Goal: Information Seeking & Learning: Learn about a topic

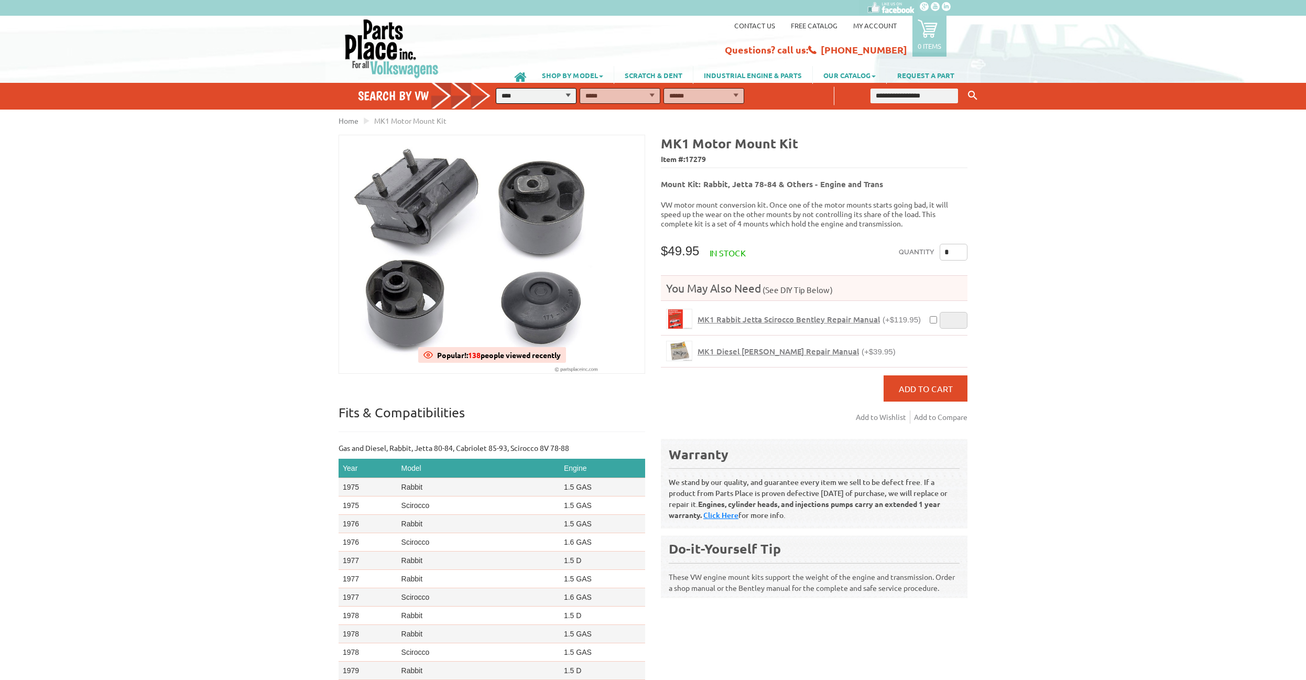
click at [540, 122] on ul "Home MK1 Motor Mount Kit" at bounding box center [653, 120] width 629 height 11
click at [496, 88] on select "**********" at bounding box center [536, 96] width 81 height 16
select select "*********"
click option "****" at bounding box center [0, 0] width 0 height 0
click at [580, 88] on select "**********" at bounding box center [620, 96] width 81 height 16
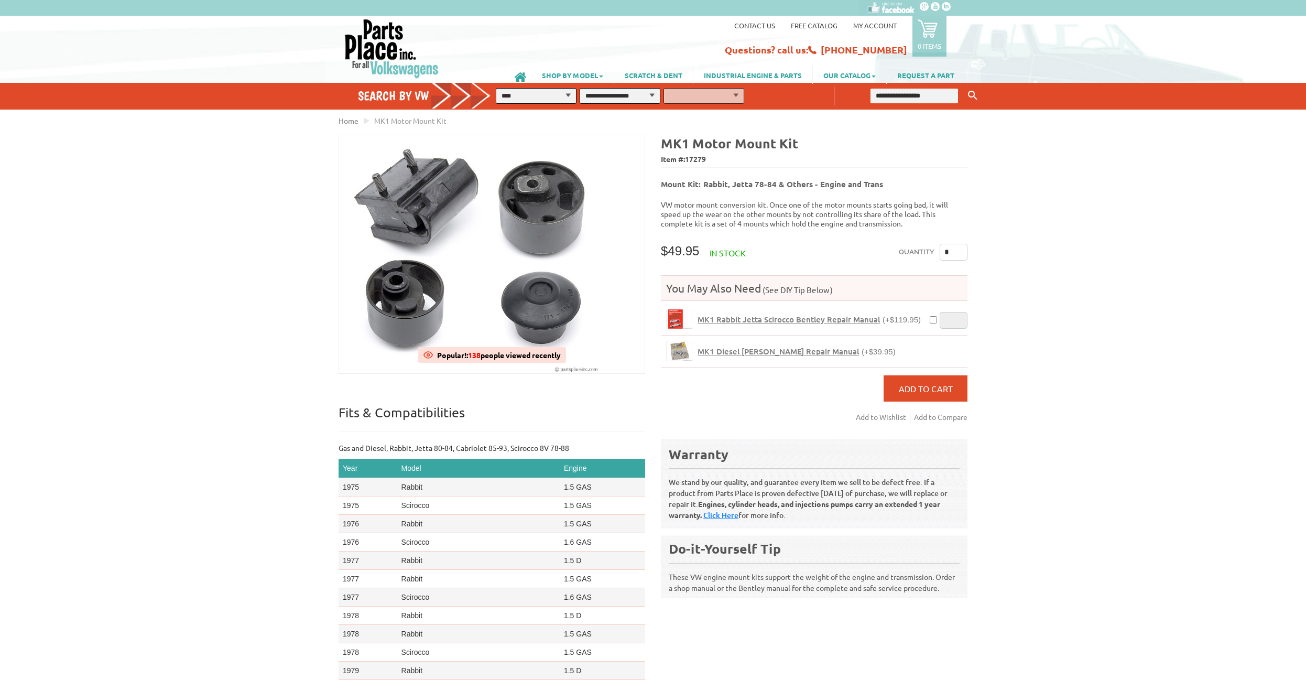
select select "*********"
click option "**********" at bounding box center [0, 0] width 0 height 0
click at [663, 88] on select "**********" at bounding box center [703, 96] width 81 height 16
select select "*********"
click option "*******" at bounding box center [0, 0] width 0 height 0
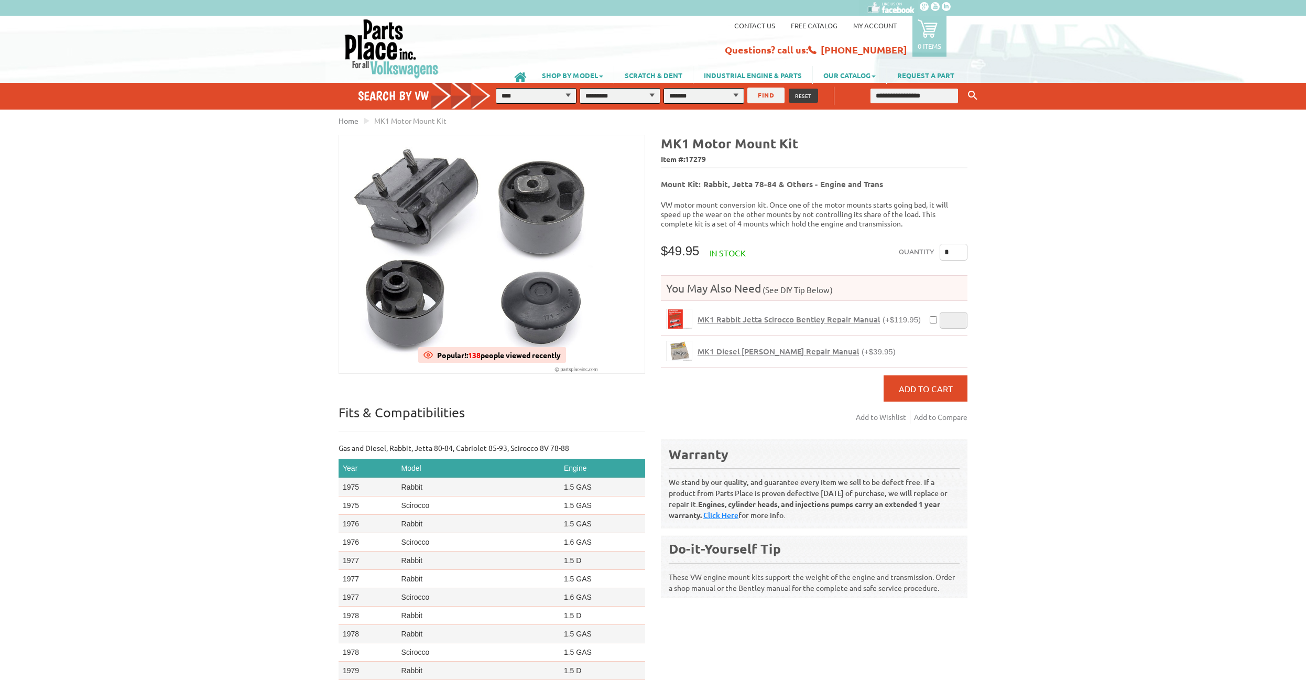
click at [772, 98] on button "FIND" at bounding box center [765, 96] width 37 height 16
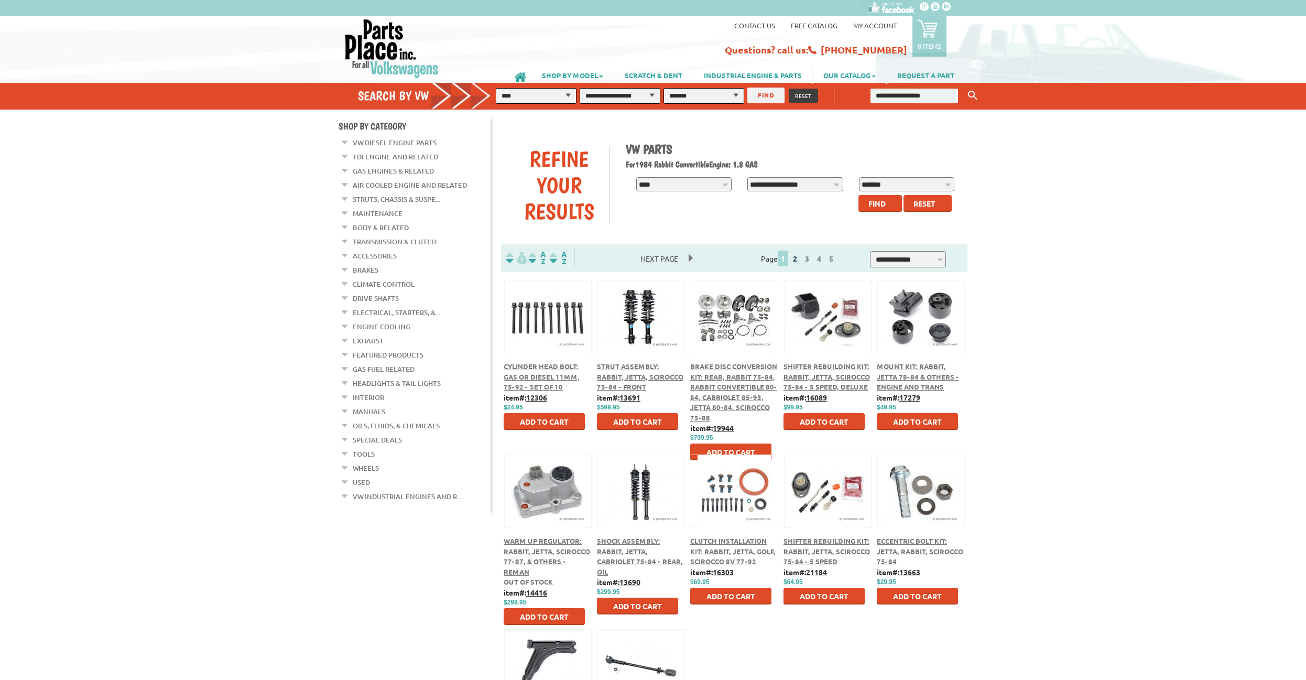
click at [800, 260] on link "2" at bounding box center [794, 258] width 9 height 9
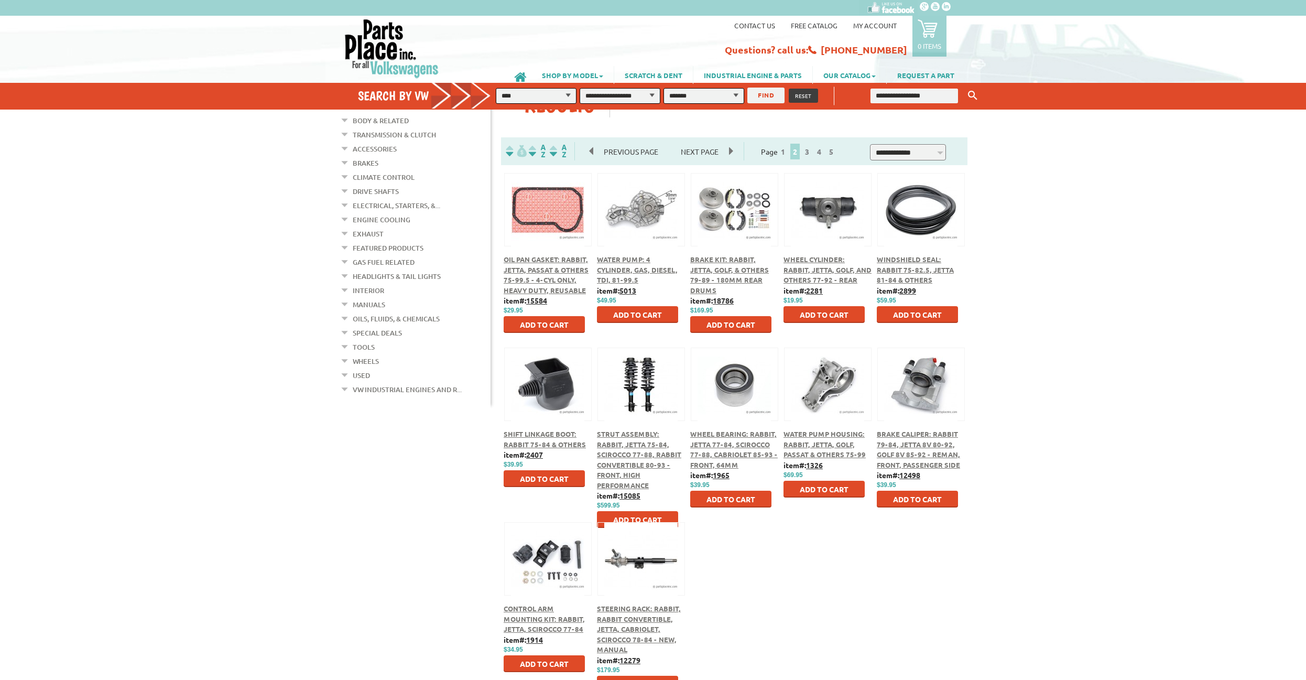
scroll to position [160, 0]
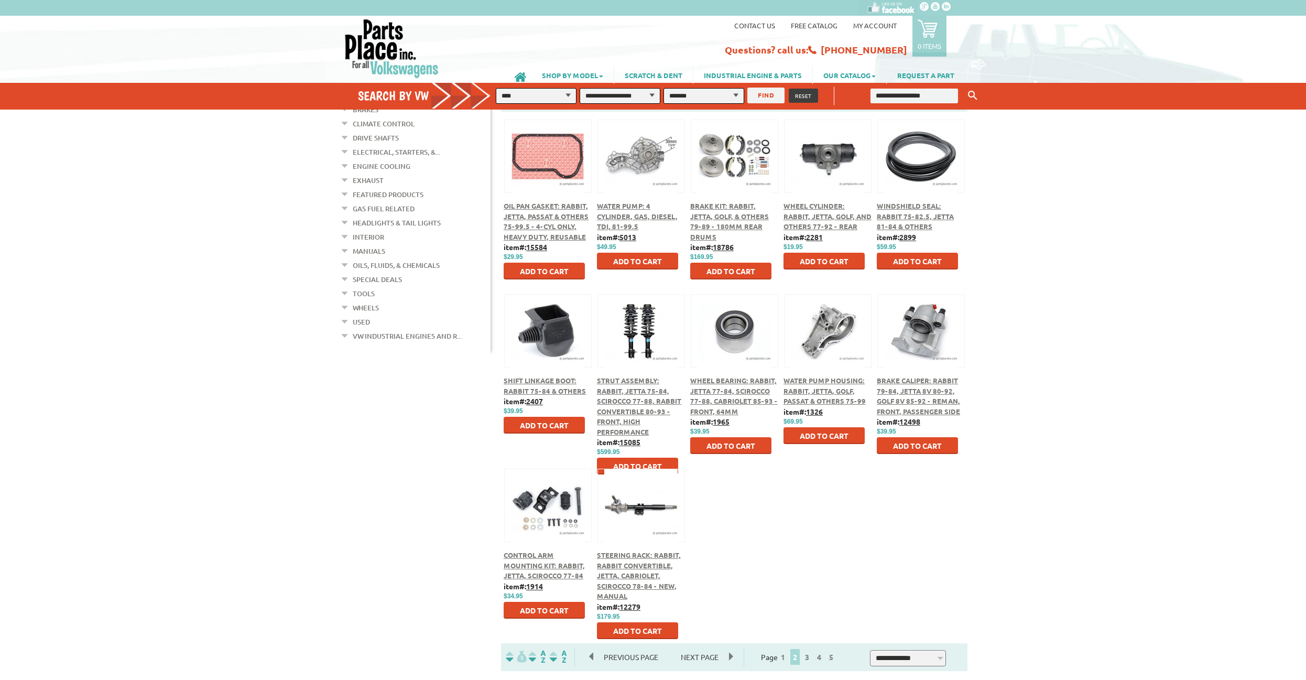
click at [523, 332] on button at bounding box center [548, 329] width 68 height 18
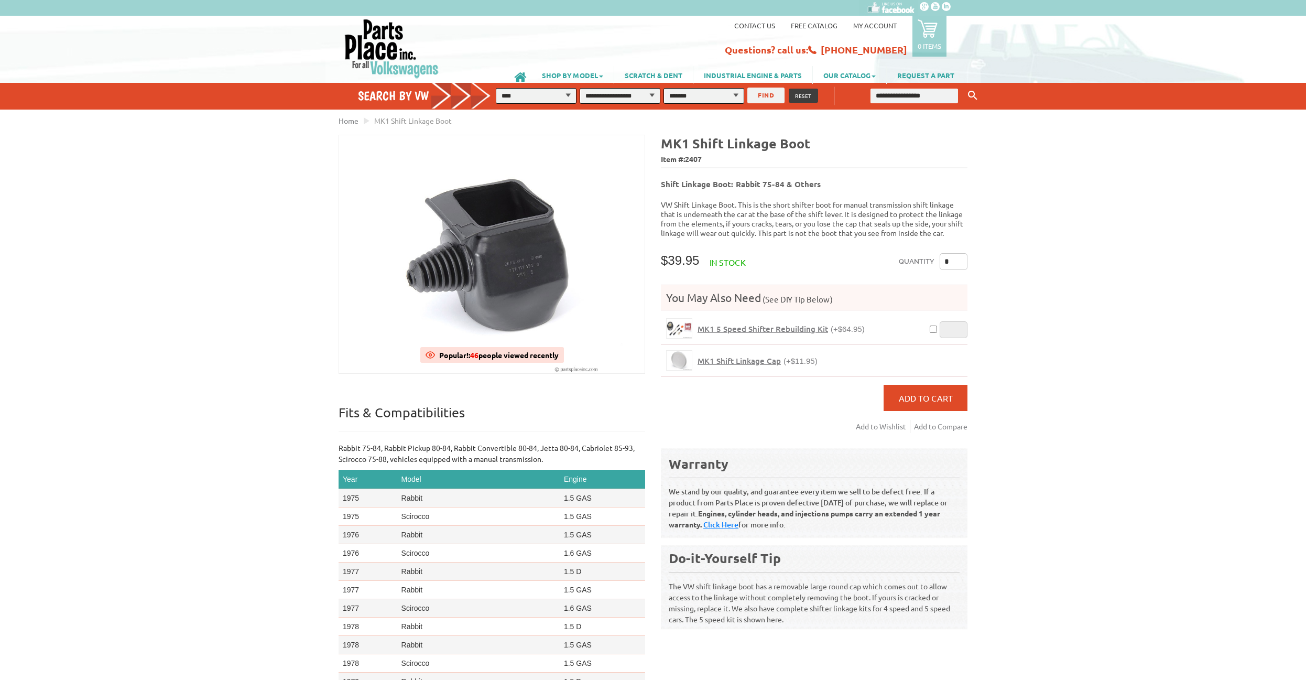
click at [657, 260] on div "MK1 Shift Linkage Boot Item #: 2407 Shift Linkage Boot: Rabbit 75-84 & Others V…" at bounding box center [810, 394] width 314 height 519
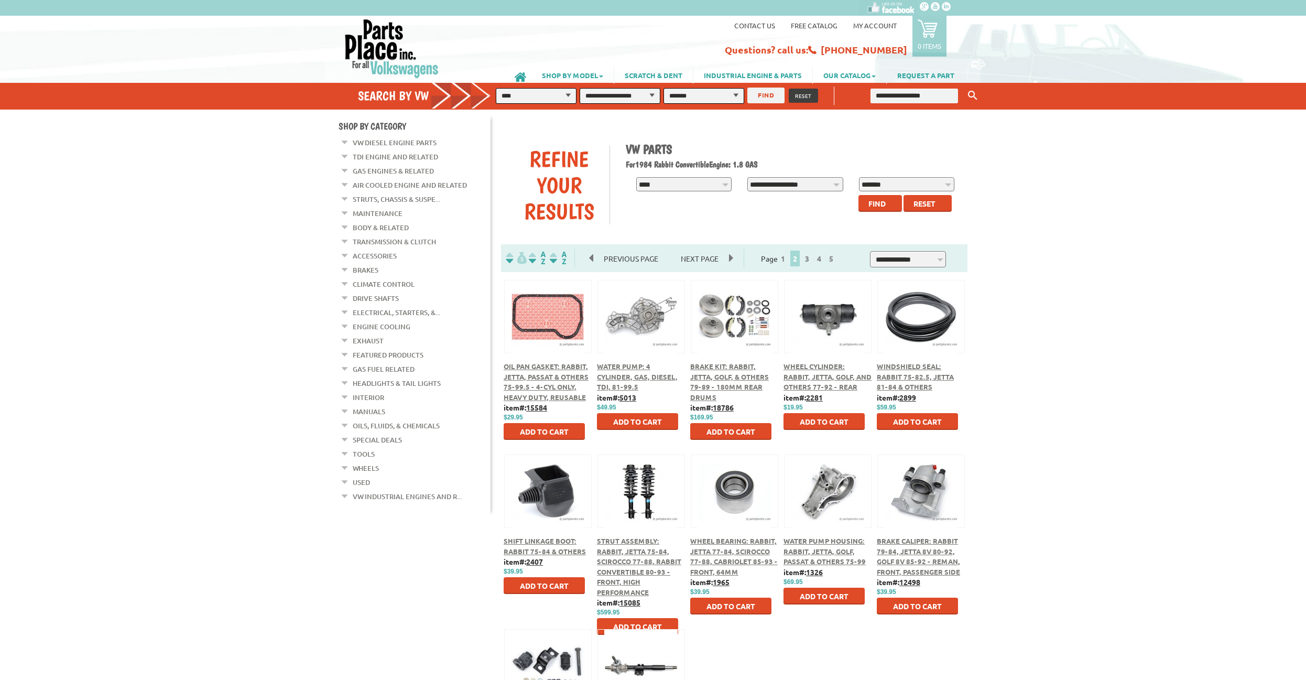
scroll to position [160, 0]
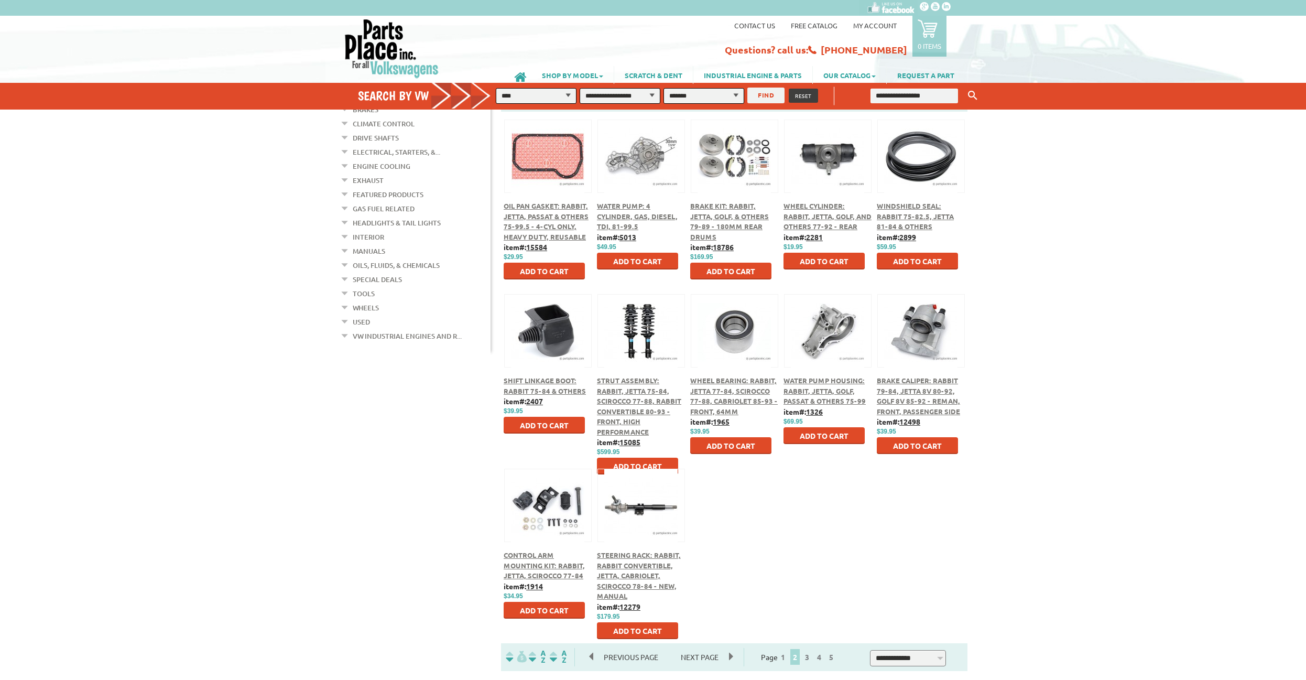
click at [640, 565] on span "Steering Rack: Rabbit, Rabbit Convertible, Jetta, Cabriolet, Scirocco 78-84 - N…" at bounding box center [639, 575] width 84 height 50
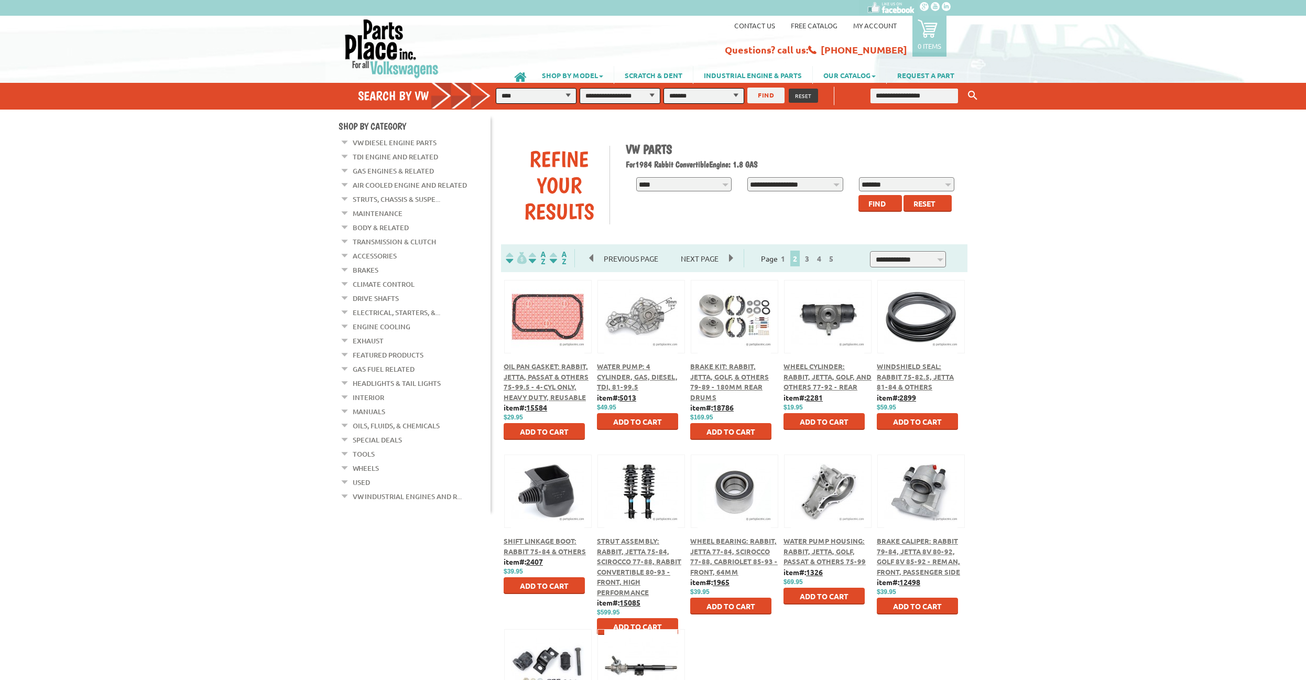
scroll to position [160, 0]
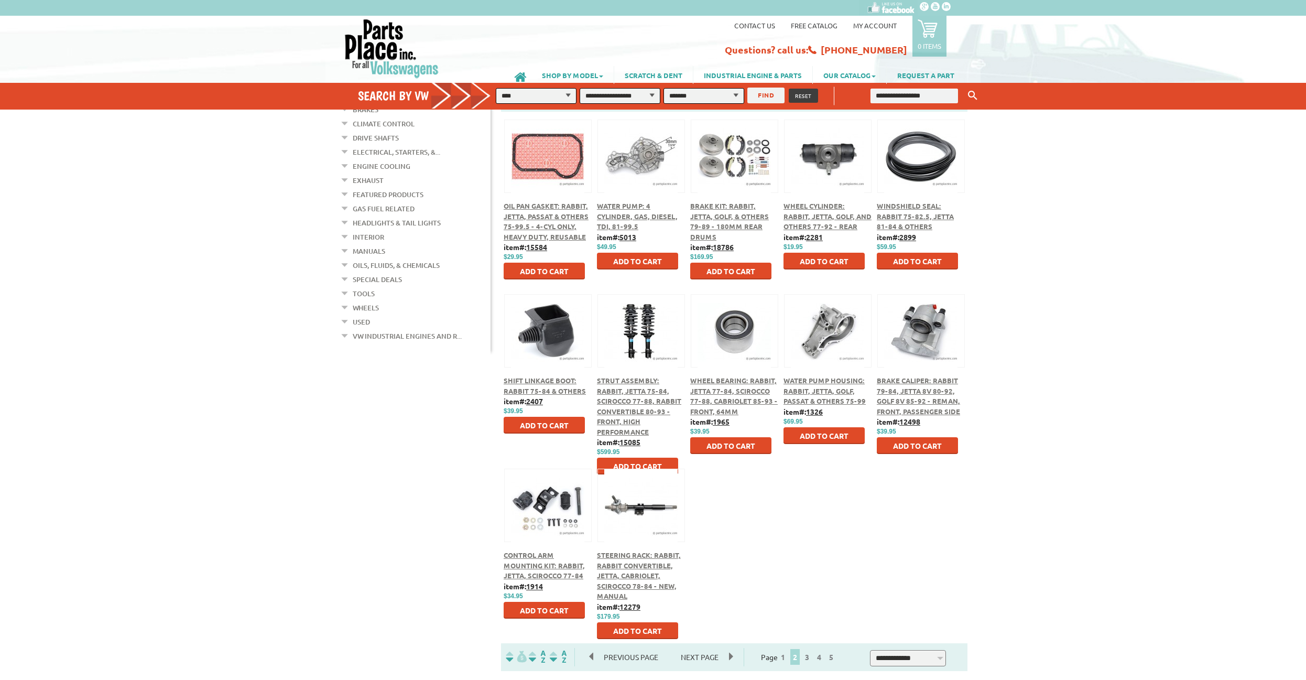
click at [812, 651] on span "3" at bounding box center [807, 657] width 10 height 16
click at [812, 659] on link "3" at bounding box center [806, 656] width 9 height 9
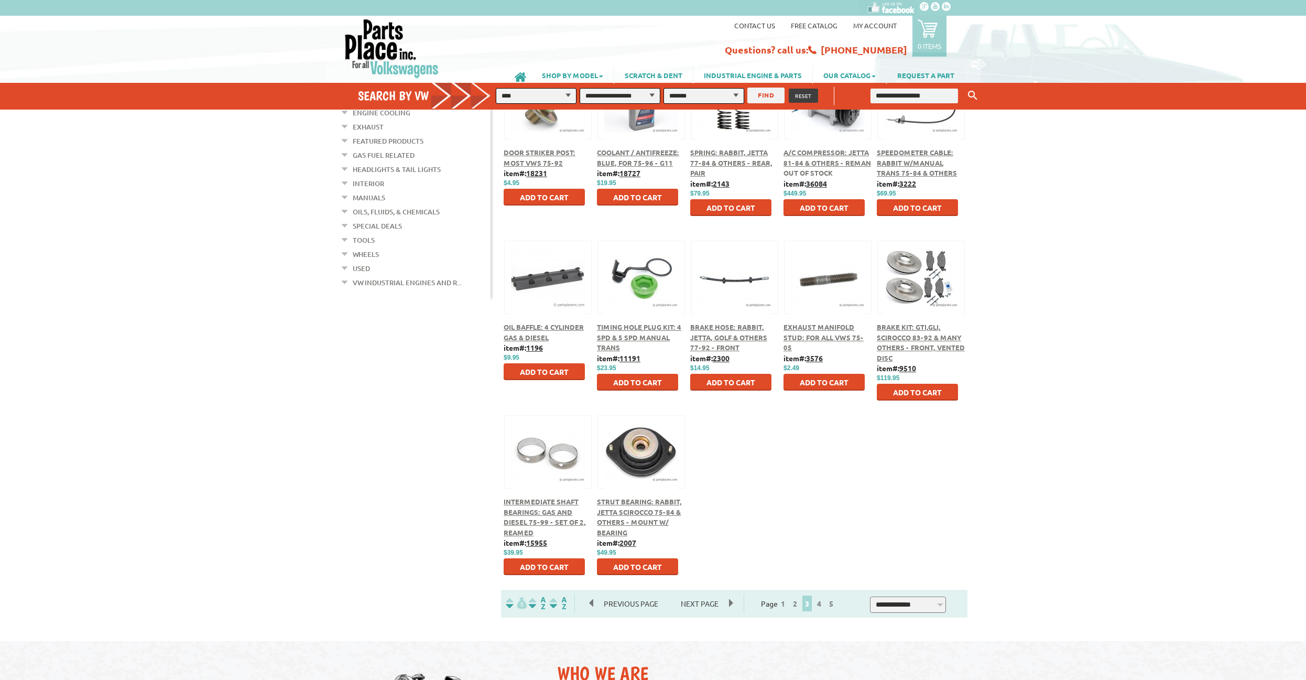
scroll to position [160, 0]
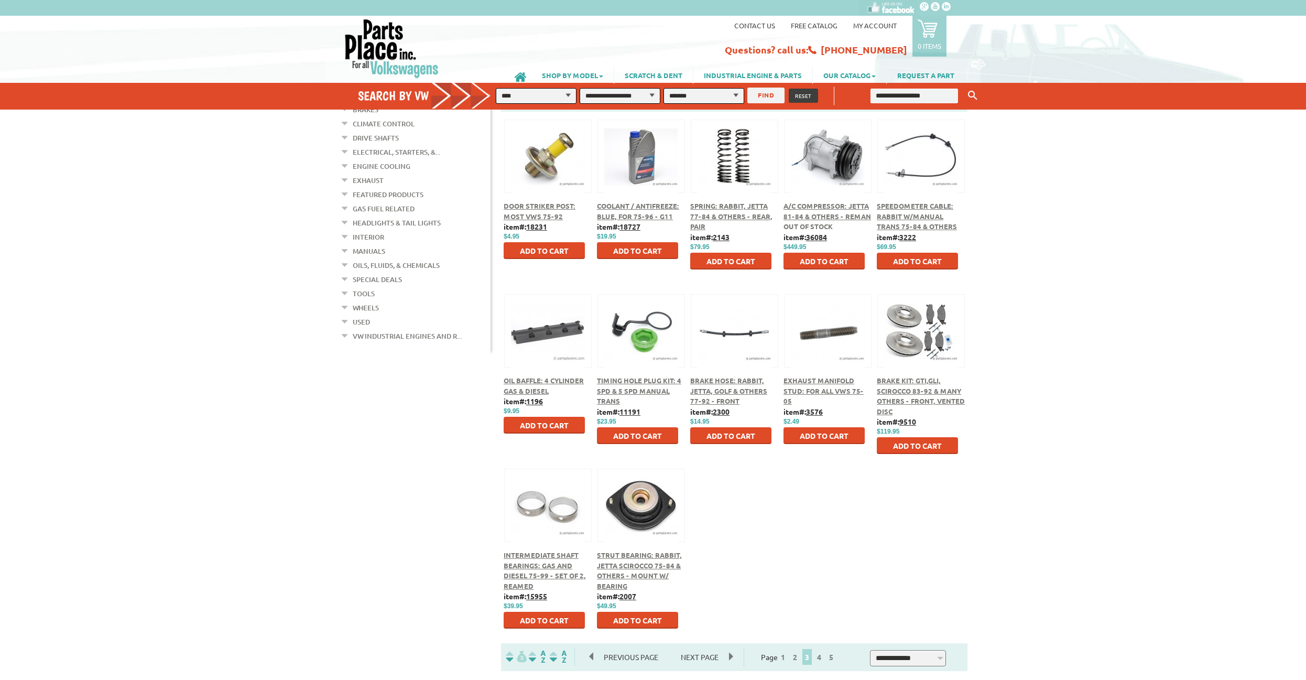
click at [908, 216] on span "Speedometer Cable: Rabbit w/Manual Trans 75-84 & Others" at bounding box center [917, 215] width 80 height 29
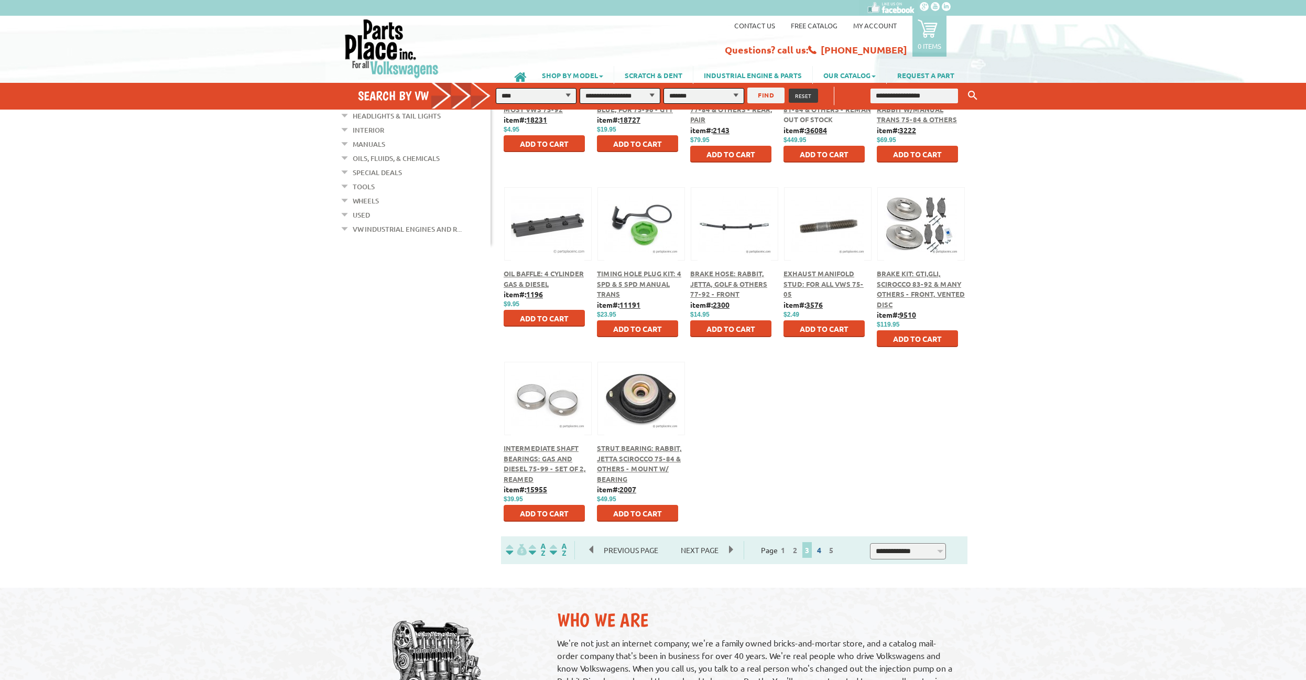
click at [824, 550] on span "4" at bounding box center [819, 550] width 10 height 16
click at [824, 552] on link "4" at bounding box center [818, 549] width 9 height 9
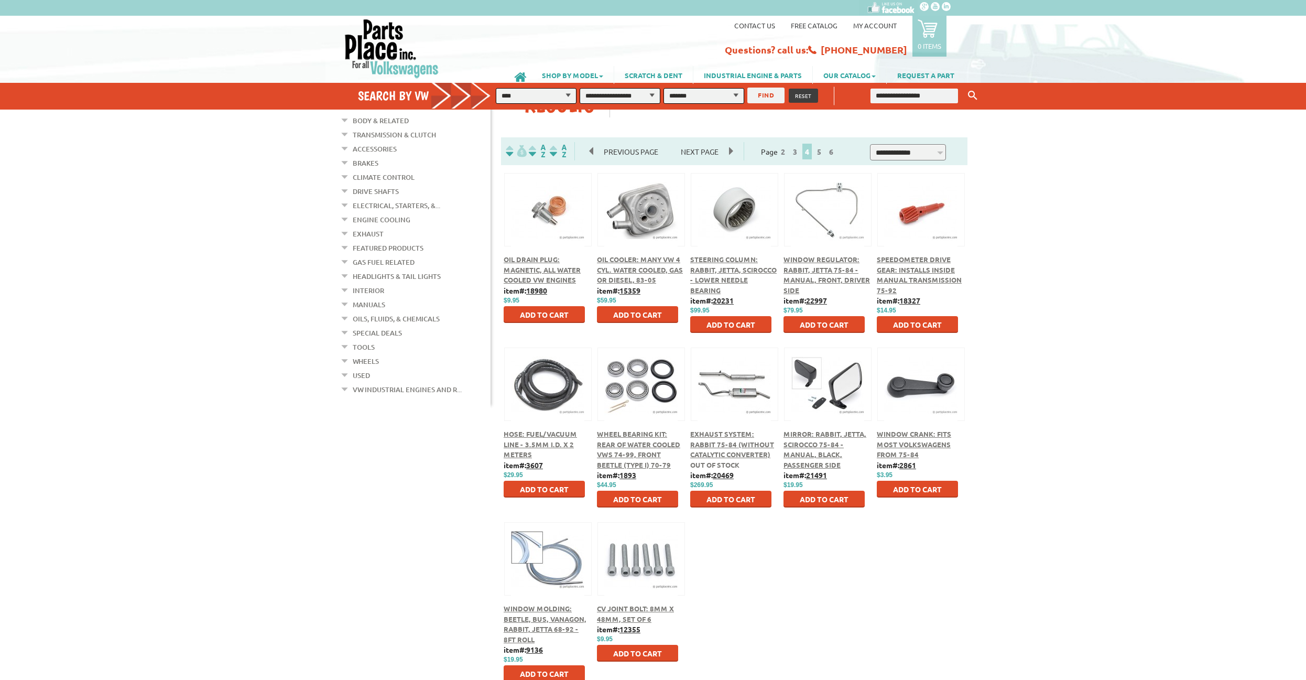
scroll to position [214, 0]
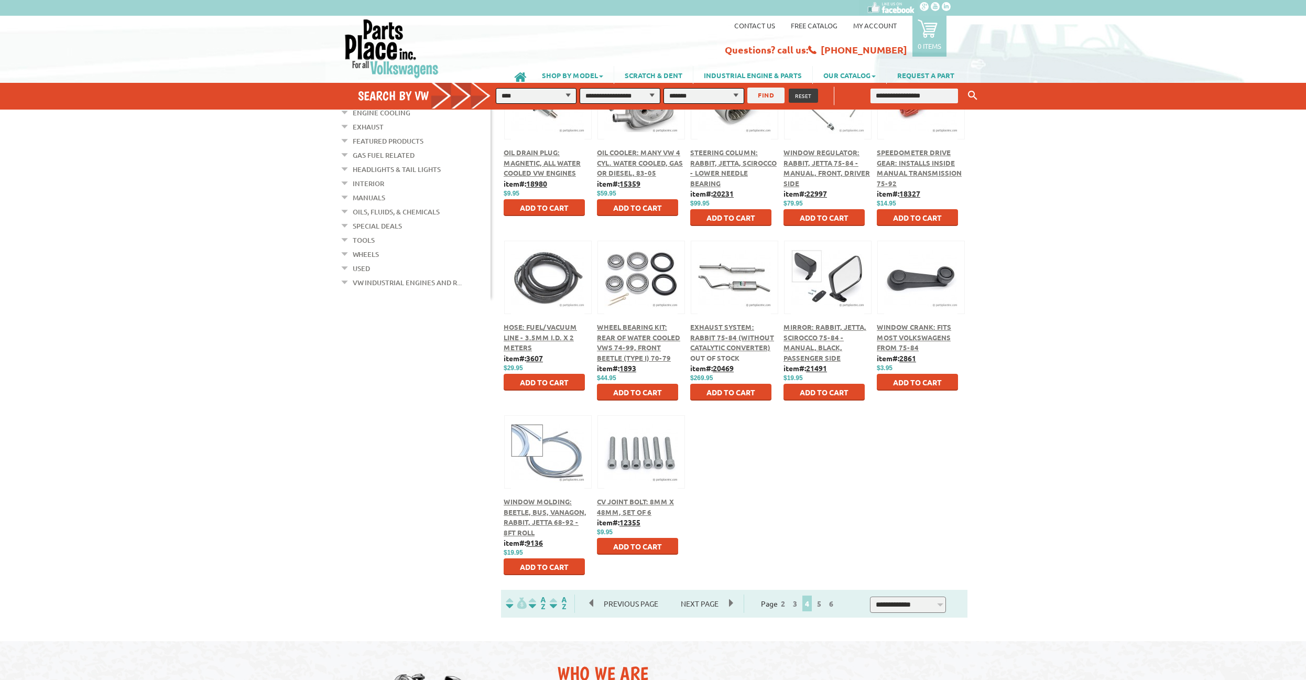
click at [640, 499] on span "CV Joint Bolt: 8mm x 48mm, Set of 6" at bounding box center [635, 506] width 77 height 19
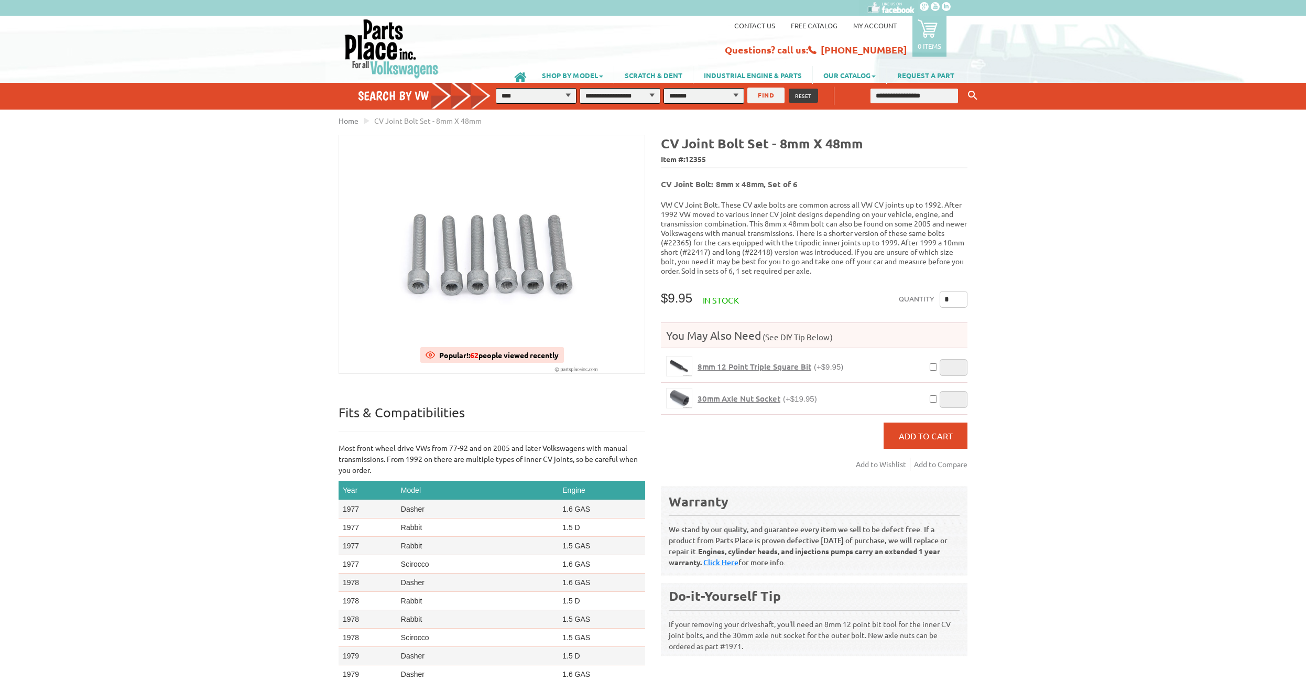
click at [739, 443] on div "Quantity * You May Also Need (See DIY Tip Below) 8mm 12 Point Triple Square Bit…" at bounding box center [814, 372] width 307 height 163
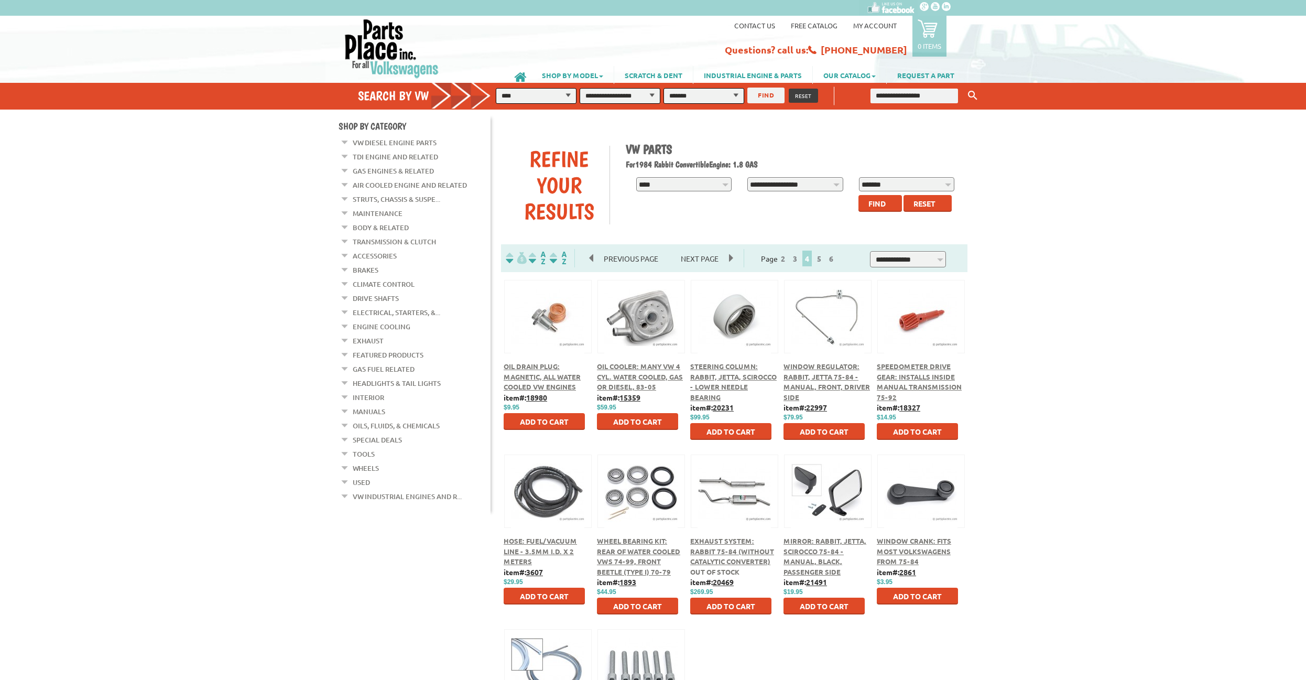
scroll to position [214, 0]
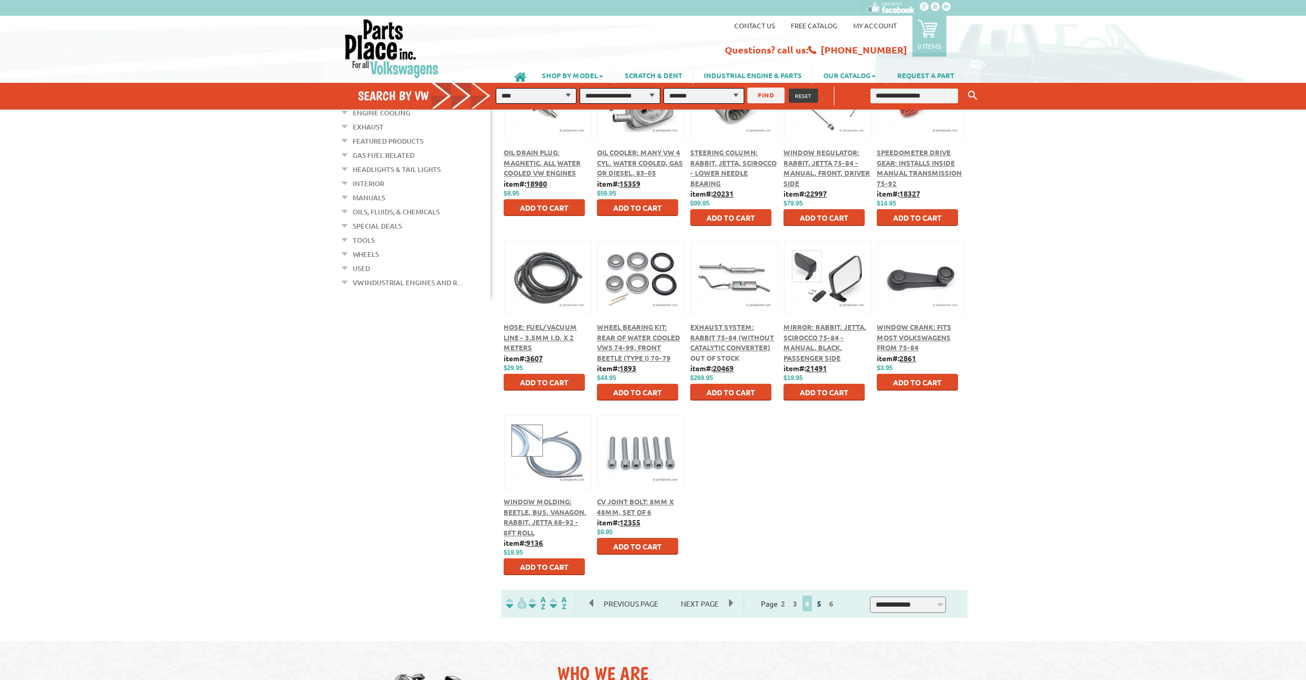
click at [824, 604] on link "5" at bounding box center [818, 602] width 9 height 9
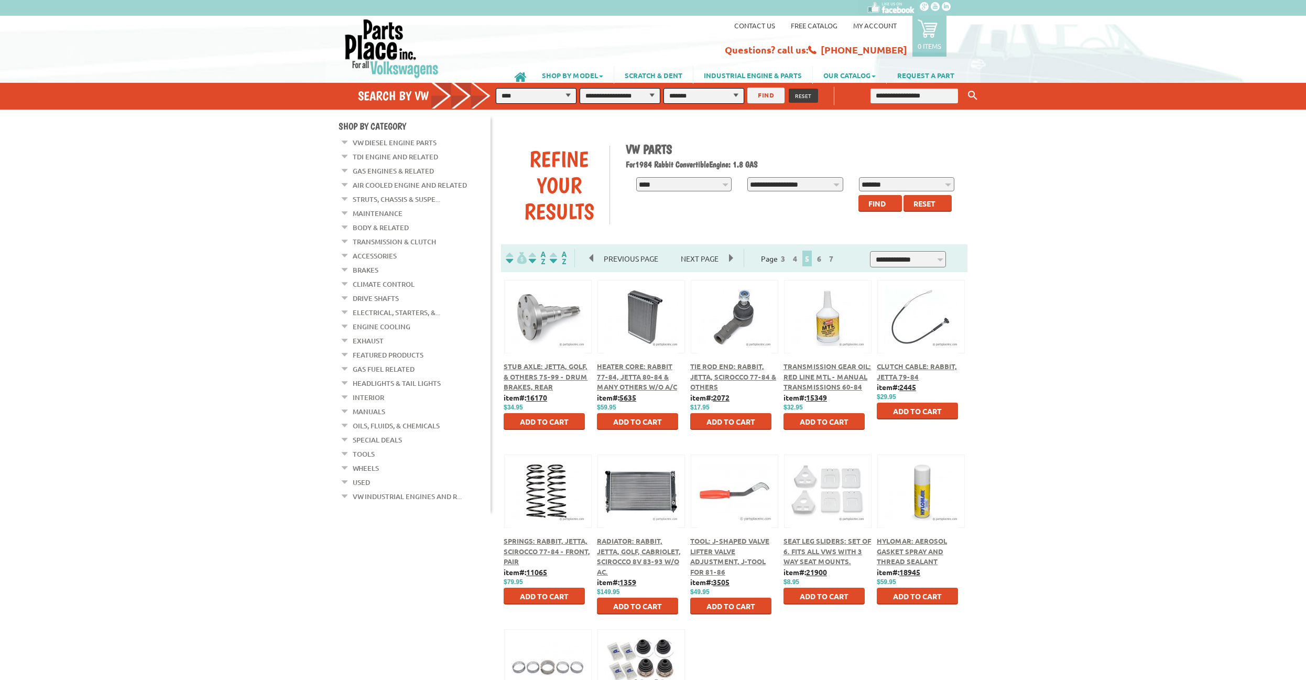
click at [816, 549] on span "Seat Leg Sliders: Set of 6. Fits all VWs with 3 way seat mounts." at bounding box center [827, 550] width 88 height 29
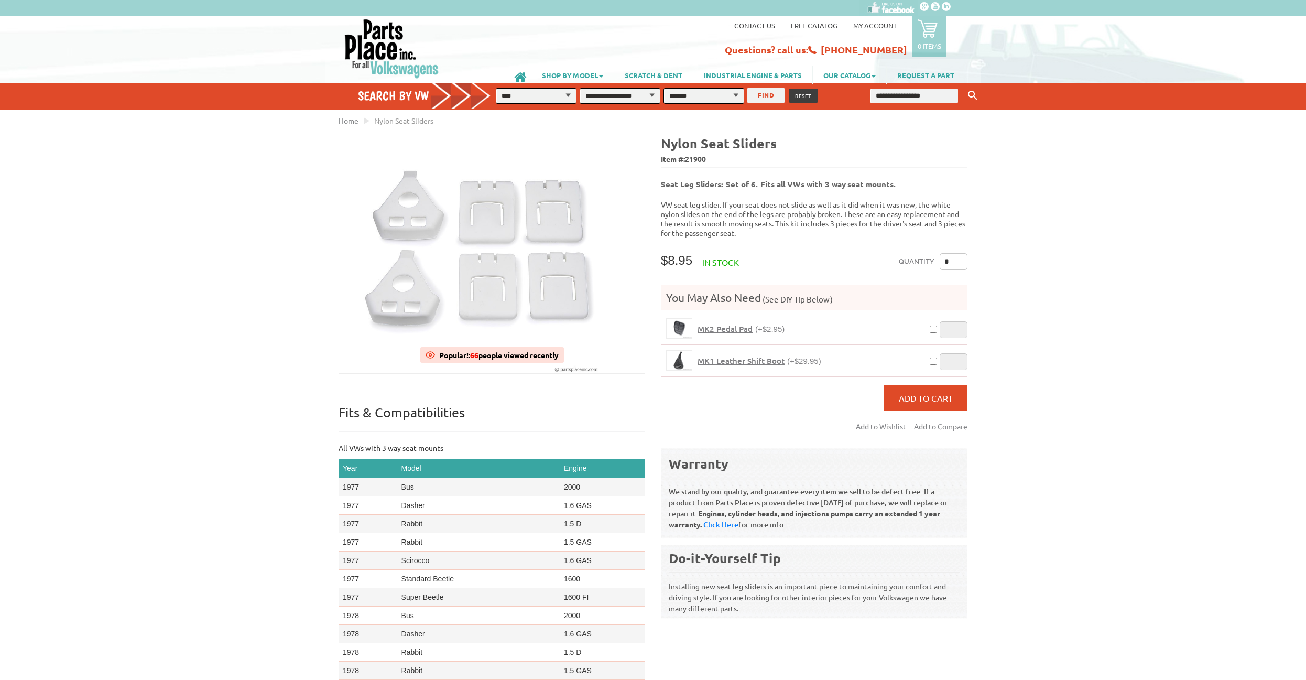
click at [642, 408] on div at bounding box center [491, 369] width 305 height 238
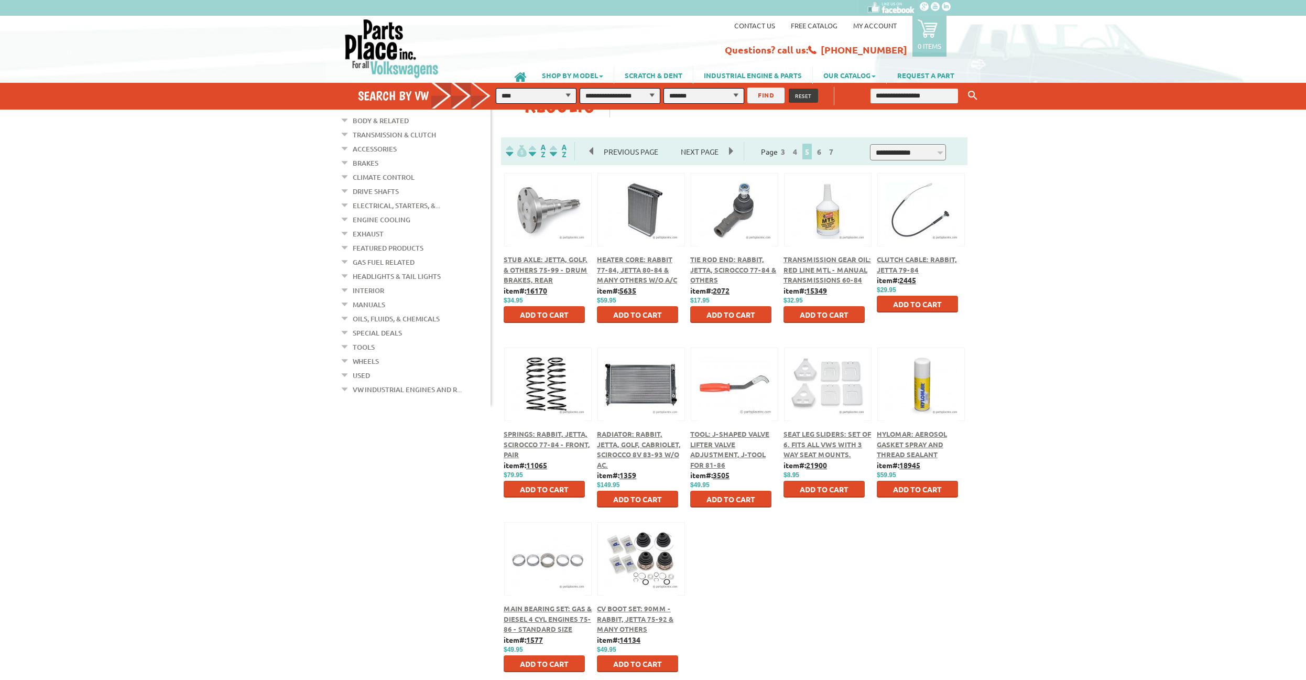
scroll to position [267, 0]
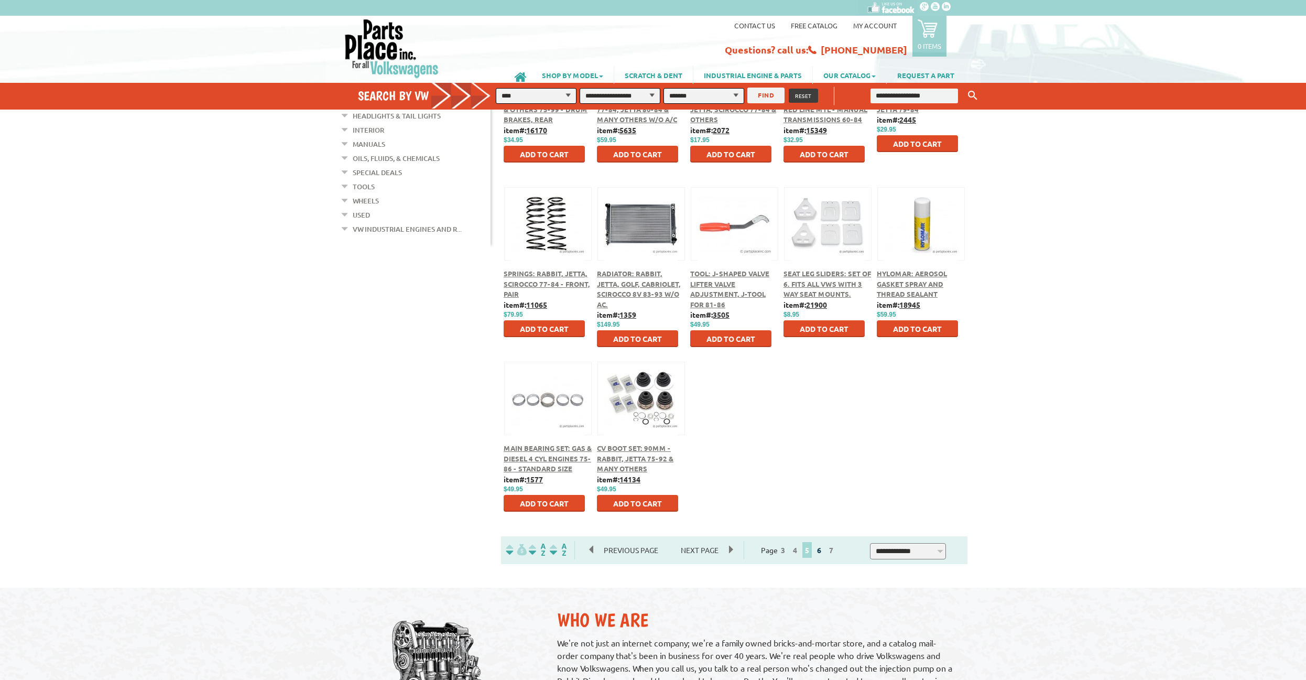
click at [824, 550] on link "6" at bounding box center [818, 549] width 9 height 9
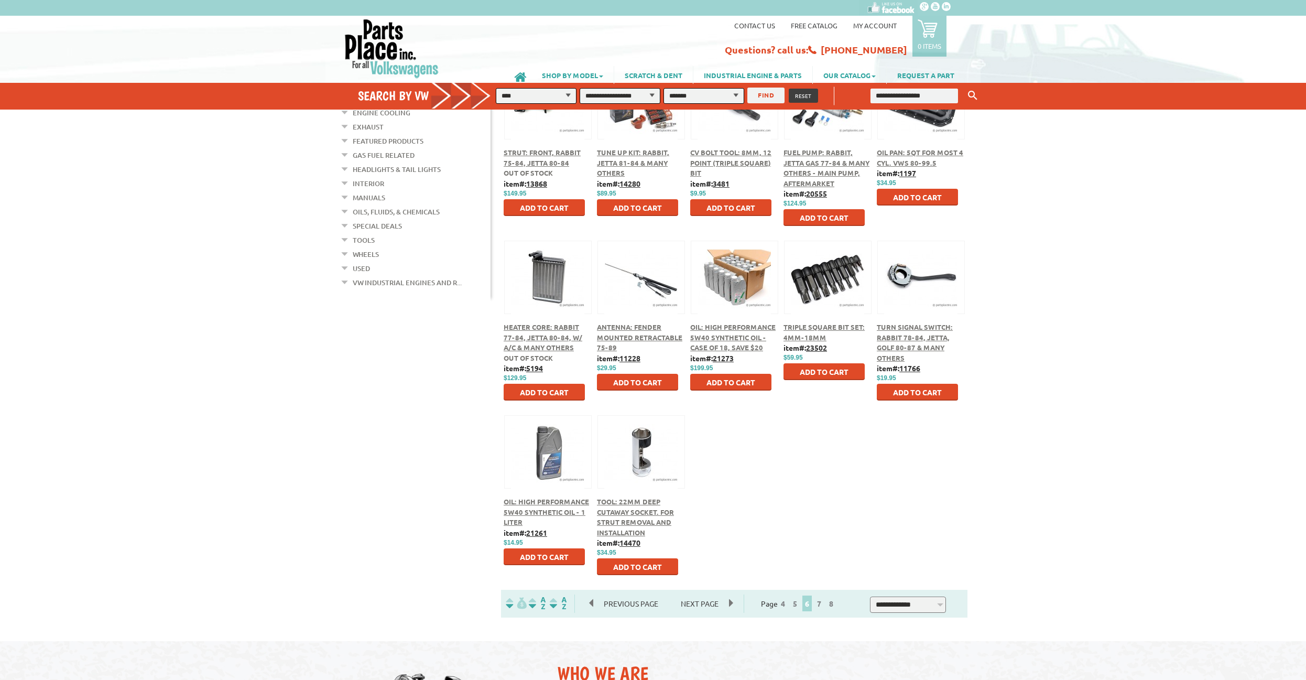
scroll to position [267, 0]
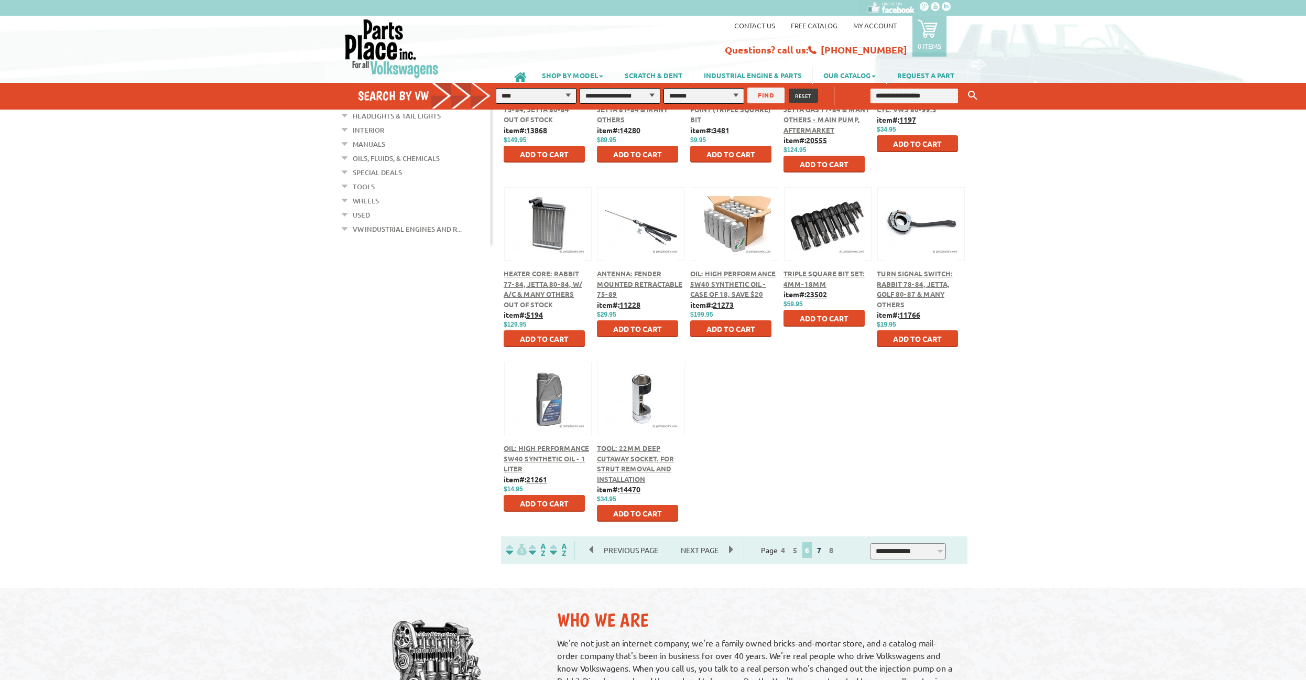
click at [824, 550] on link "7" at bounding box center [818, 549] width 9 height 9
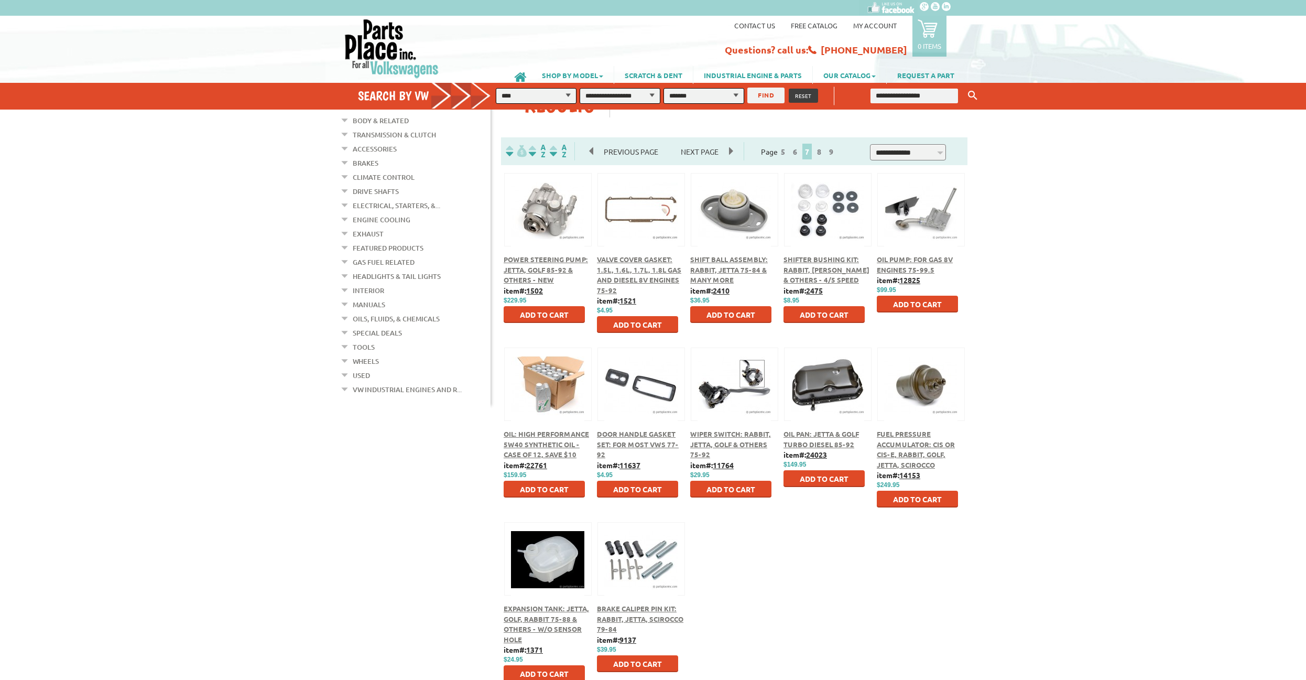
scroll to position [214, 0]
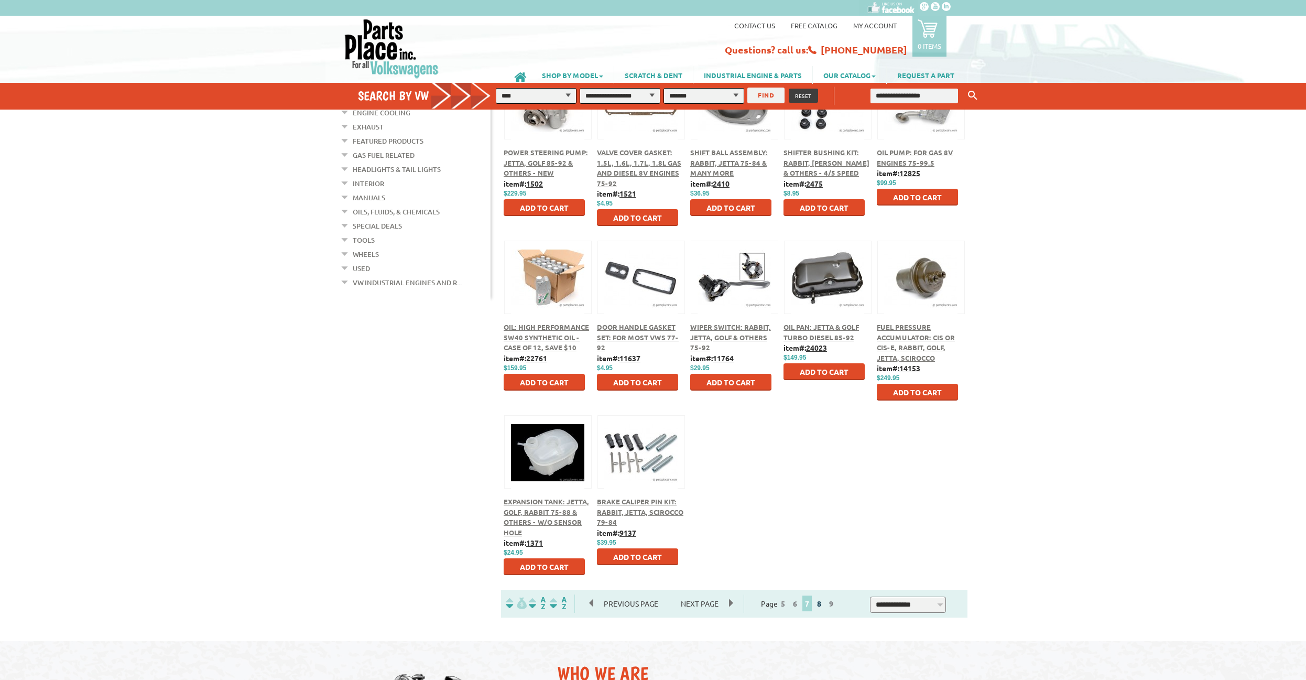
click at [824, 604] on link "8" at bounding box center [818, 602] width 9 height 9
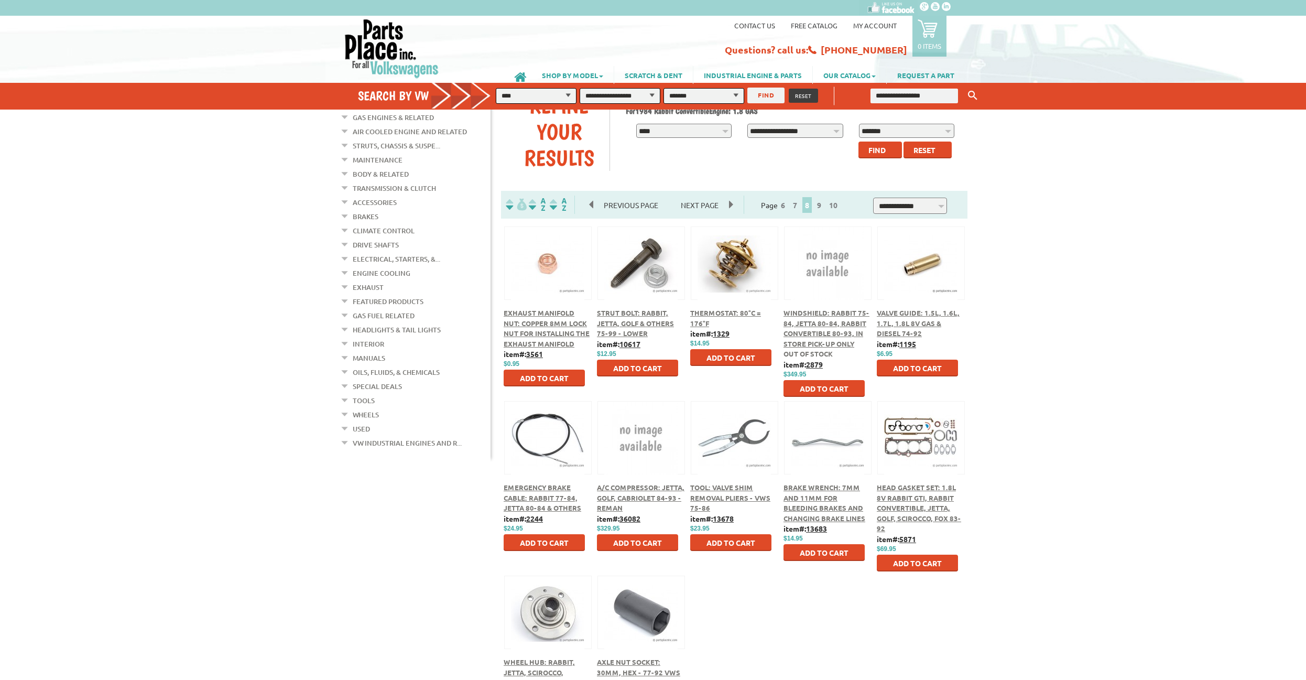
scroll to position [214, 0]
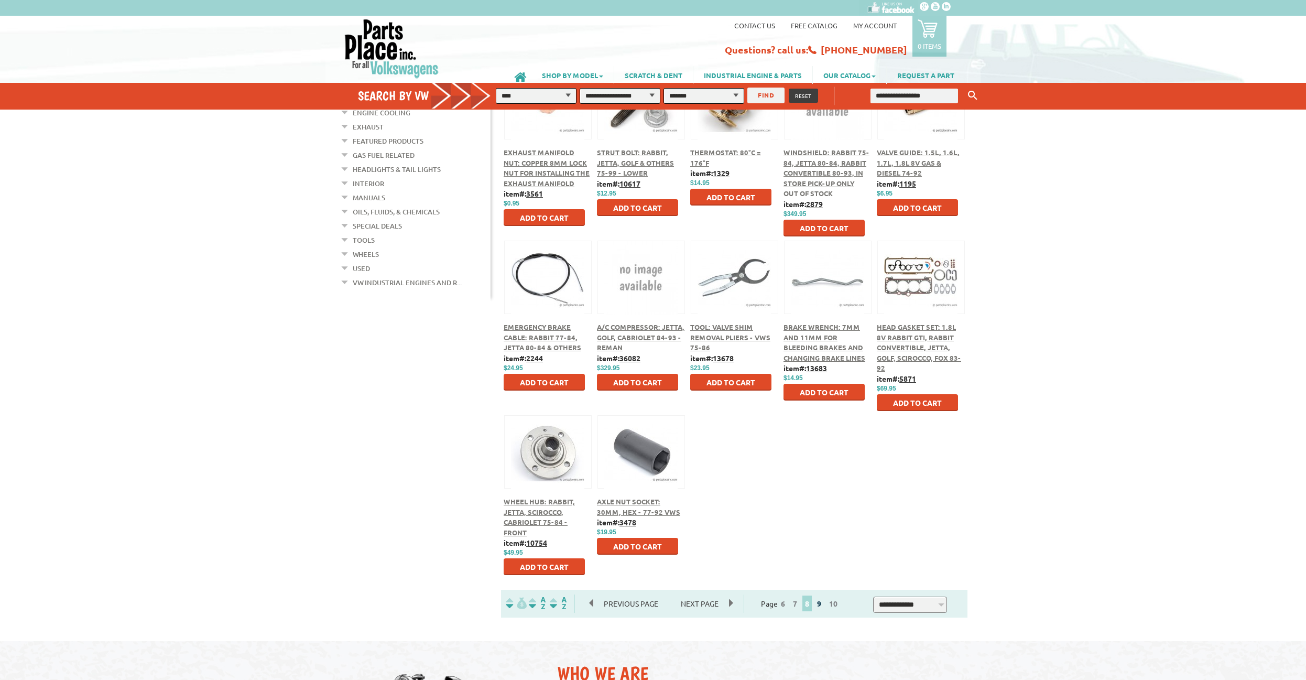
click at [824, 605] on link "9" at bounding box center [818, 602] width 9 height 9
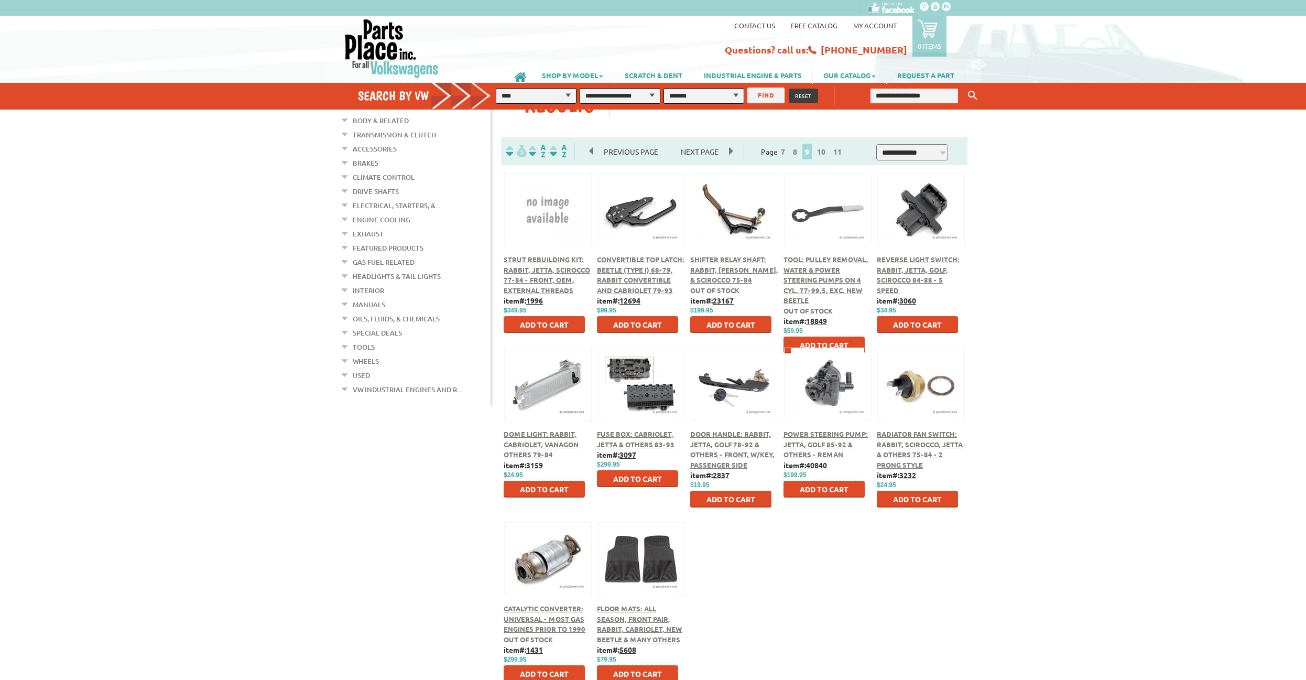
scroll to position [214, 0]
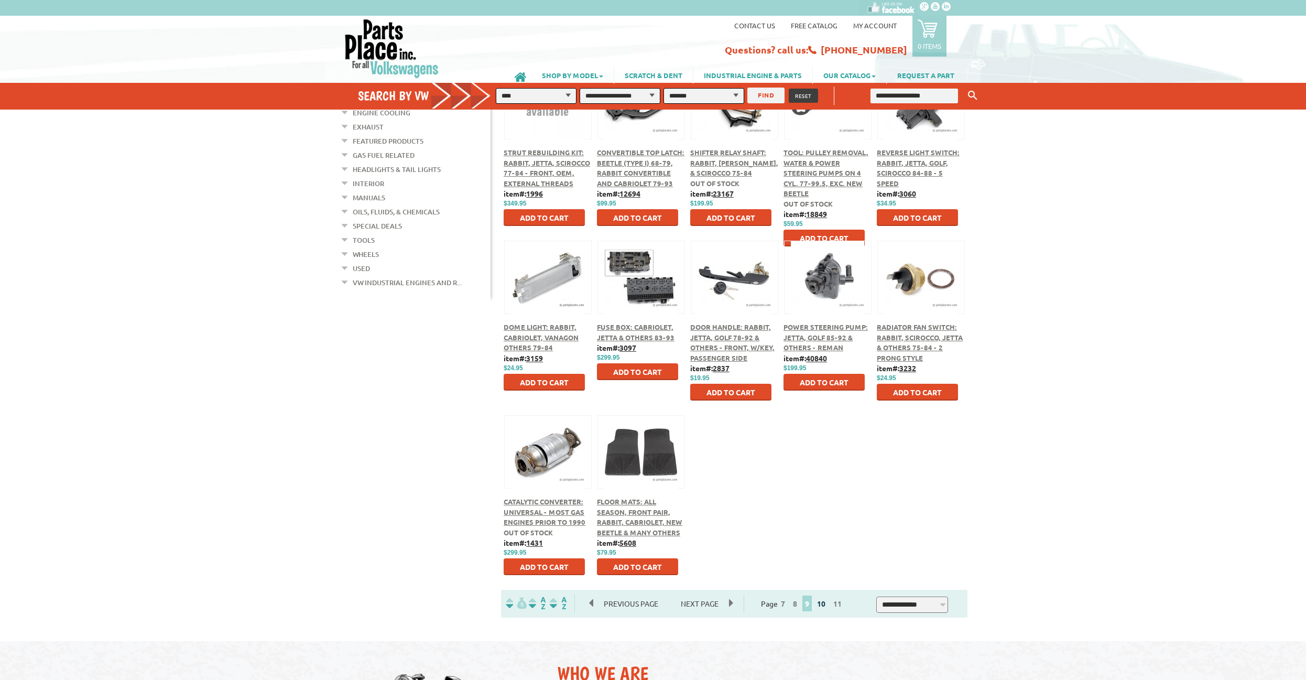
click at [826, 606] on link "10" at bounding box center [821, 602] width 14 height 9
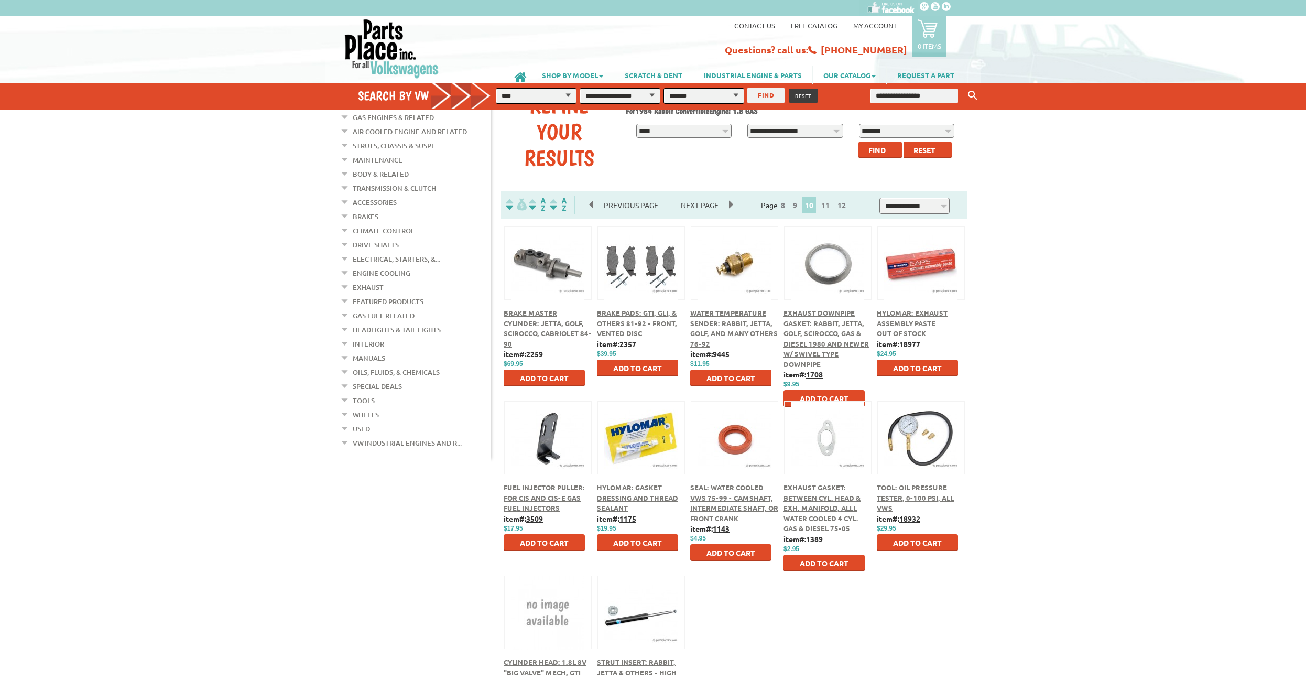
scroll to position [160, 0]
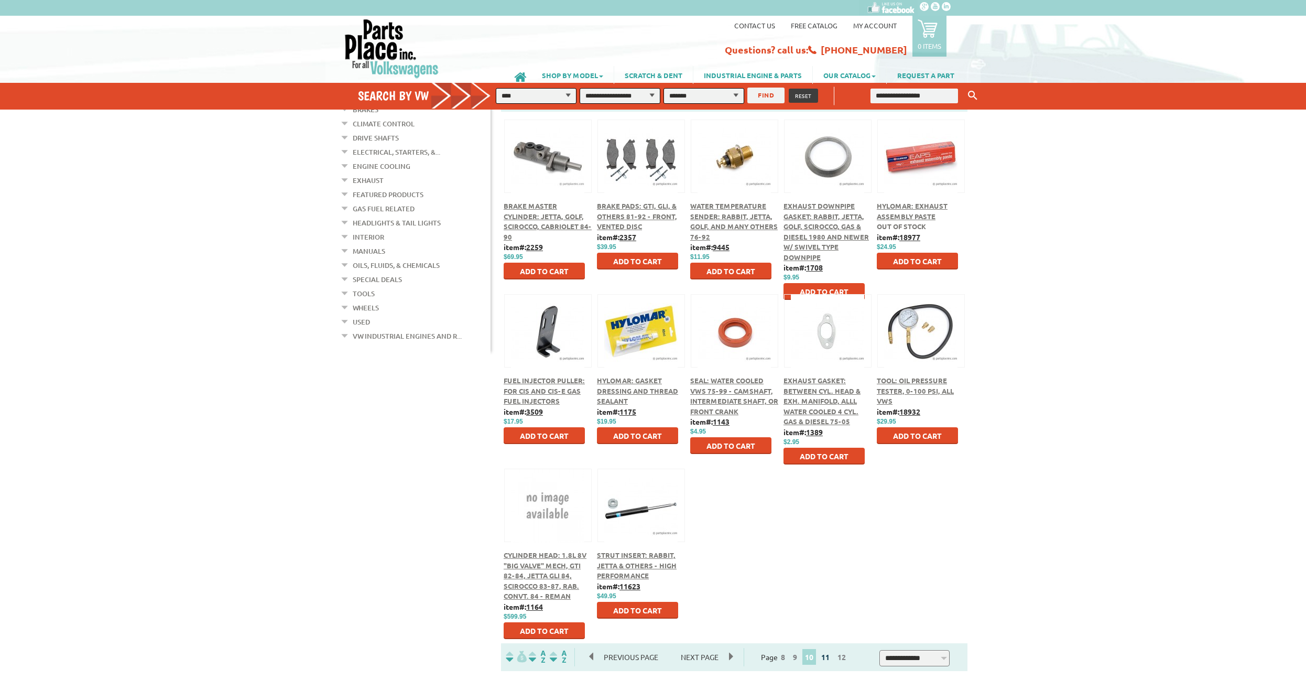
click at [831, 655] on link "11" at bounding box center [826, 656] width 14 height 9
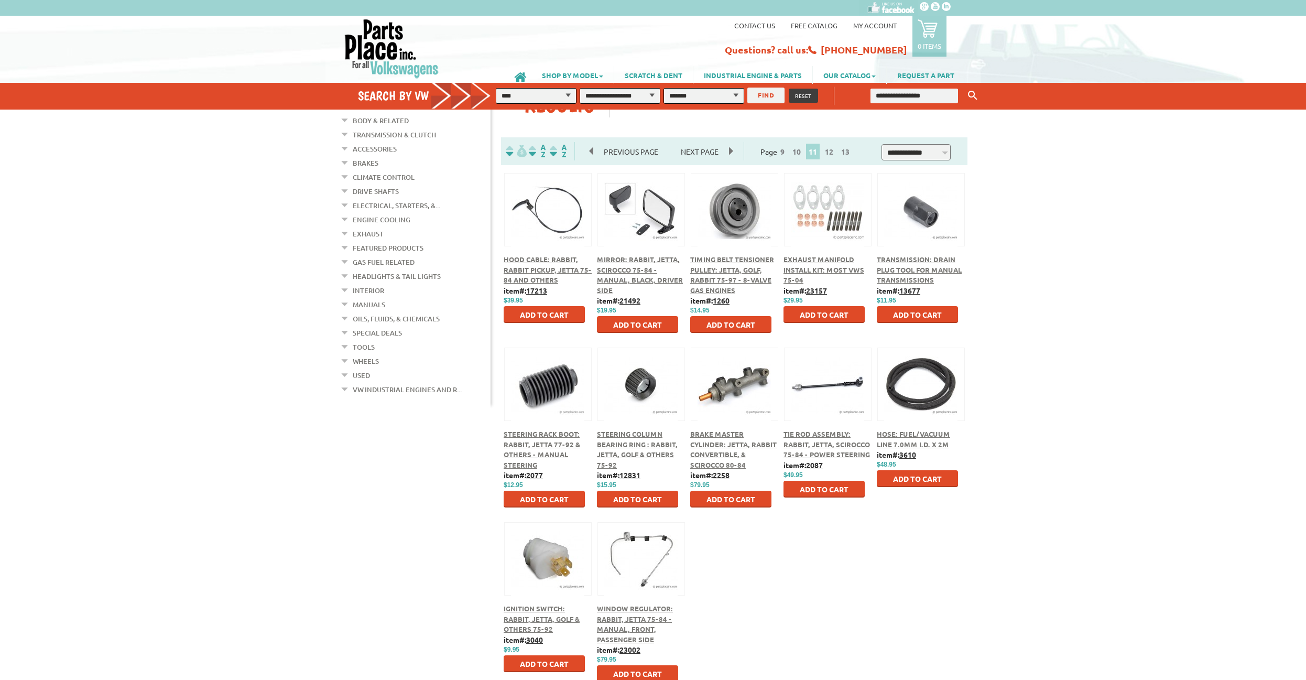
scroll to position [160, 0]
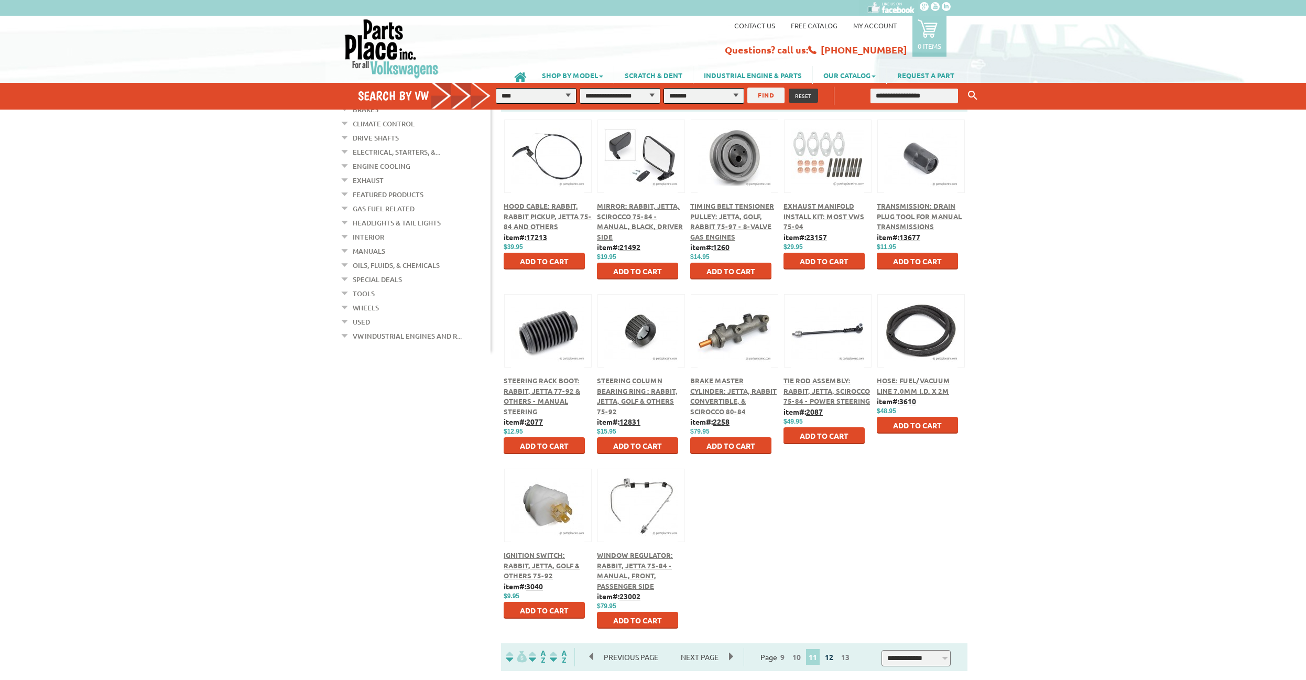
click at [832, 661] on link "12" at bounding box center [829, 656] width 14 height 9
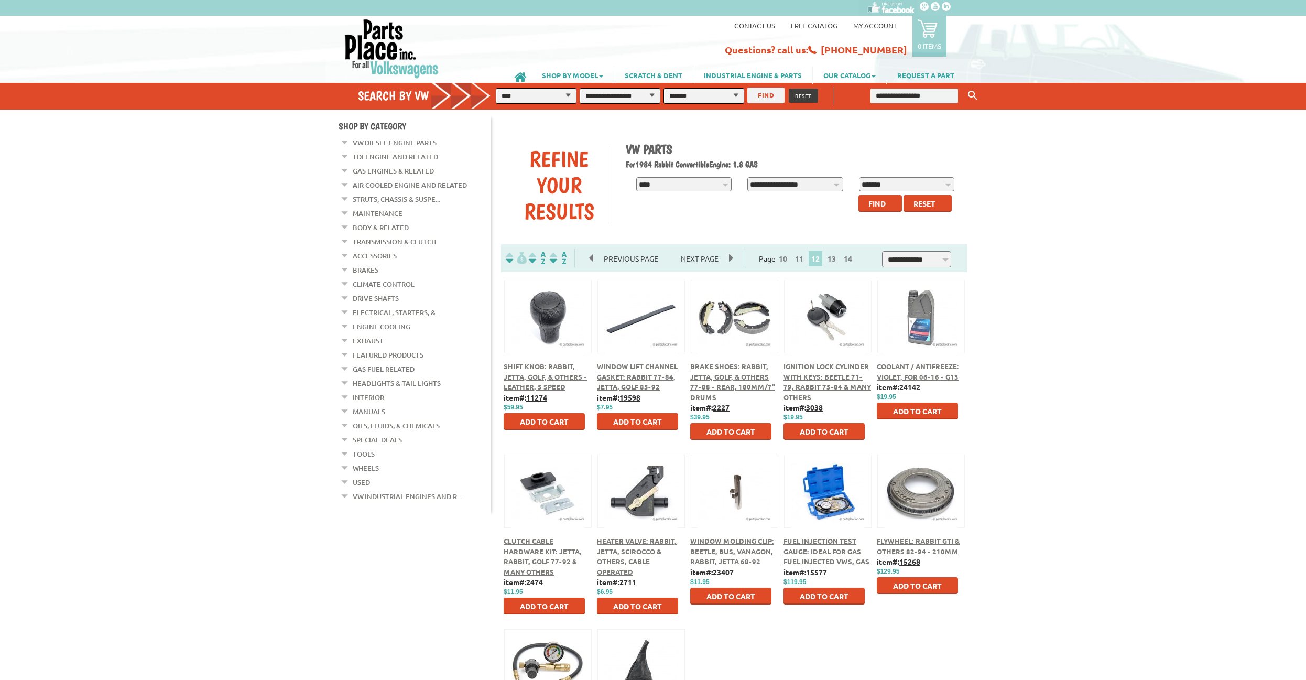
scroll to position [160, 0]
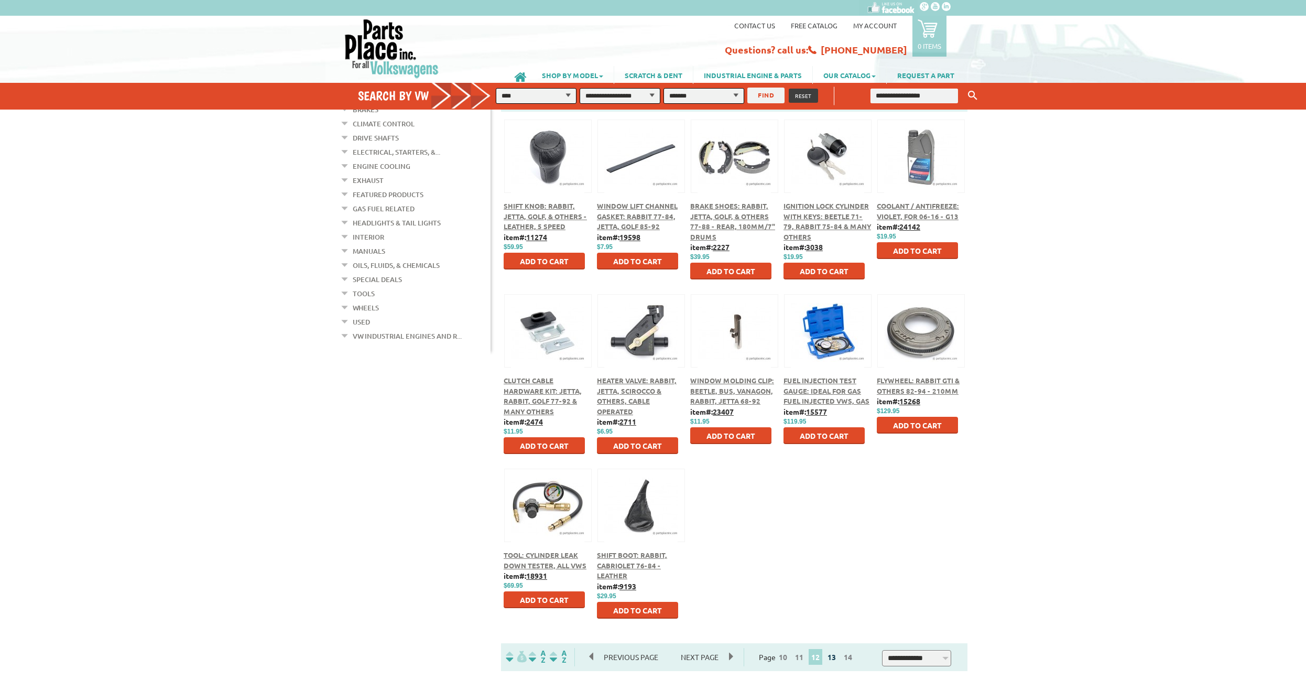
click at [835, 656] on link "13" at bounding box center [832, 656] width 14 height 9
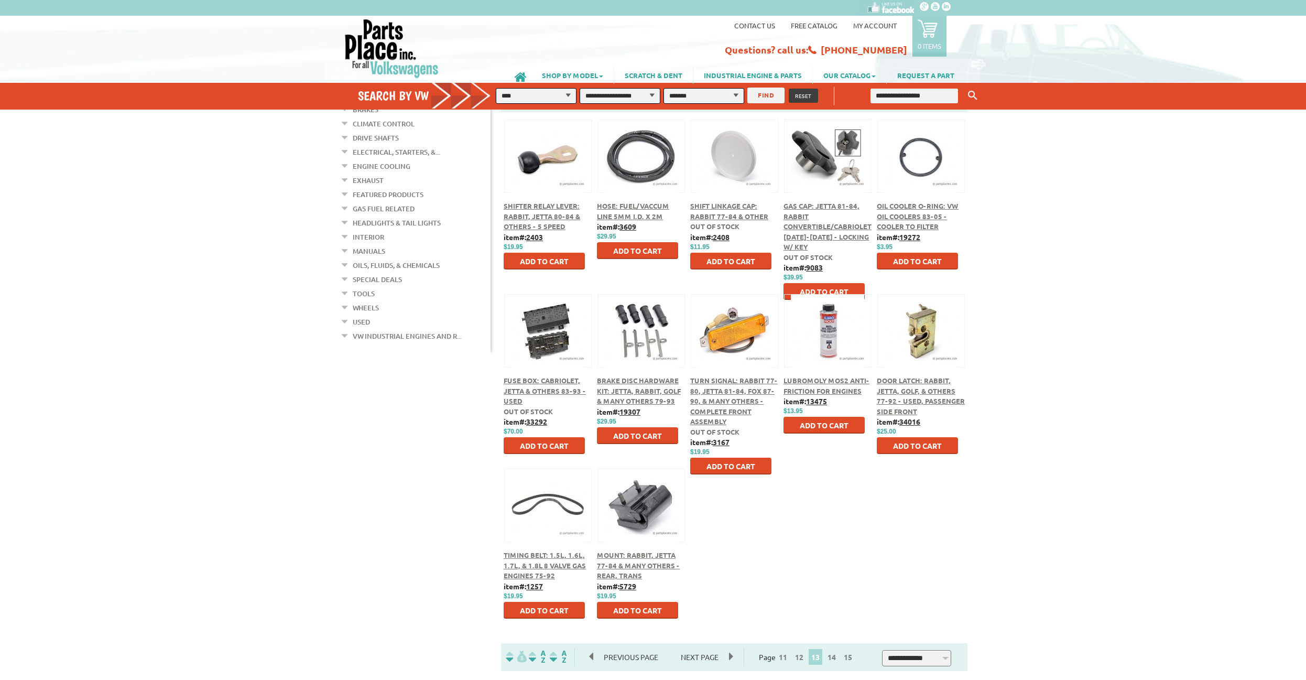
scroll to position [267, 0]
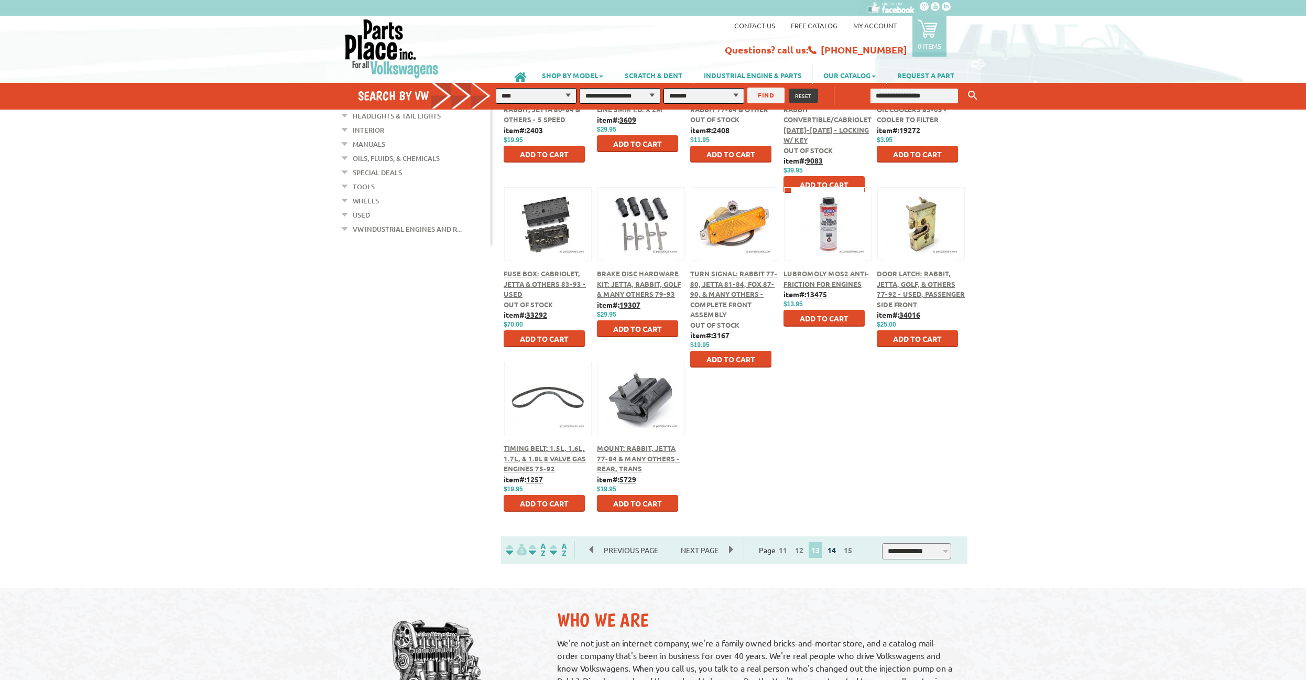
click at [838, 554] on link "14" at bounding box center [832, 549] width 14 height 9
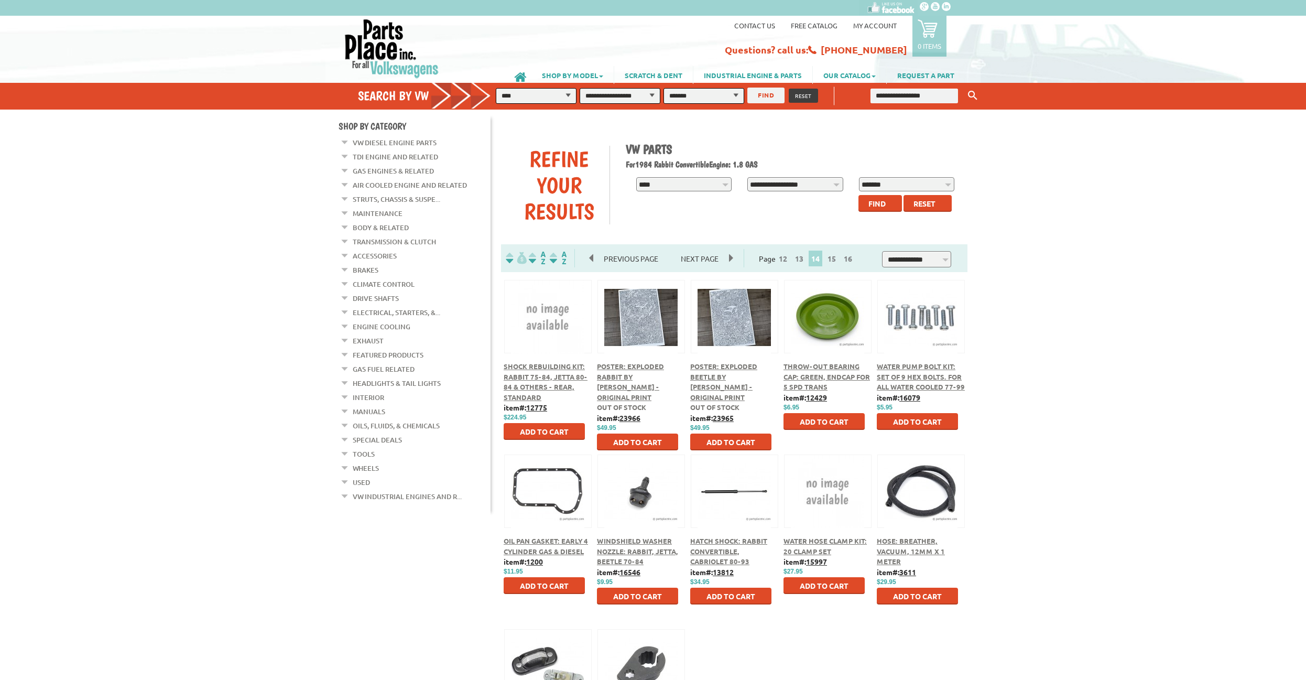
scroll to position [214, 0]
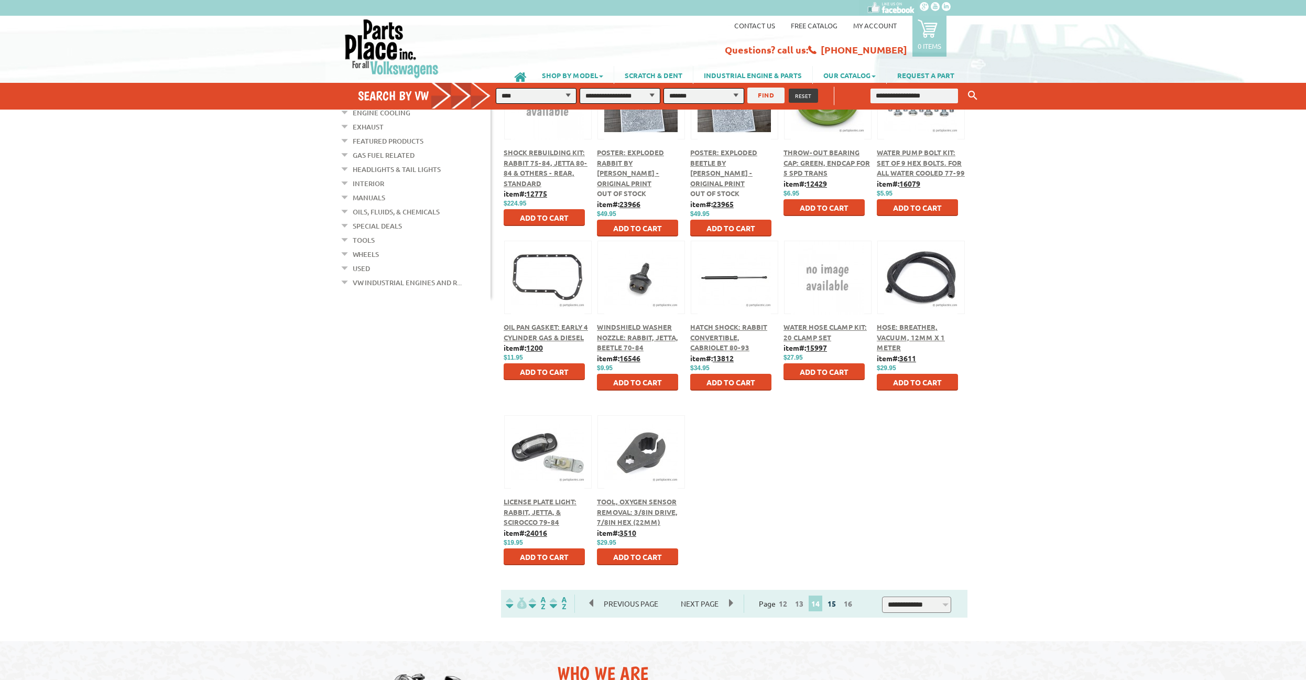
click at [835, 607] on link "15" at bounding box center [832, 602] width 14 height 9
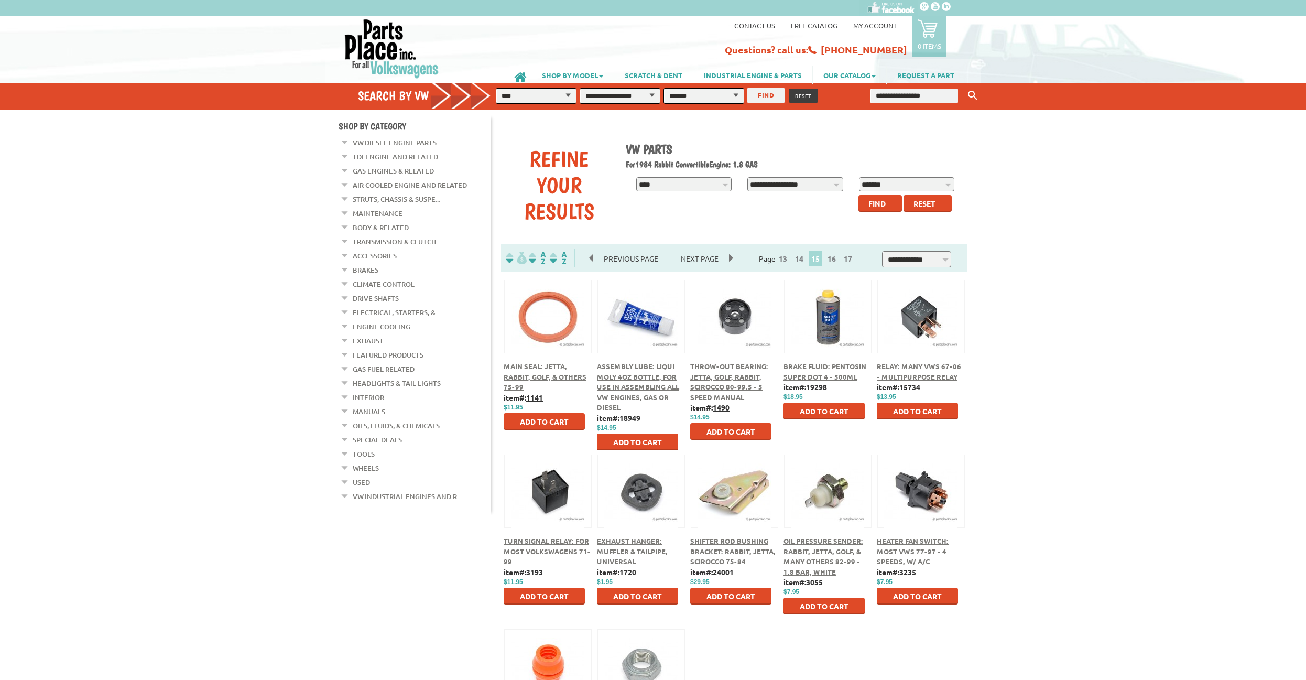
scroll to position [160, 0]
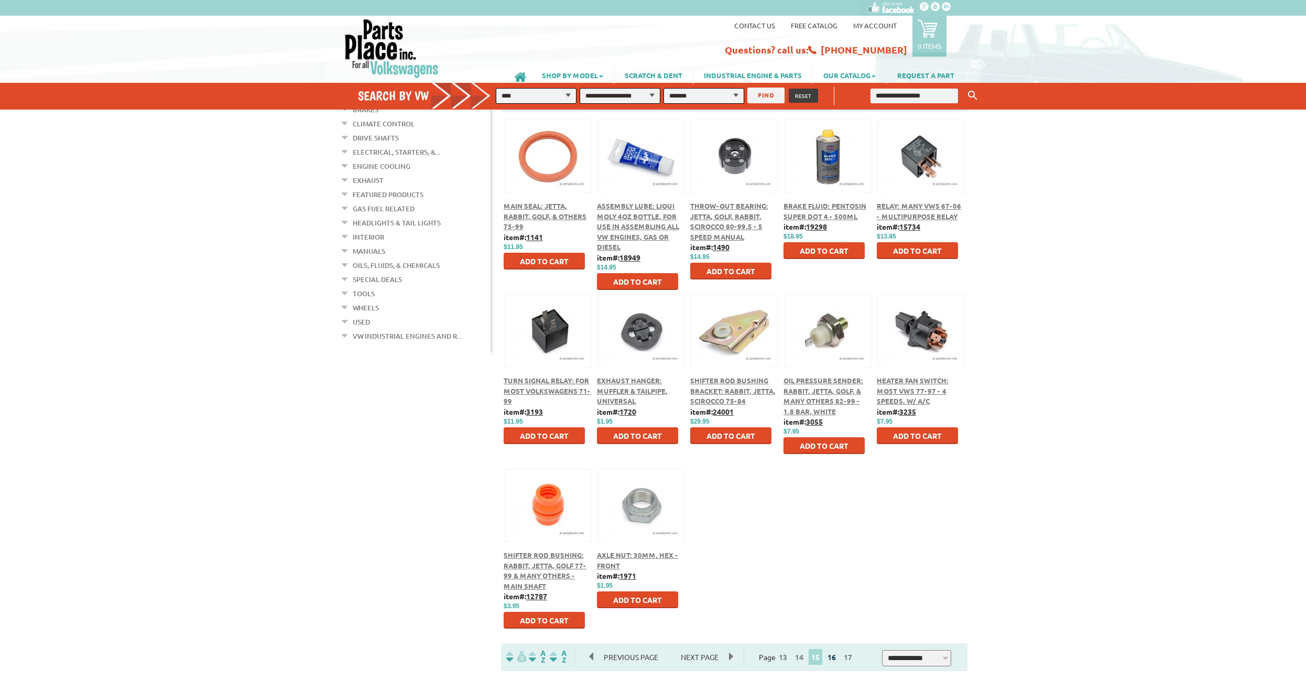
click at [836, 660] on link "16" at bounding box center [832, 656] width 14 height 9
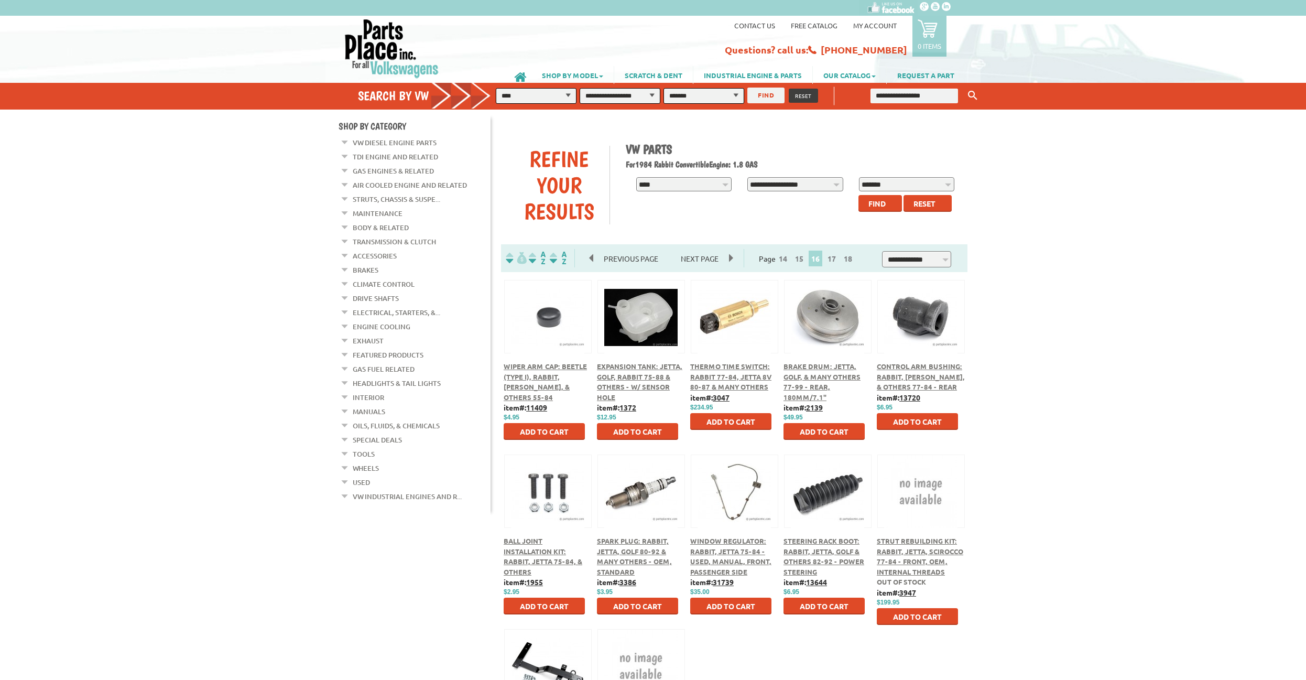
scroll to position [53, 0]
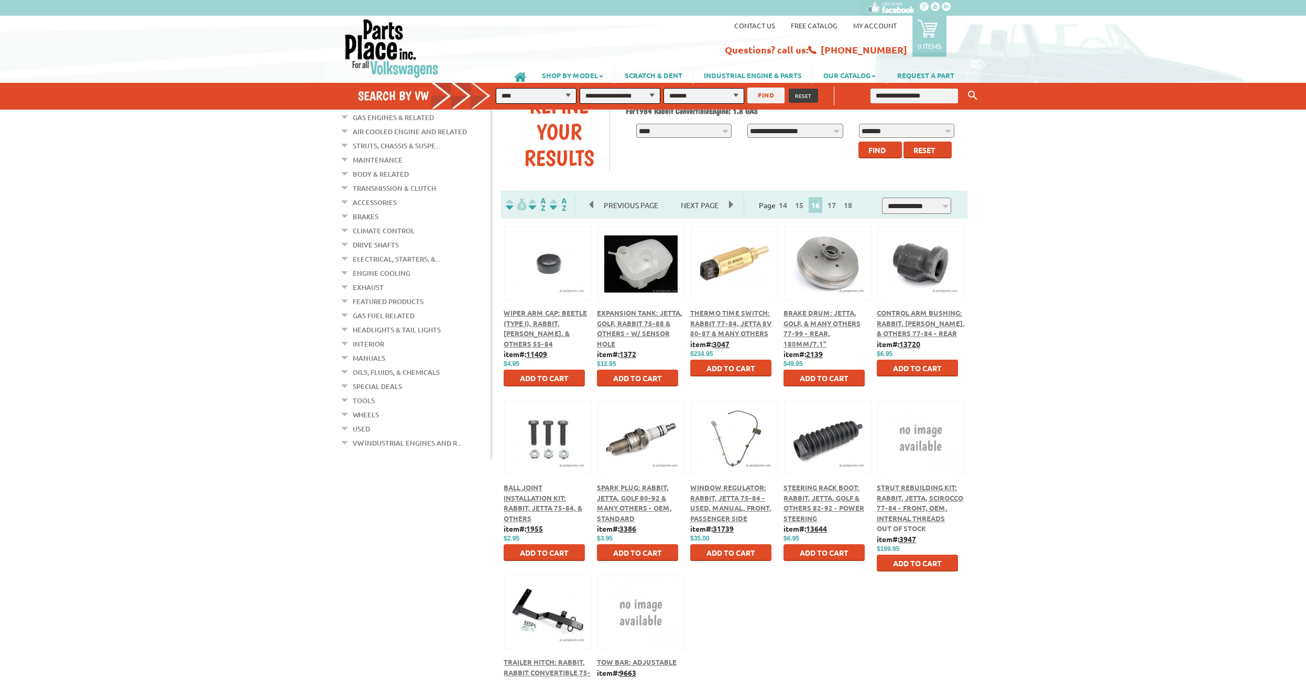
click at [814, 597] on div "Wiper Arm Cap: Beetle (Type I), Rabbit, Jetta, & Others 55-84 item#: 11409 $ $4…" at bounding box center [734, 487] width 482 height 523
click at [822, 487] on span "Steering Rack Boot: Rabbit, Jetta, Golf & Others 82-92 - Power Steering" at bounding box center [823, 503] width 81 height 40
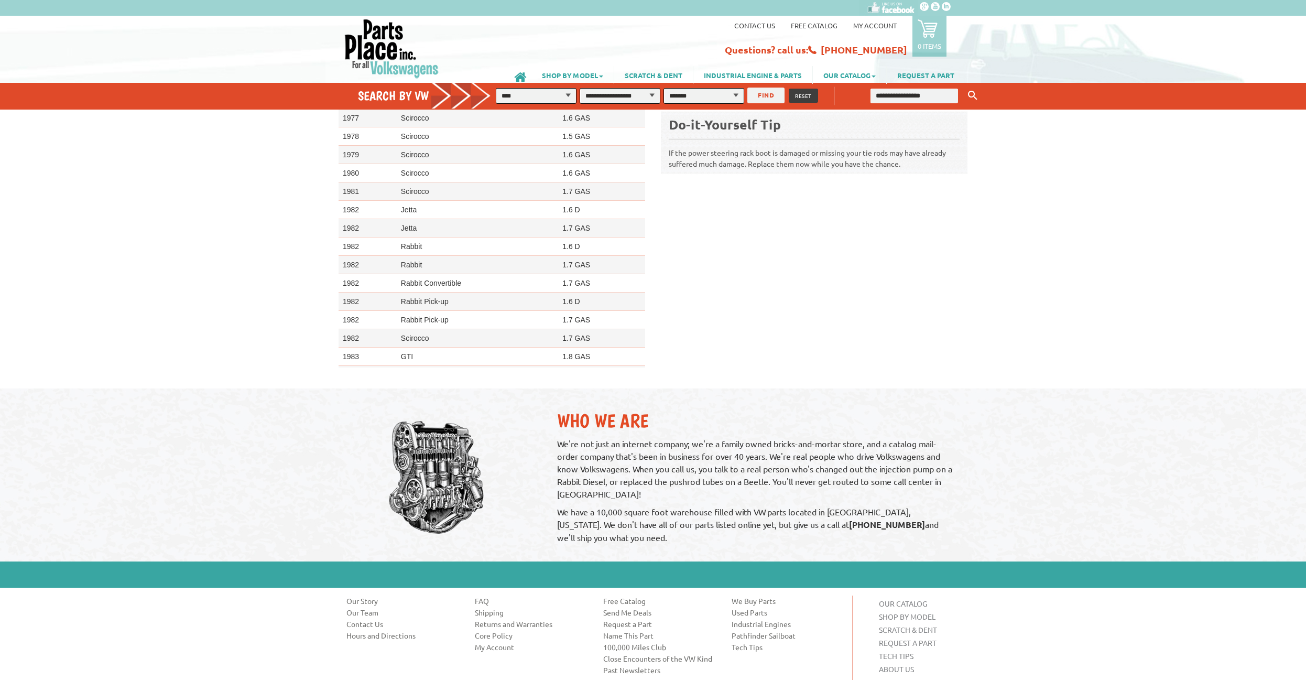
scroll to position [534, 0]
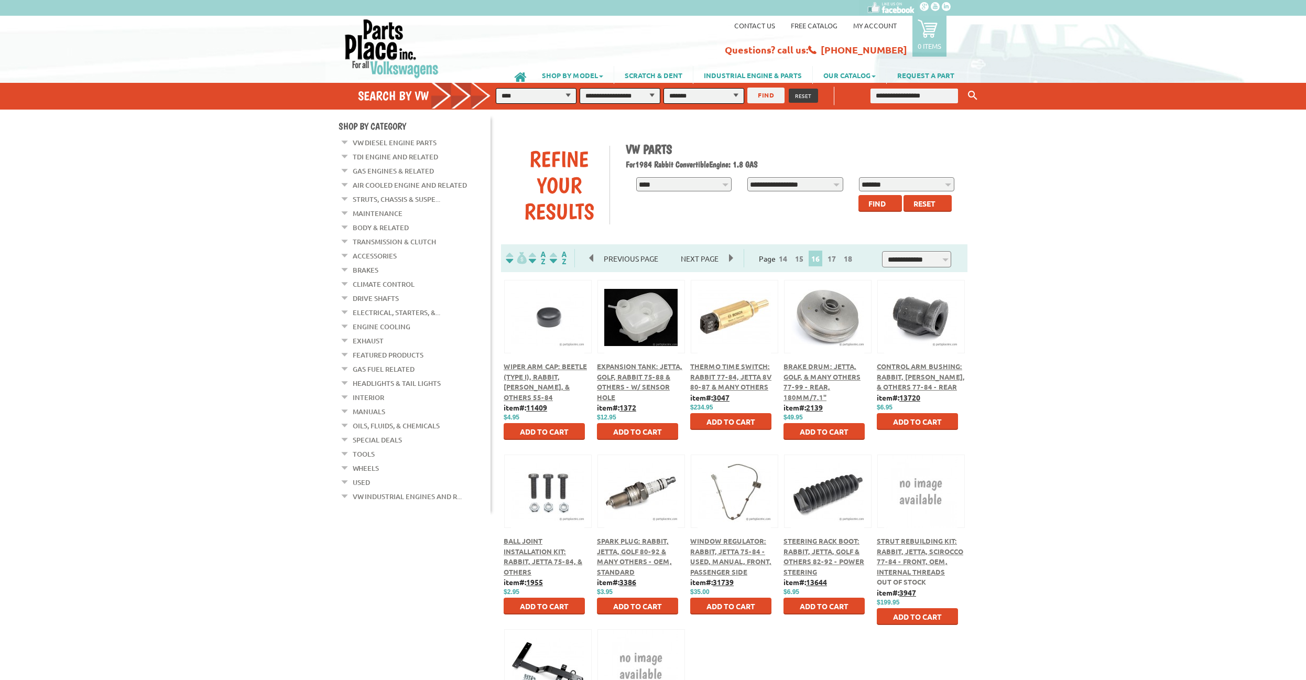
scroll to position [160, 0]
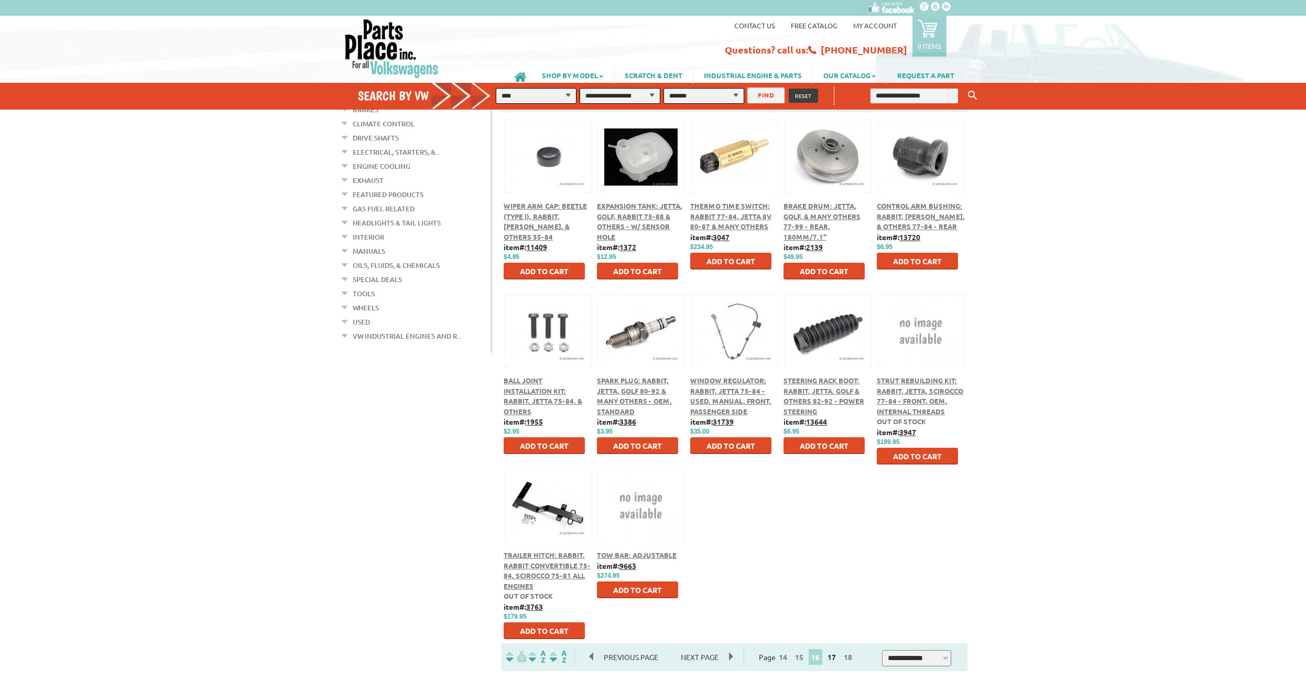
click at [837, 656] on link "17" at bounding box center [832, 656] width 14 height 9
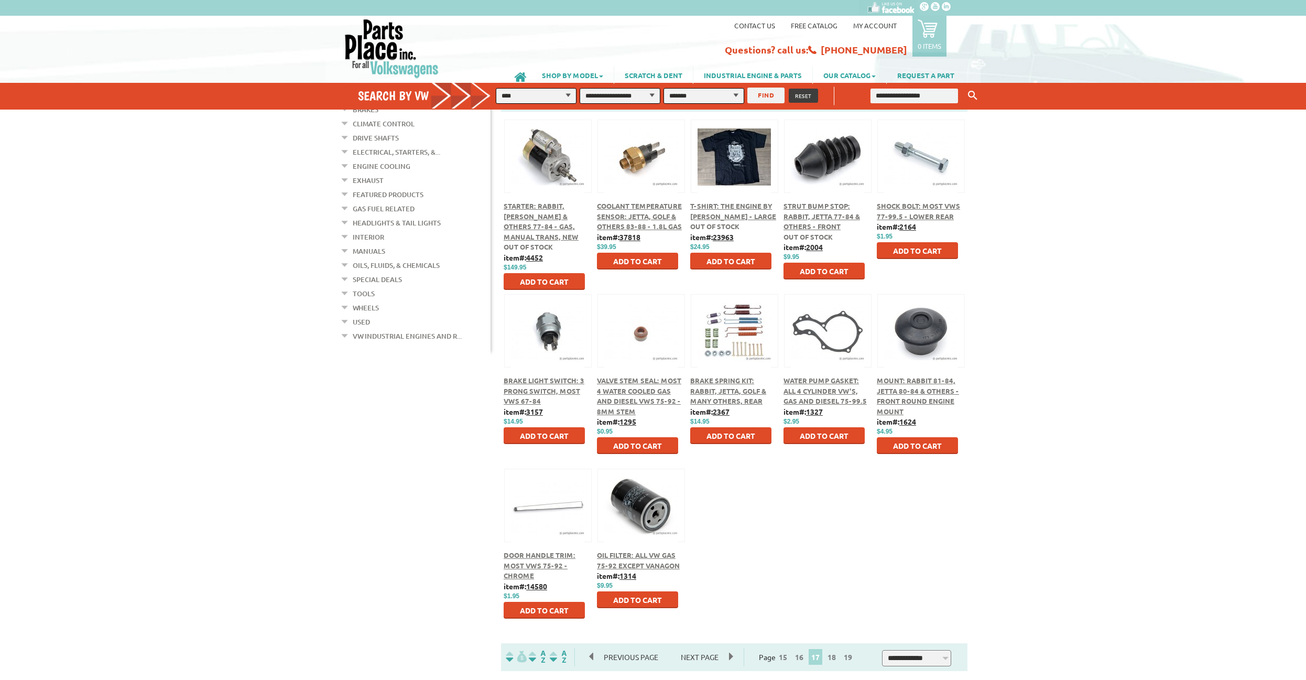
scroll to position [214, 0]
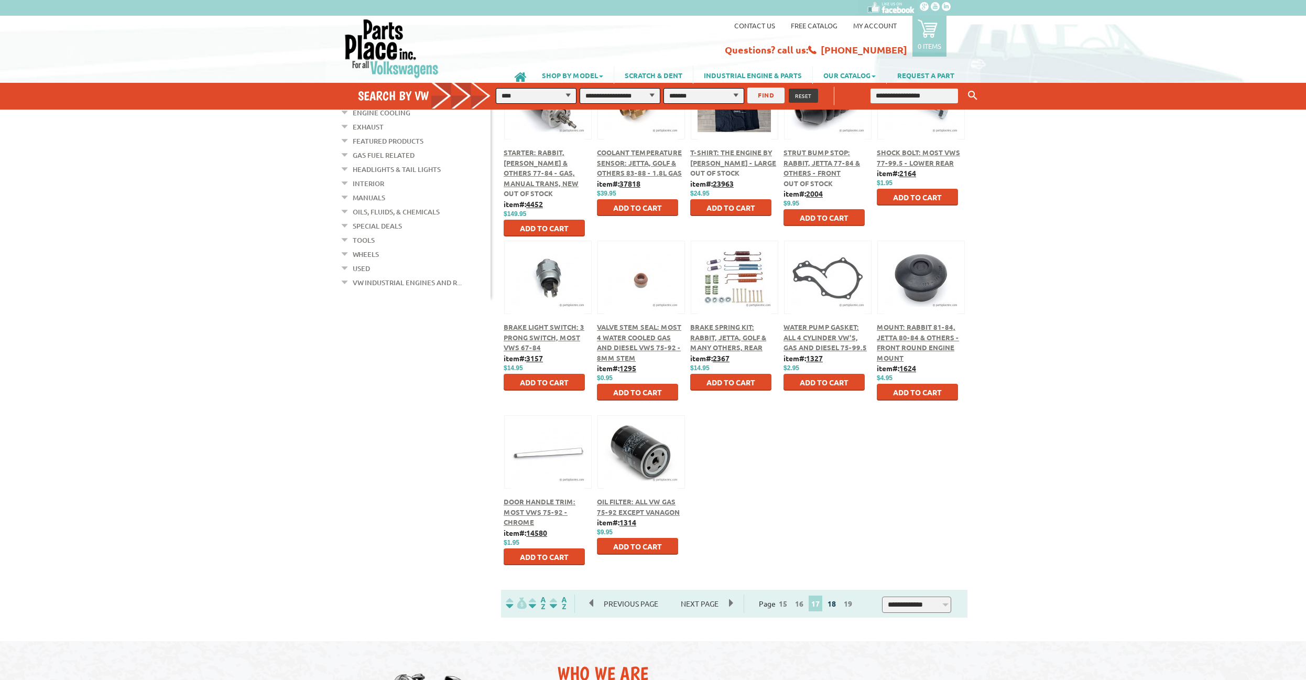
click at [835, 607] on link "18" at bounding box center [832, 602] width 14 height 9
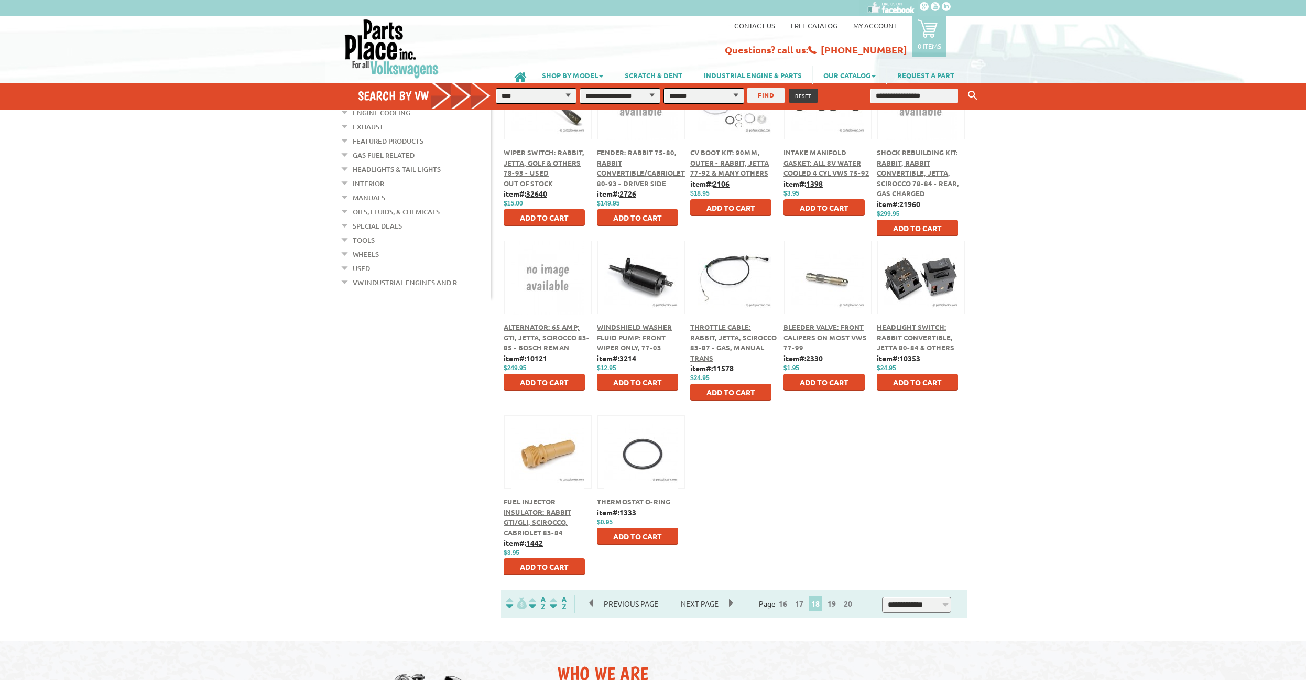
scroll to position [267, 0]
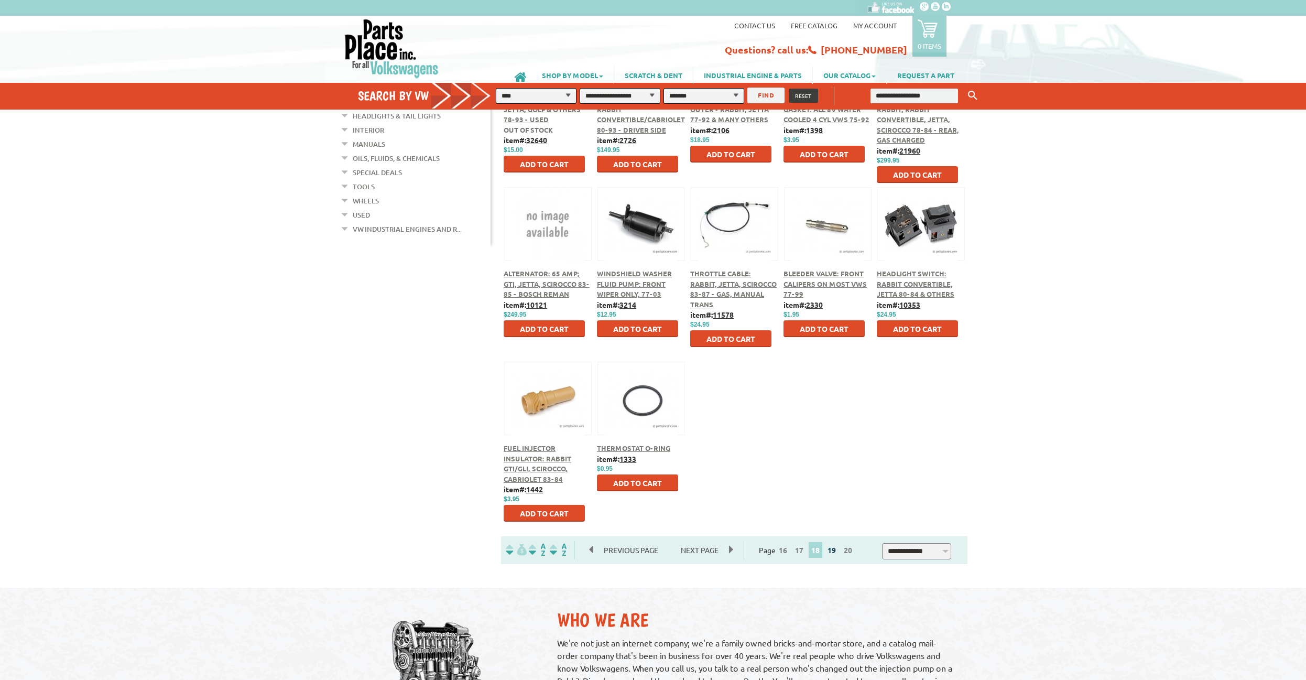
click at [836, 549] on link "19" at bounding box center [832, 549] width 14 height 9
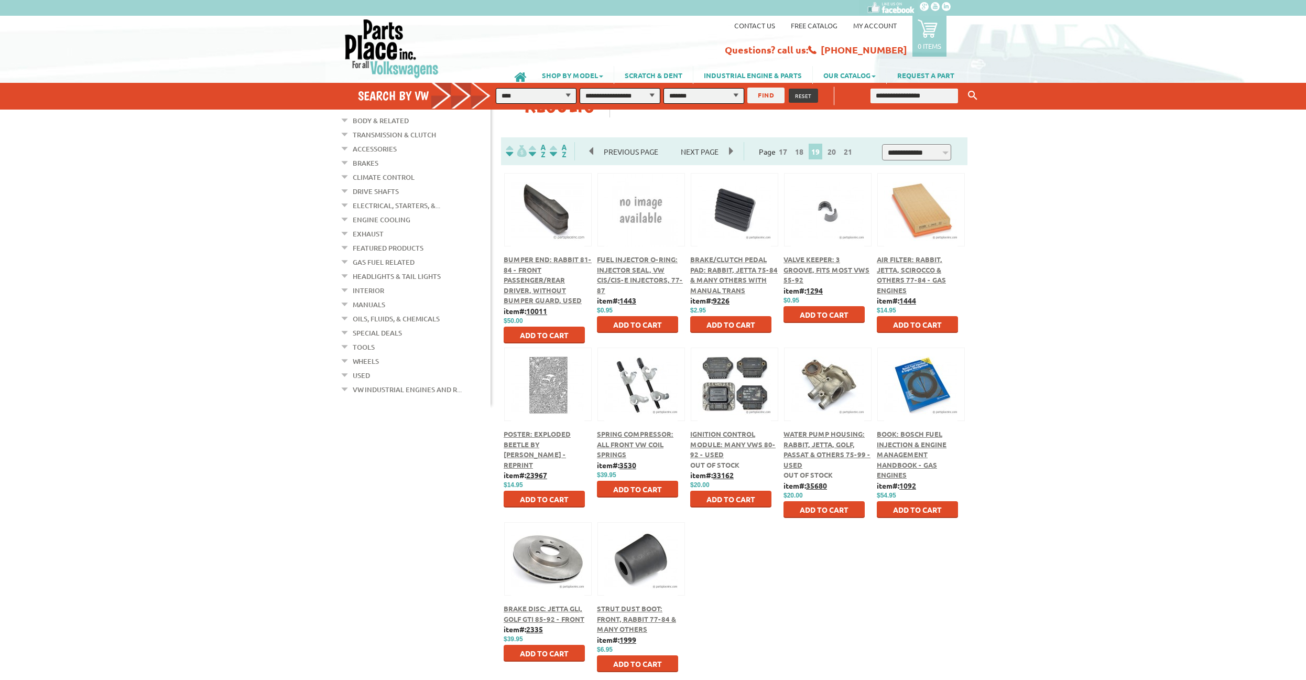
scroll to position [214, 0]
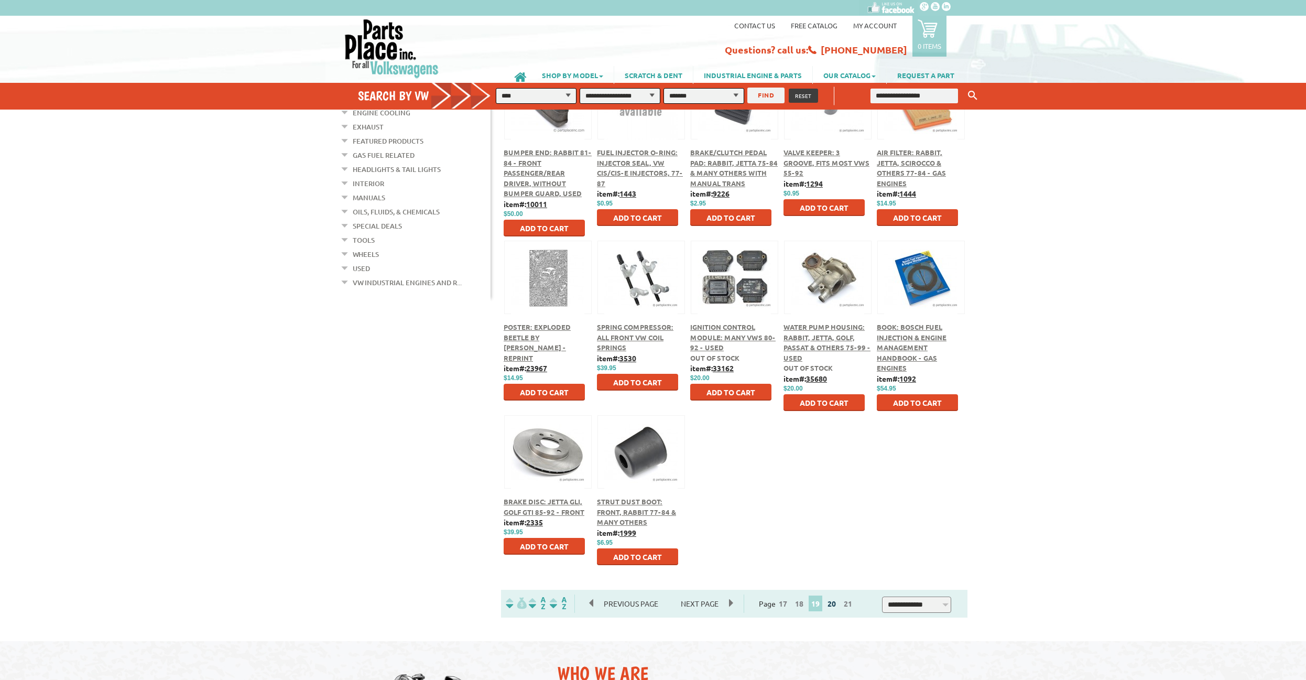
click at [838, 602] on link "20" at bounding box center [832, 602] width 14 height 9
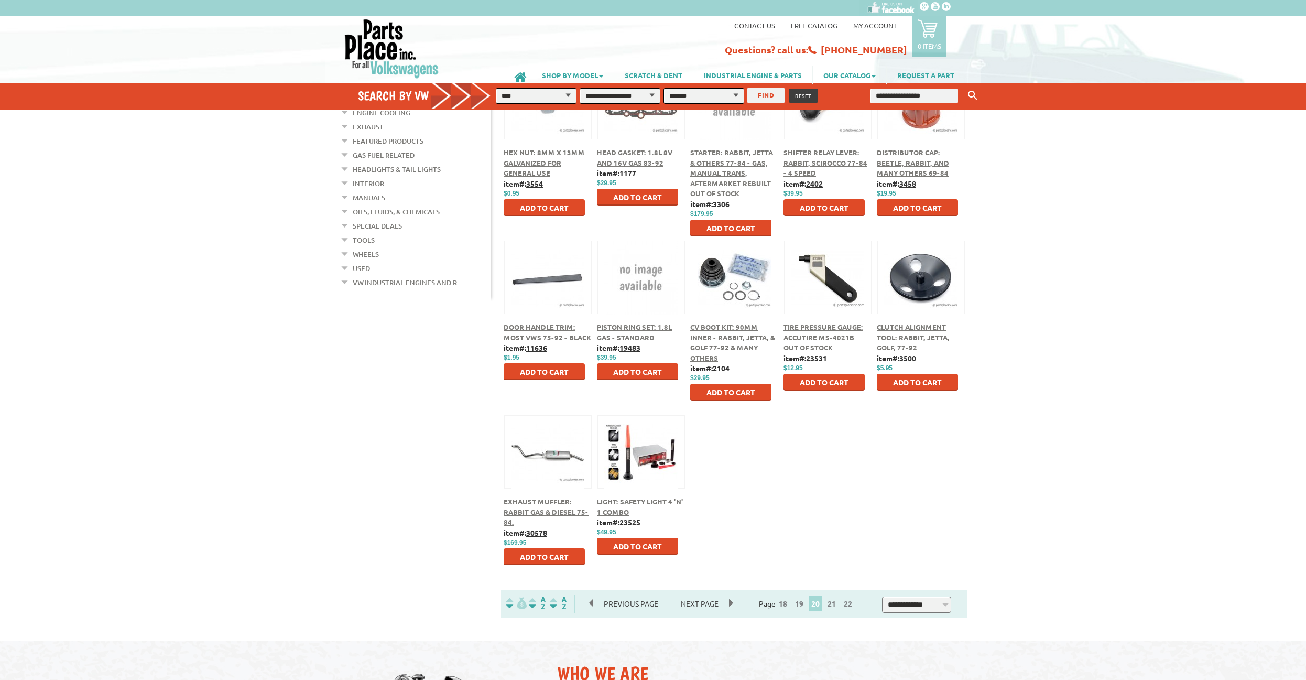
scroll to position [267, 0]
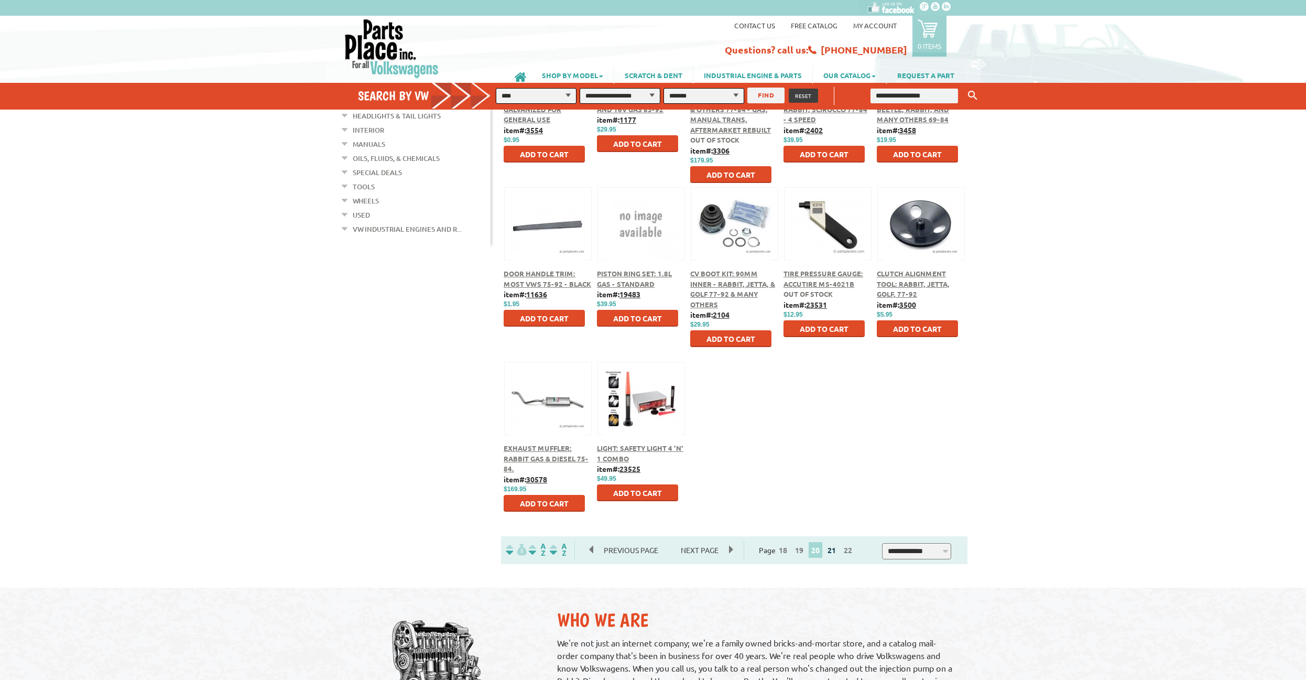
click at [838, 554] on link "21" at bounding box center [832, 549] width 14 height 9
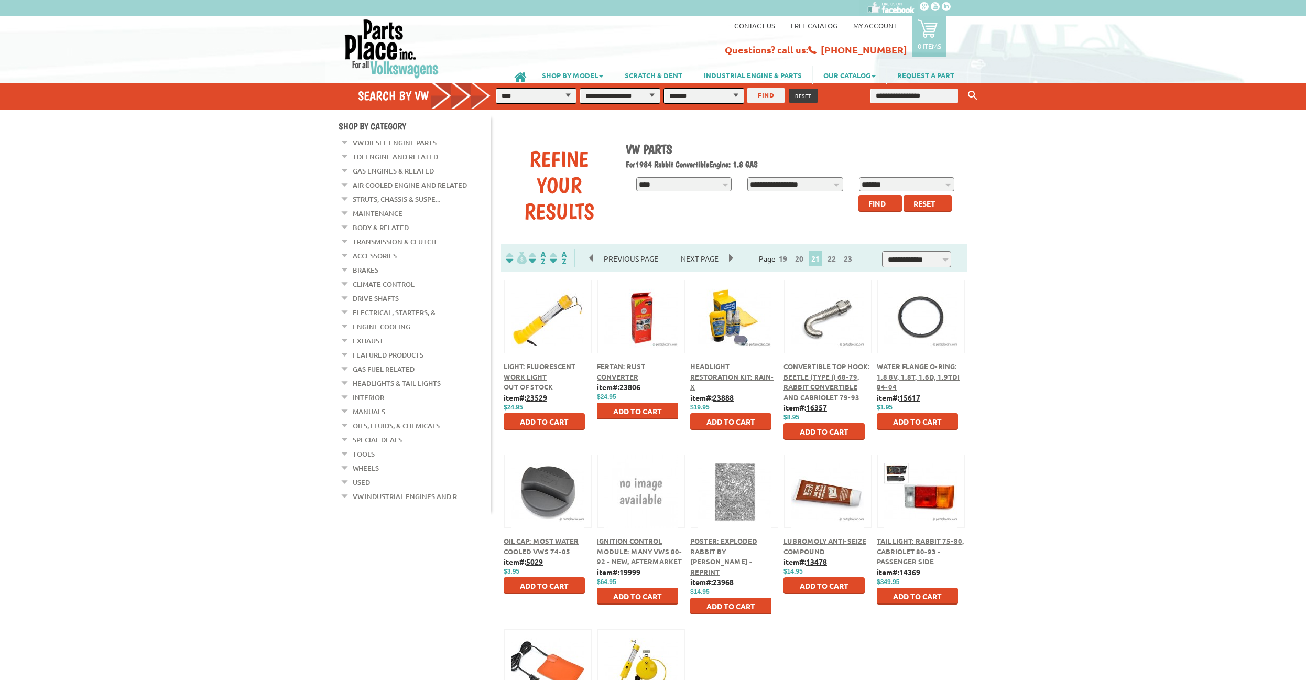
scroll to position [160, 0]
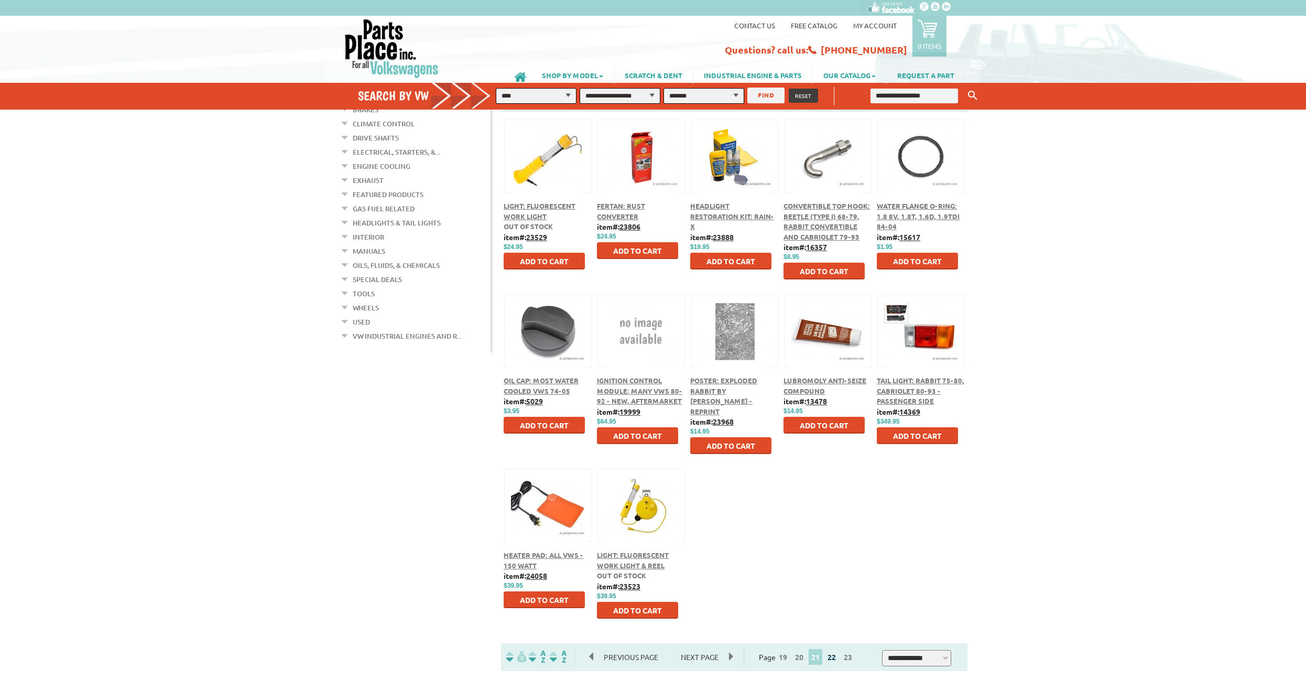
click at [838, 659] on link "22" at bounding box center [832, 656] width 14 height 9
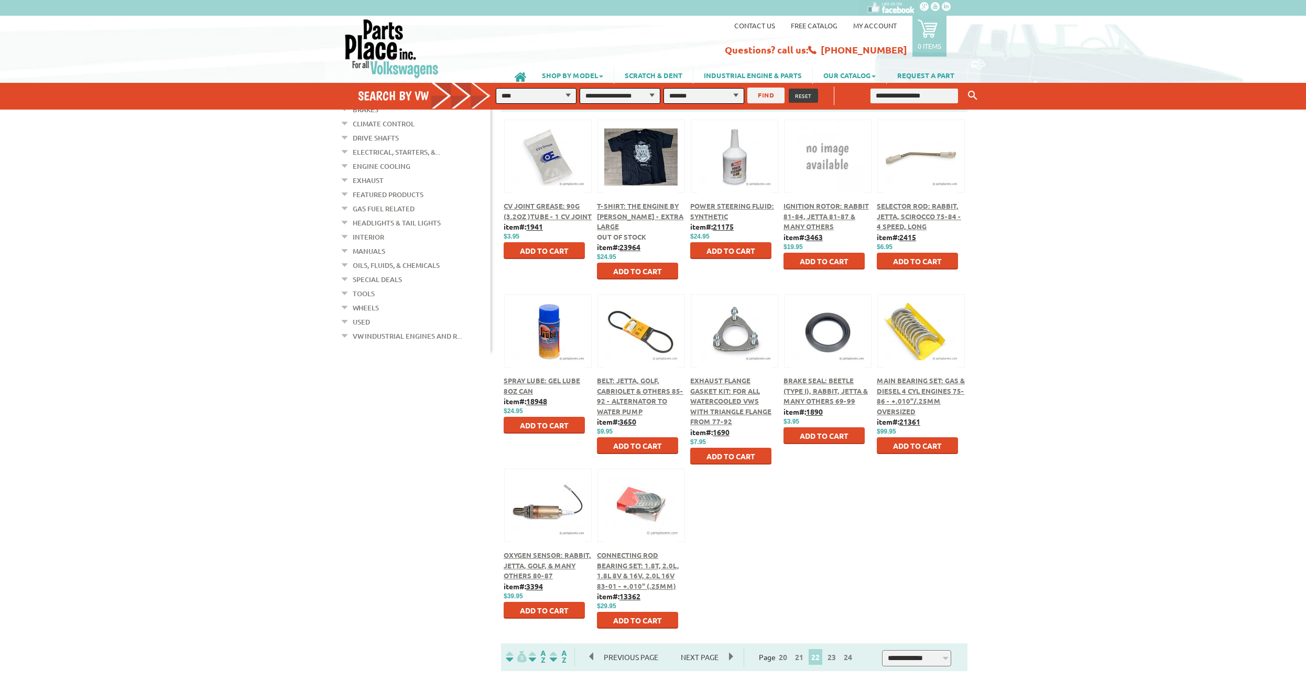
scroll to position [267, 0]
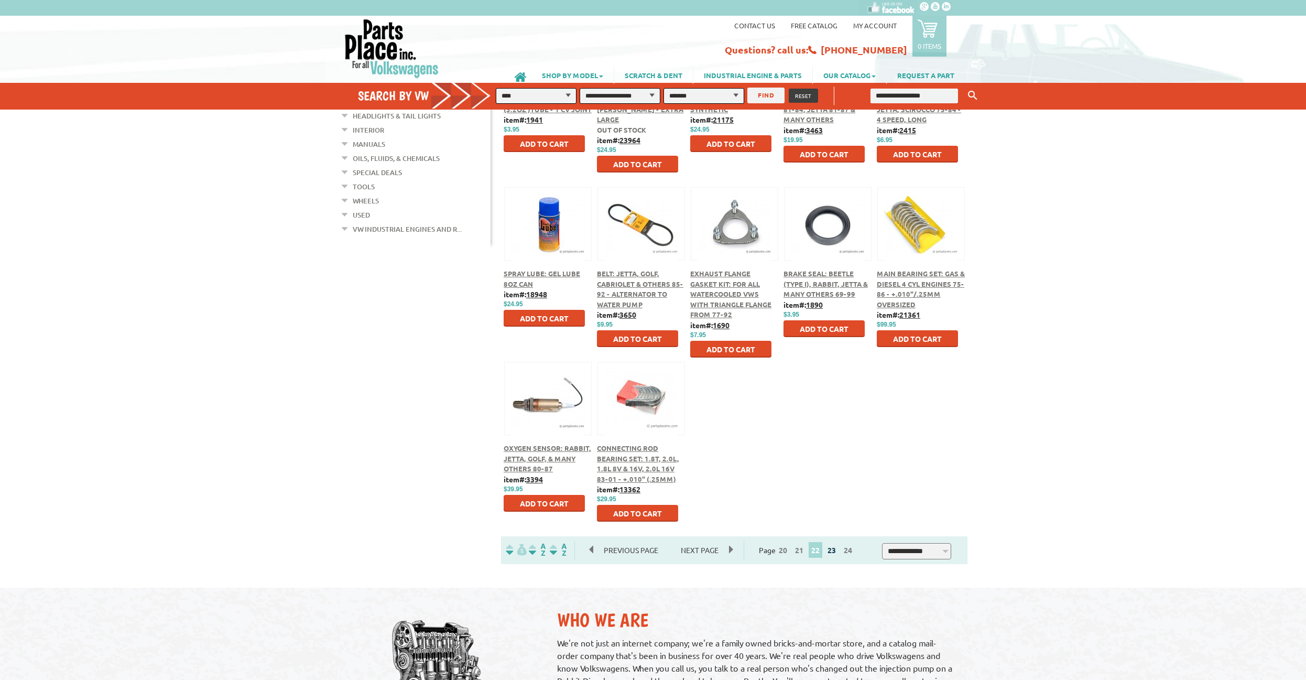
click at [835, 552] on link "23" at bounding box center [832, 549] width 14 height 9
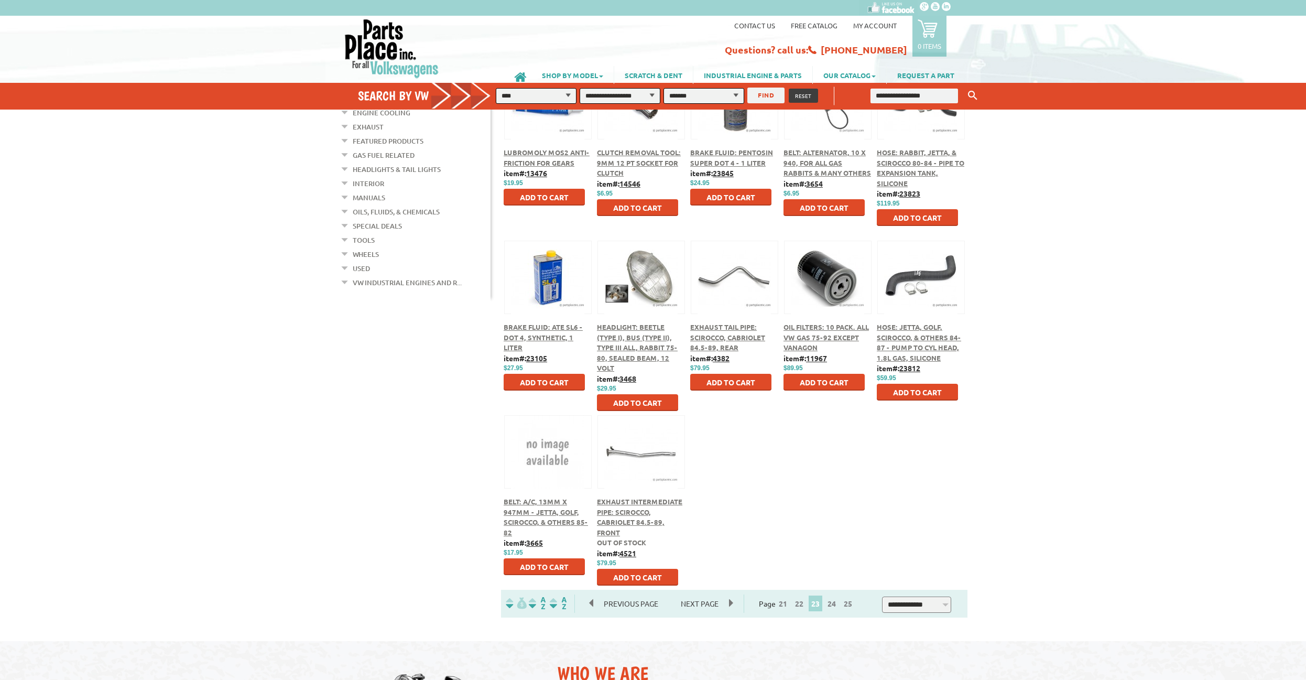
scroll to position [267, 0]
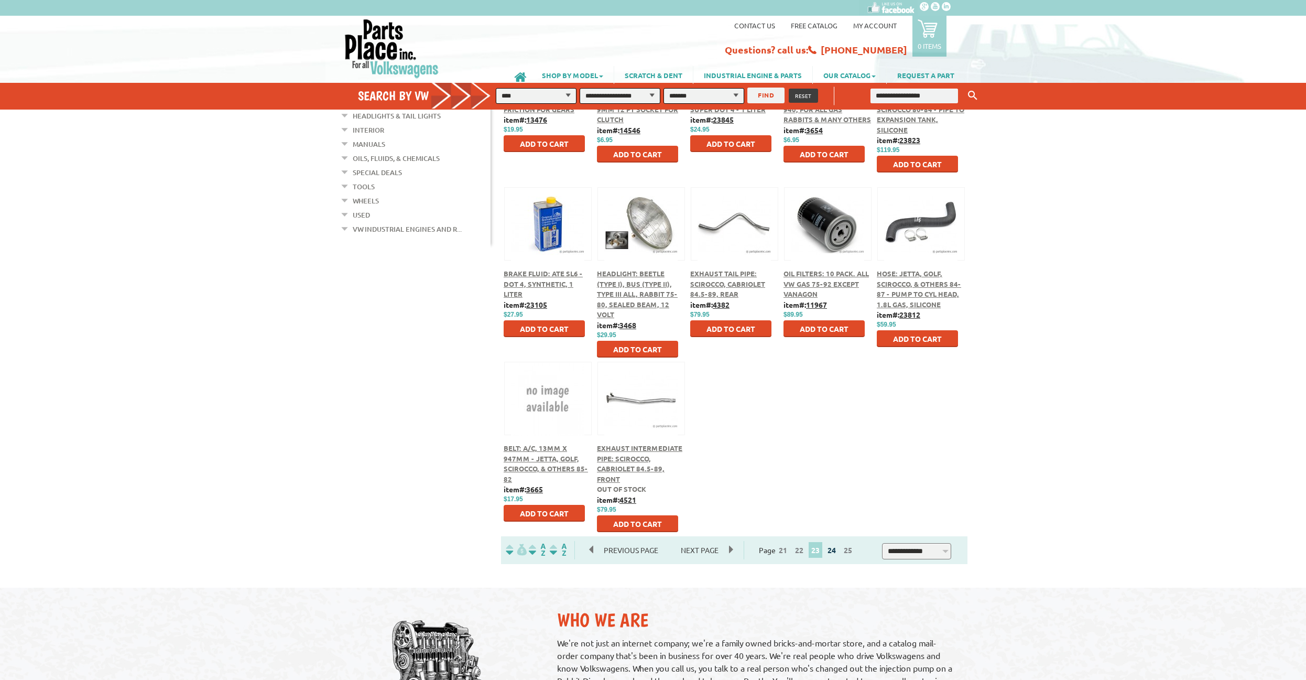
click at [835, 551] on link "24" at bounding box center [832, 549] width 14 height 9
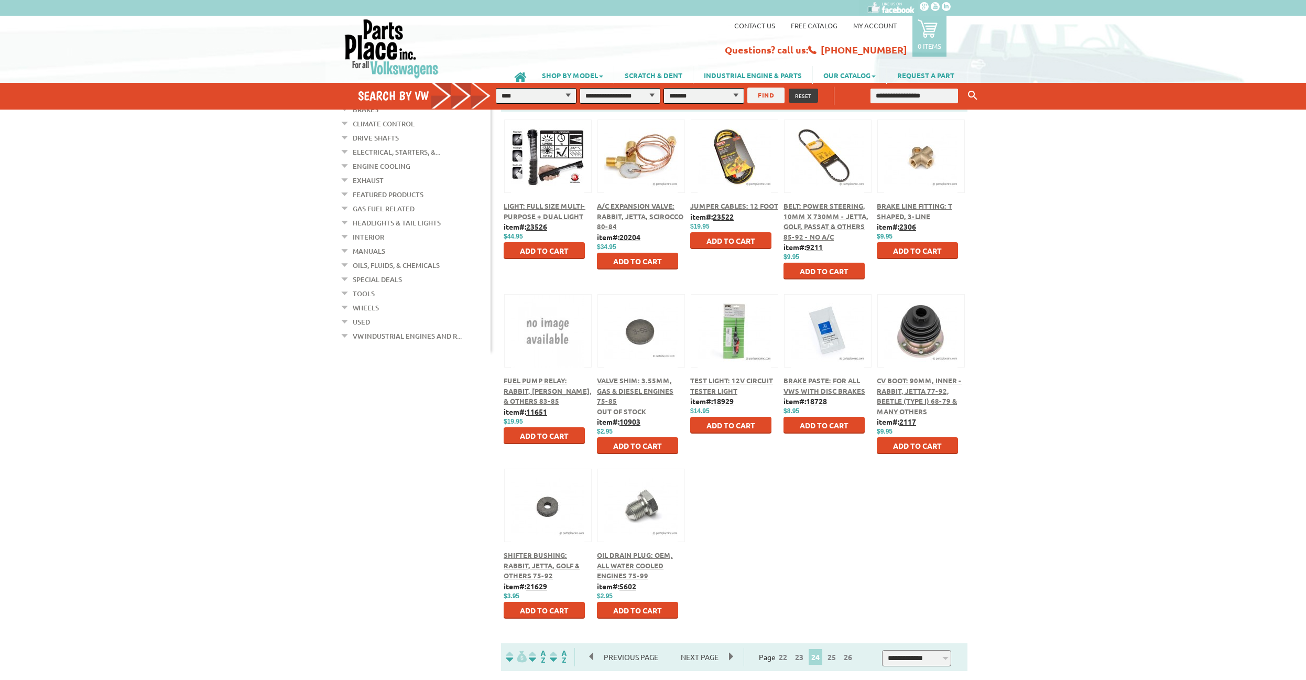
scroll to position [214, 0]
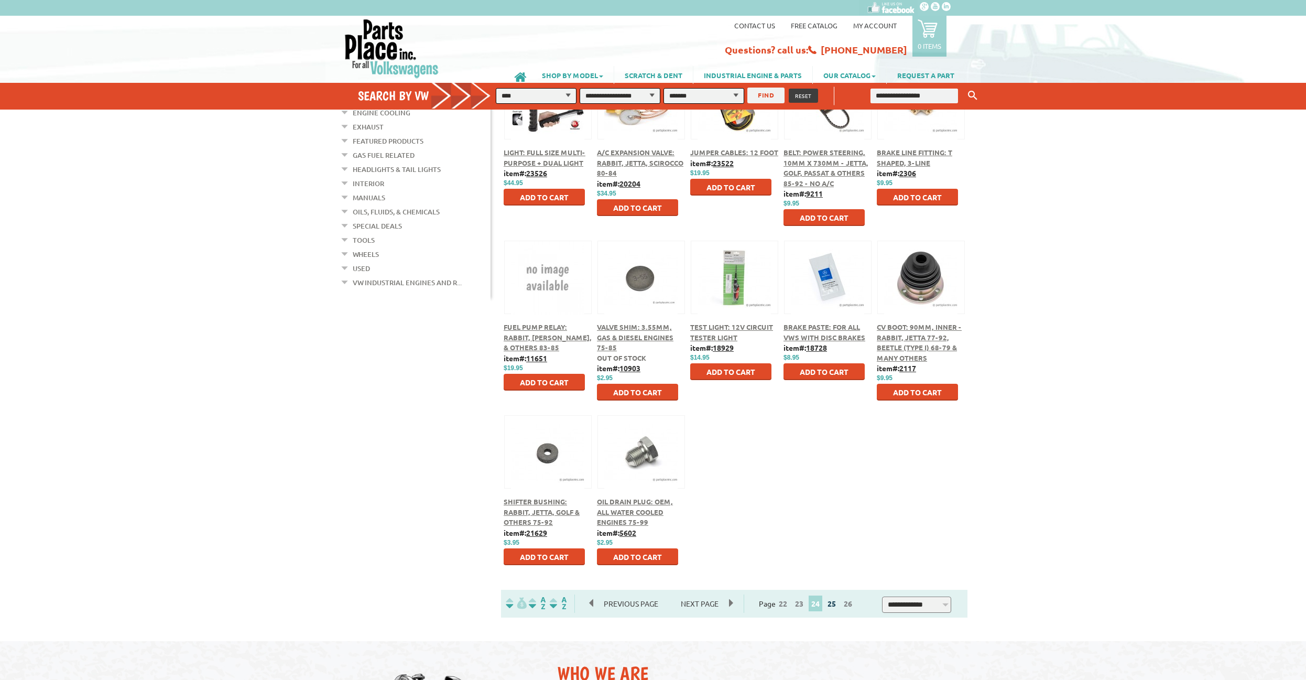
click at [836, 605] on link "25" at bounding box center [832, 602] width 14 height 9
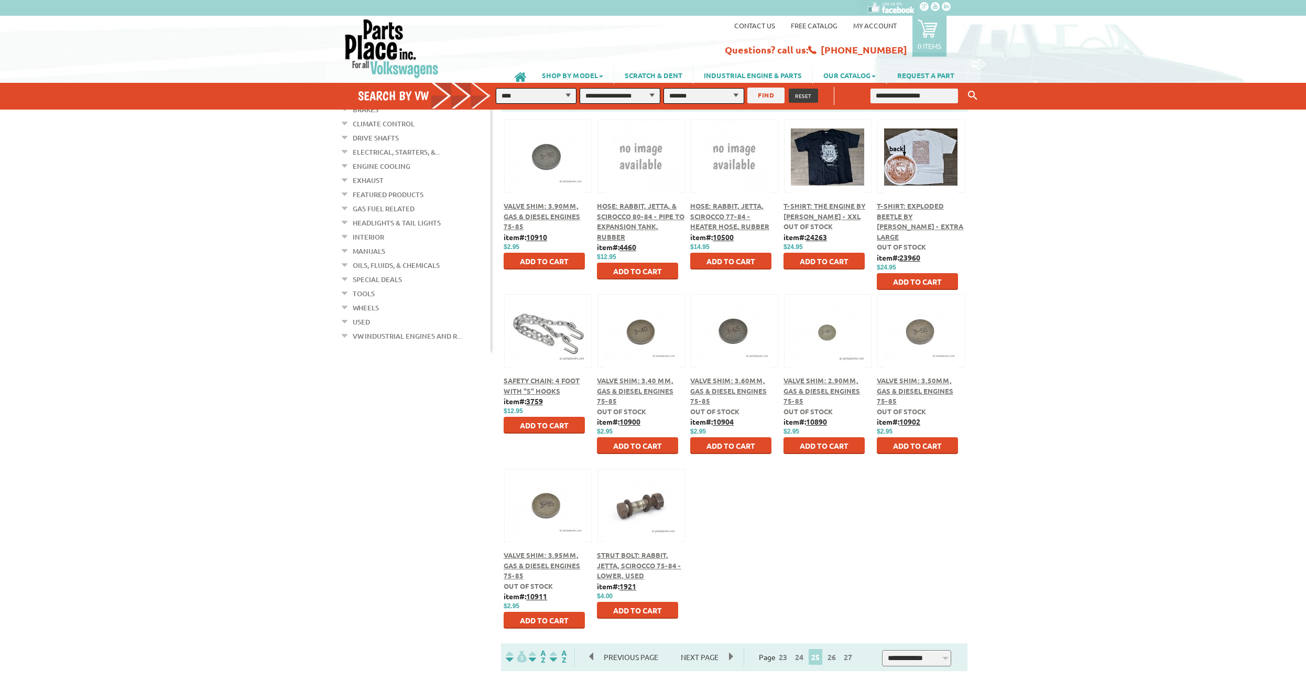
scroll to position [267, 0]
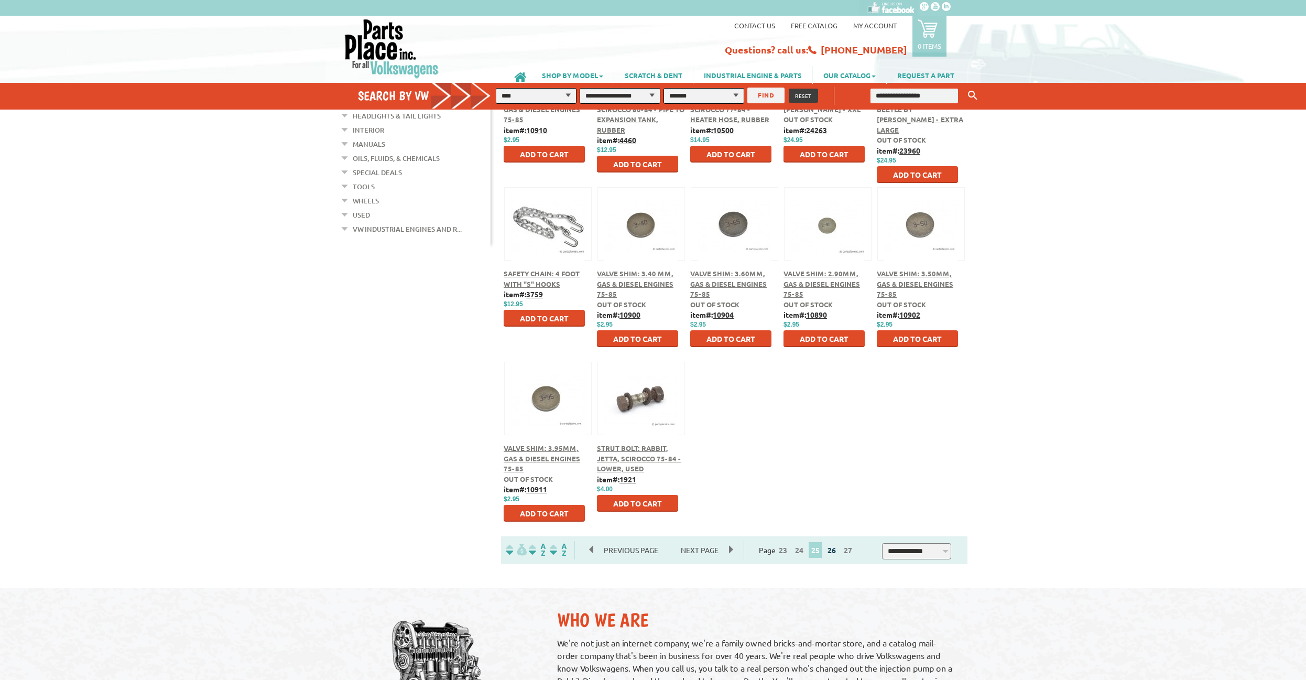
click at [837, 549] on link "26" at bounding box center [832, 549] width 14 height 9
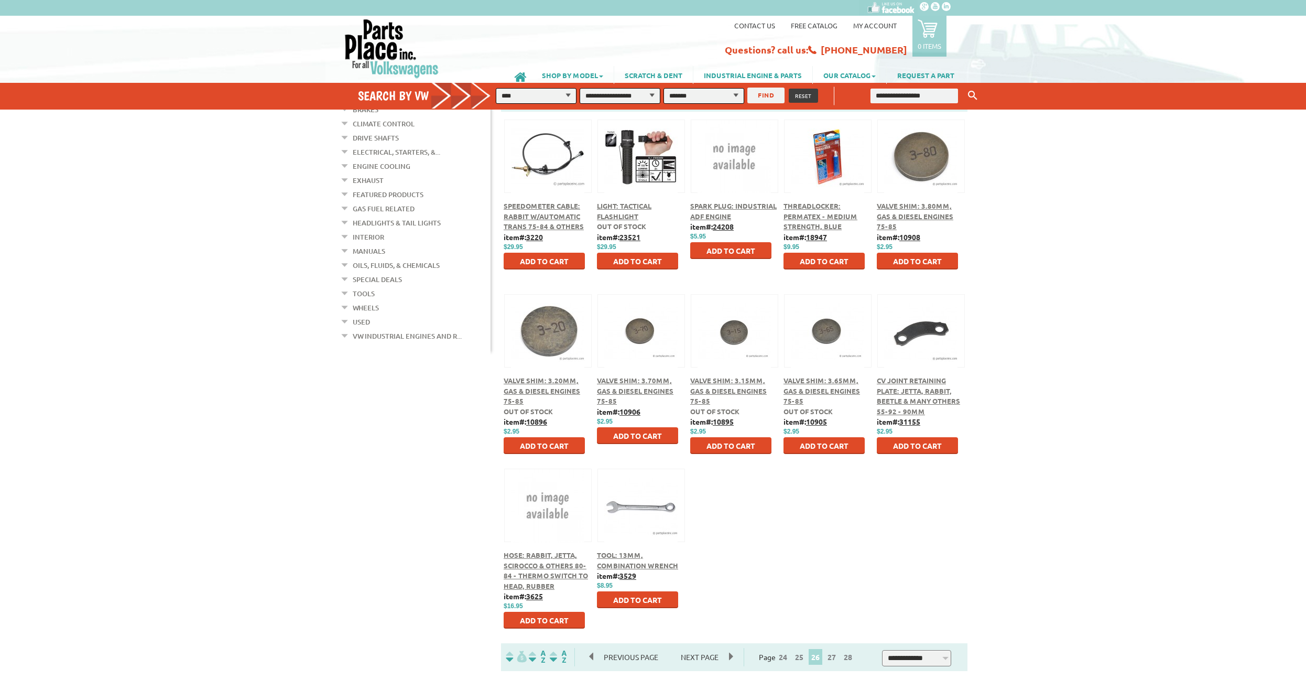
scroll to position [214, 0]
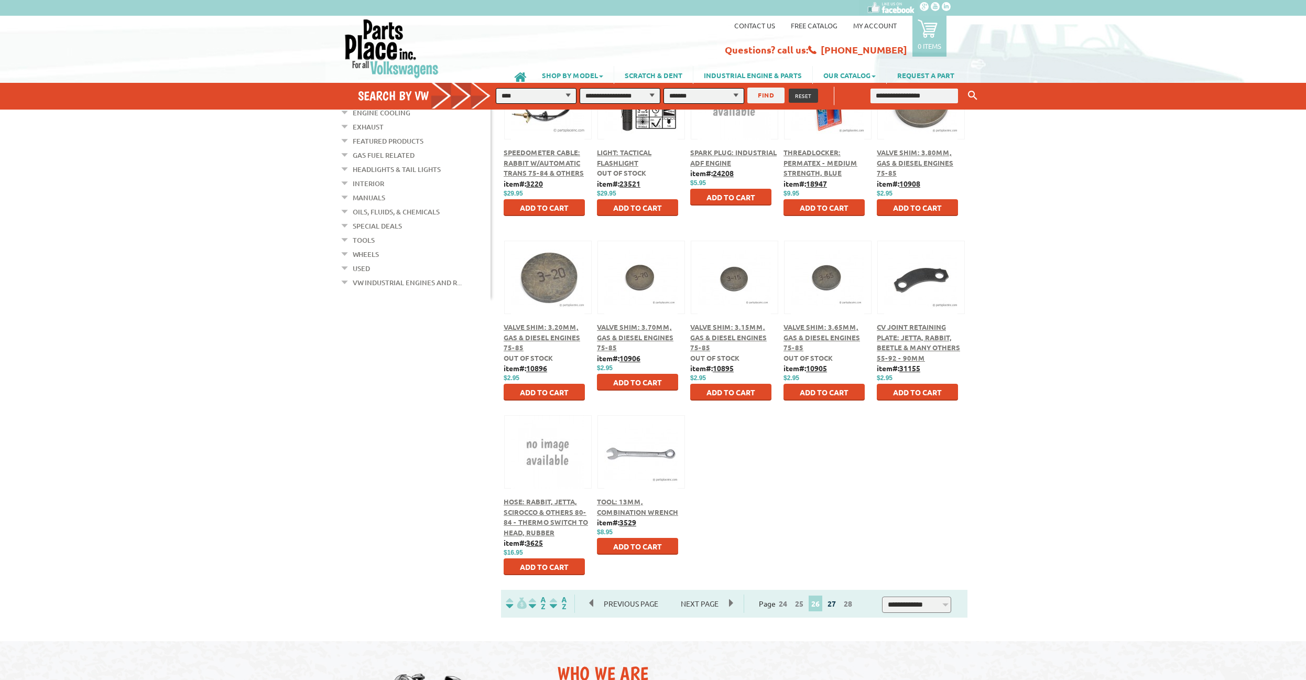
click at [834, 604] on link "27" at bounding box center [832, 602] width 14 height 9
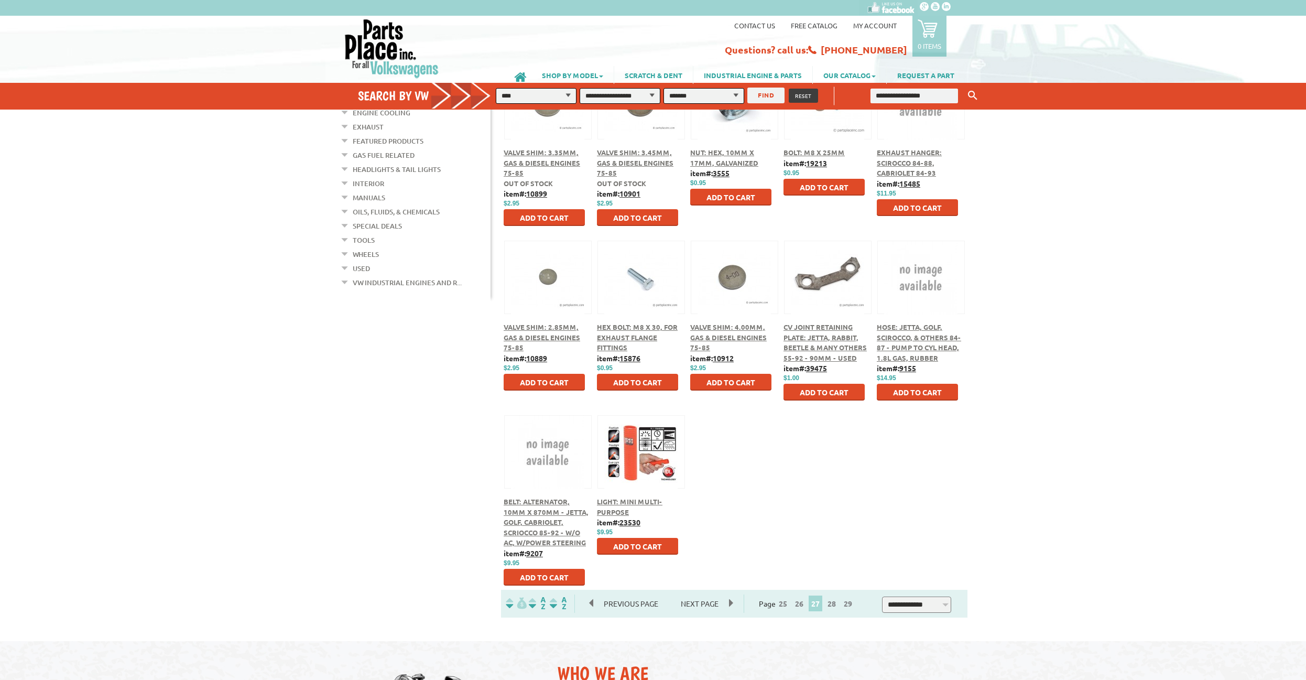
scroll to position [267, 0]
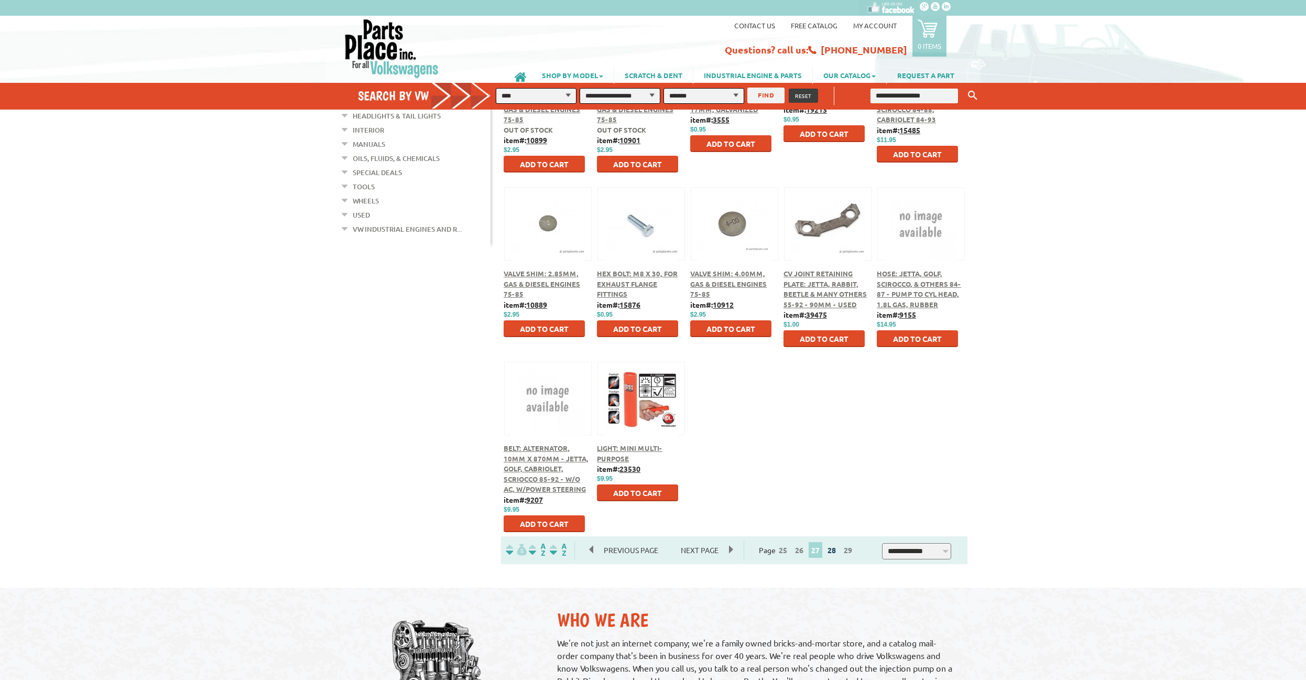
click at [837, 548] on link "28" at bounding box center [832, 549] width 14 height 9
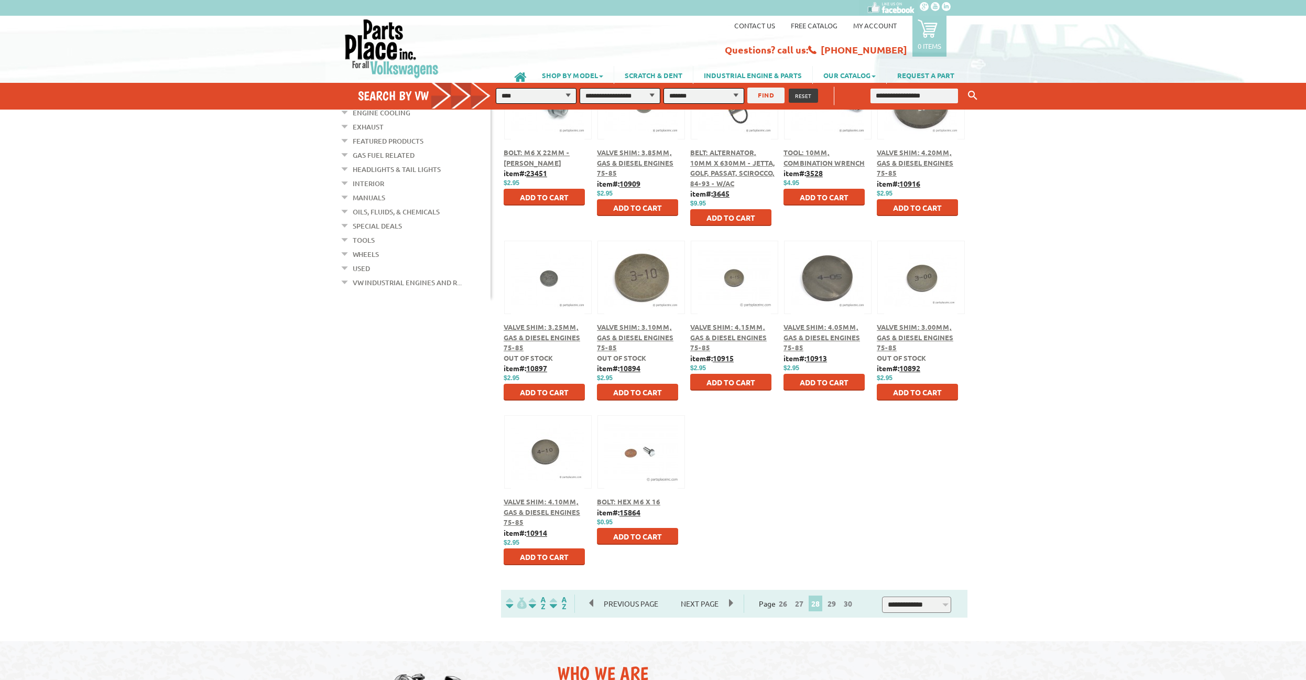
scroll to position [267, 0]
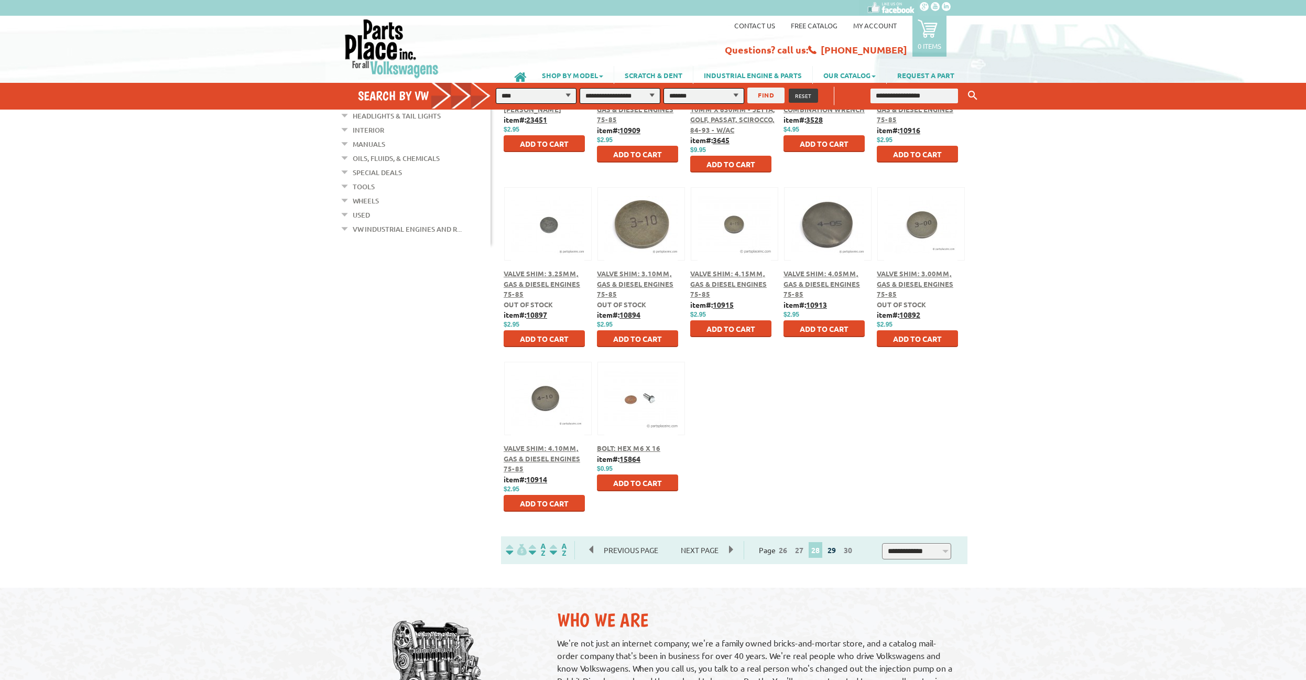
click at [836, 550] on link "29" at bounding box center [832, 549] width 14 height 9
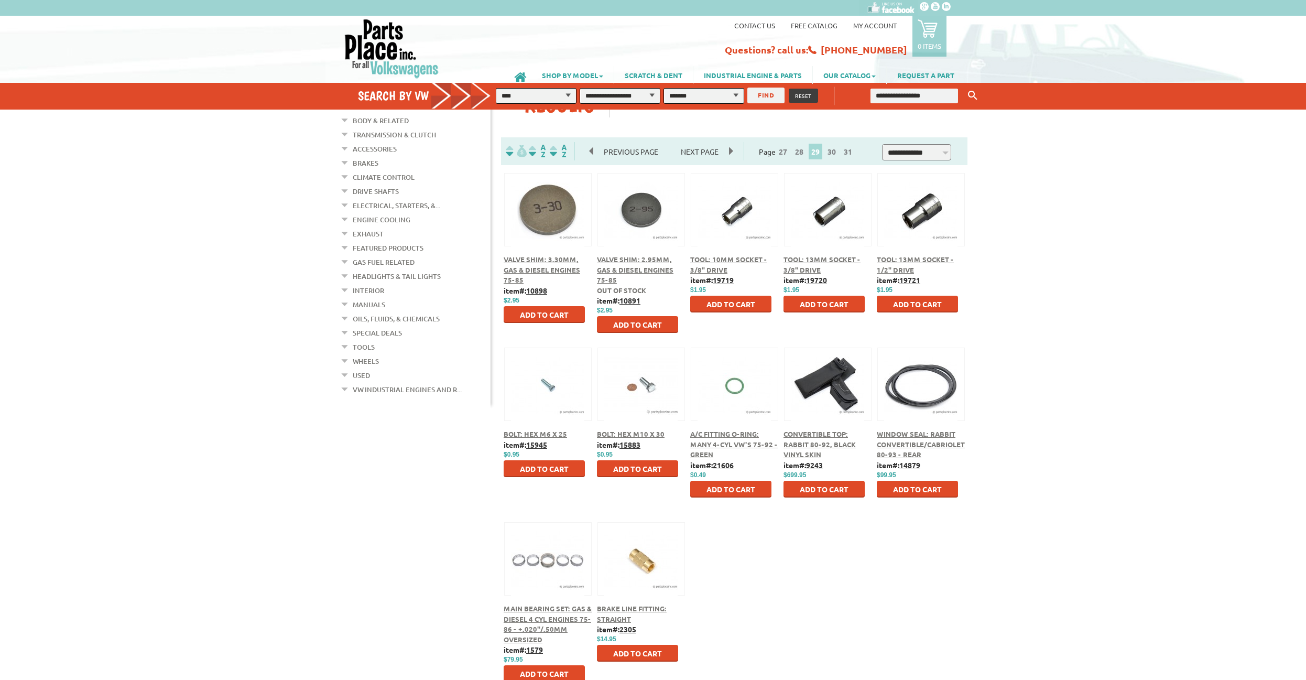
scroll to position [160, 0]
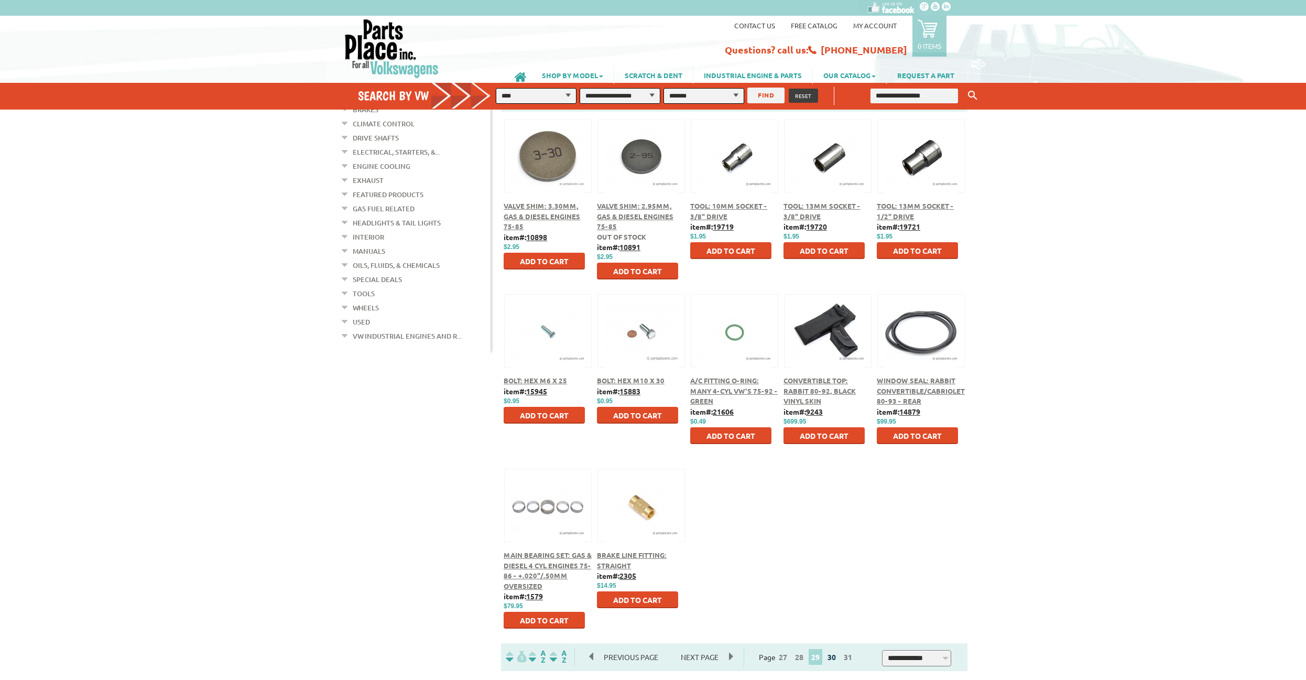
click at [836, 659] on link "30" at bounding box center [832, 656] width 14 height 9
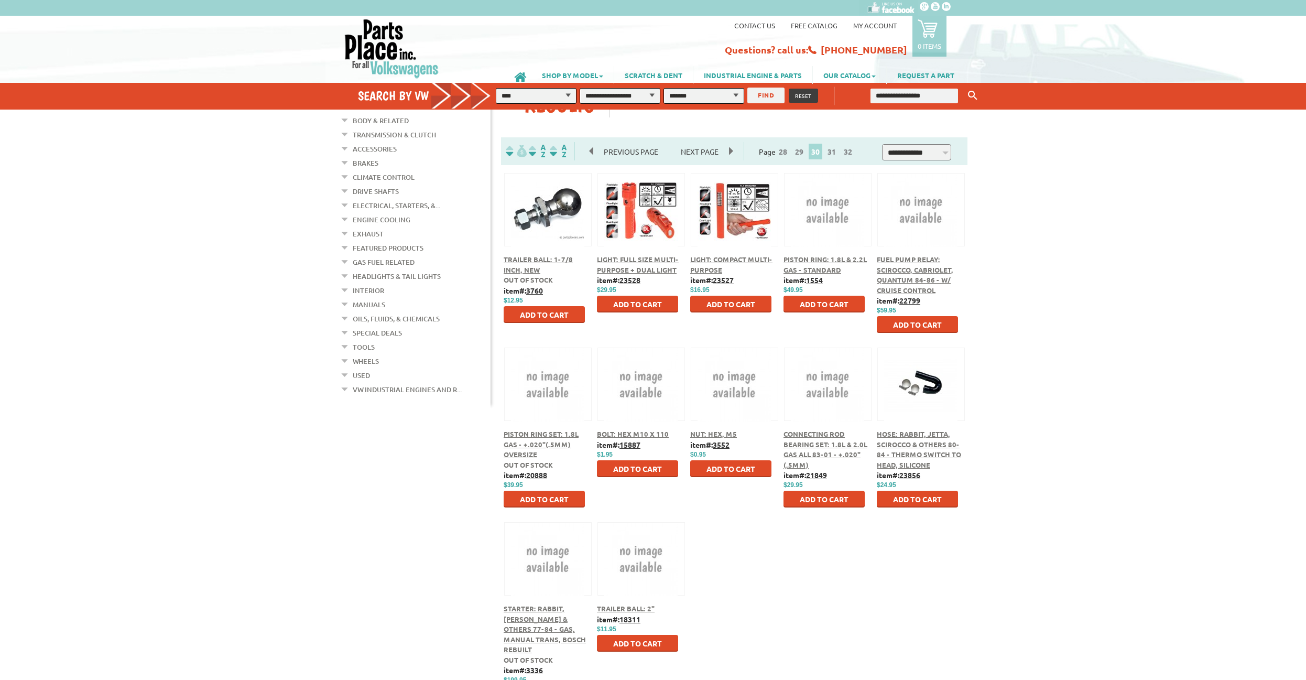
scroll to position [214, 0]
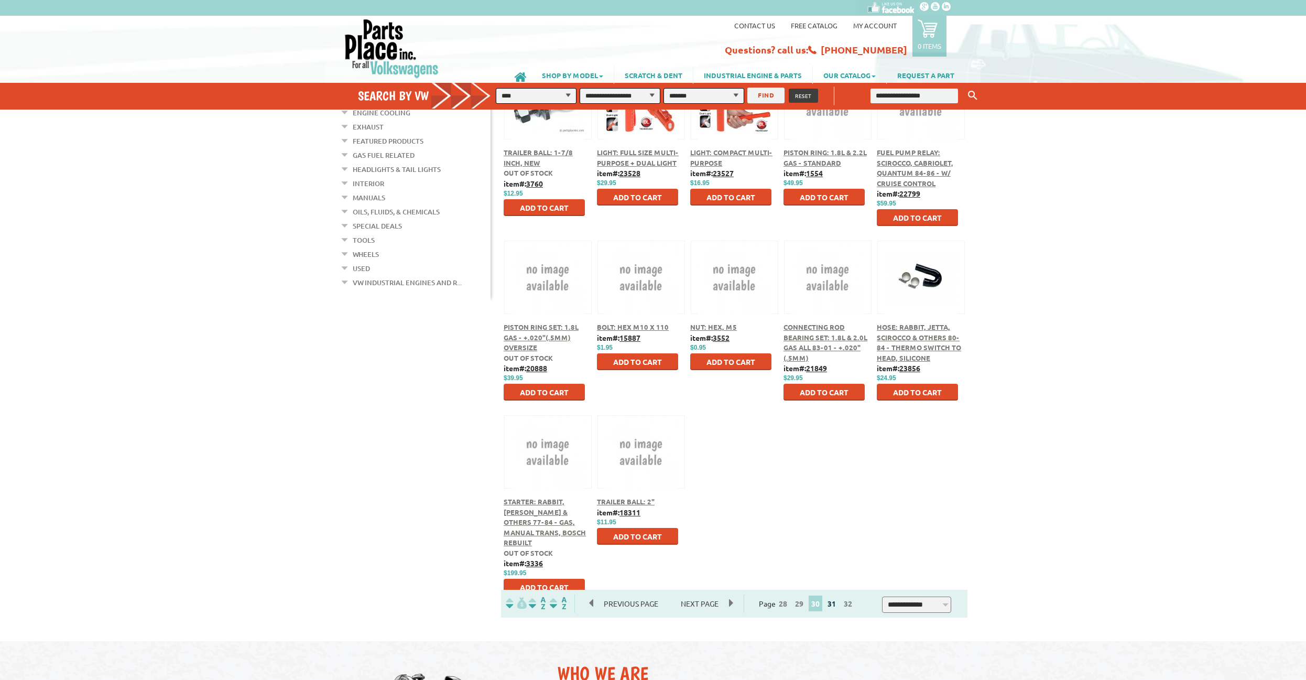
click at [835, 603] on link "31" at bounding box center [832, 602] width 14 height 9
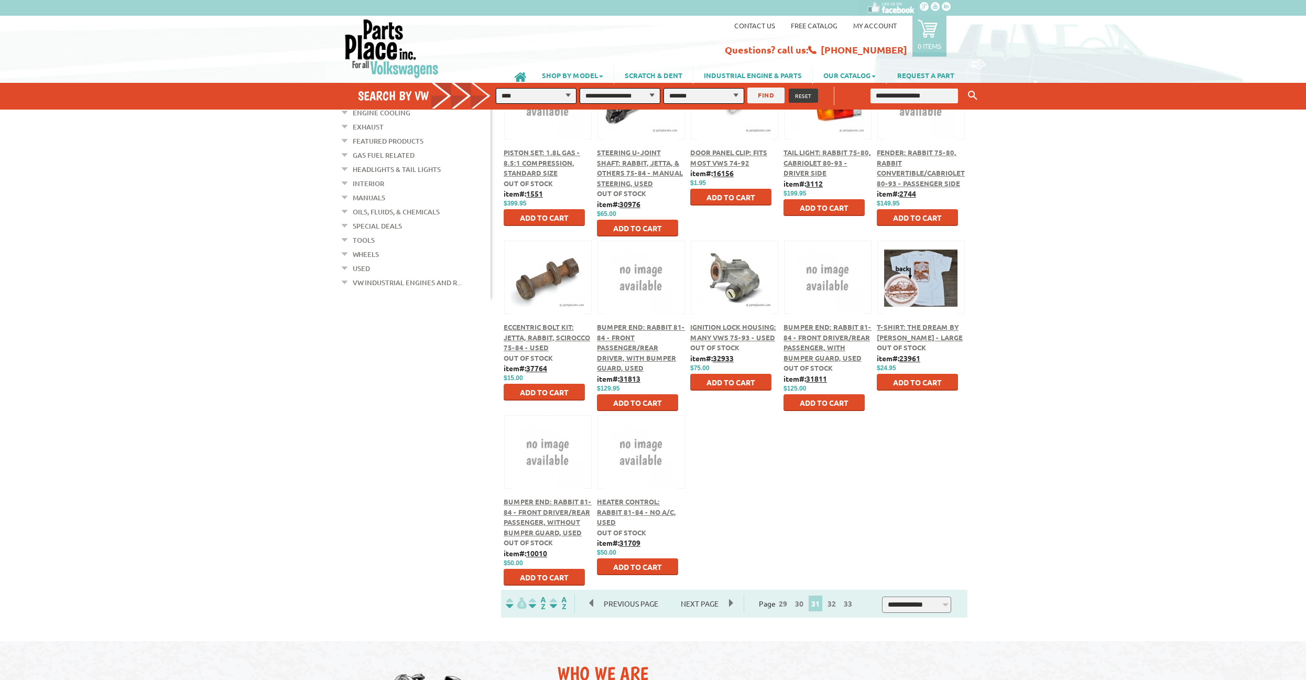
scroll to position [267, 0]
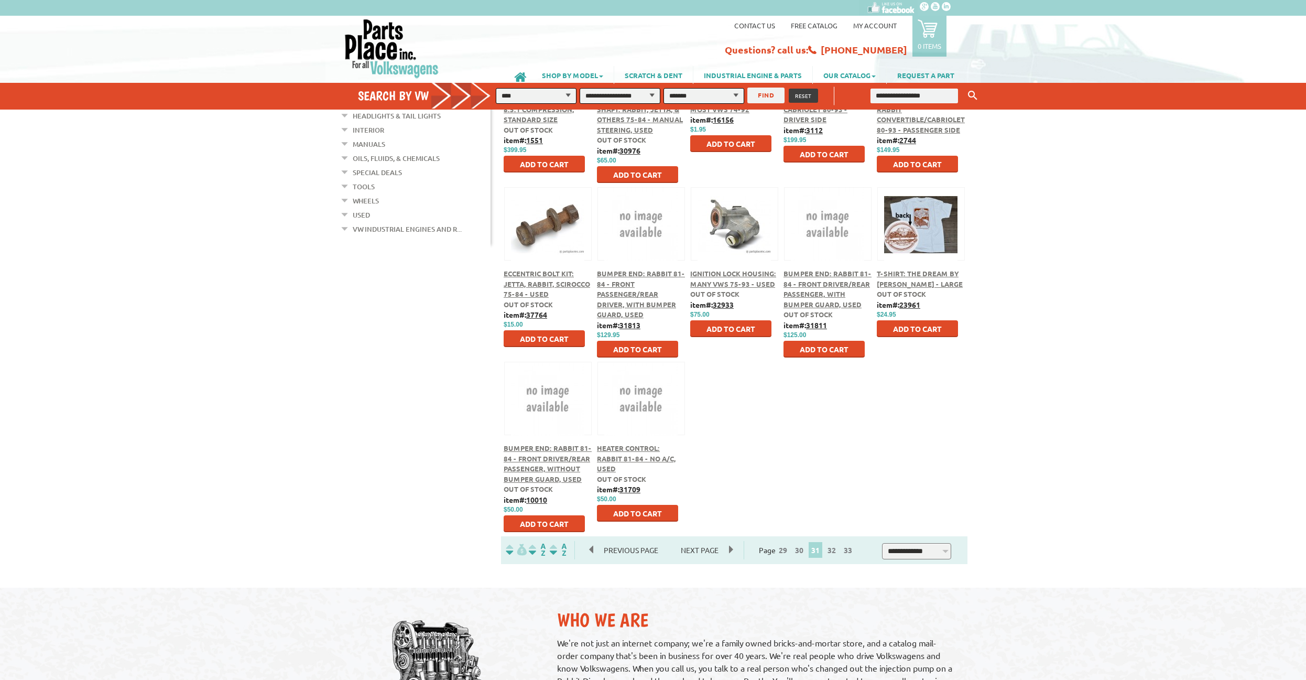
click at [833, 543] on span "32" at bounding box center [831, 550] width 15 height 16
click at [836, 549] on link "32" at bounding box center [832, 549] width 14 height 9
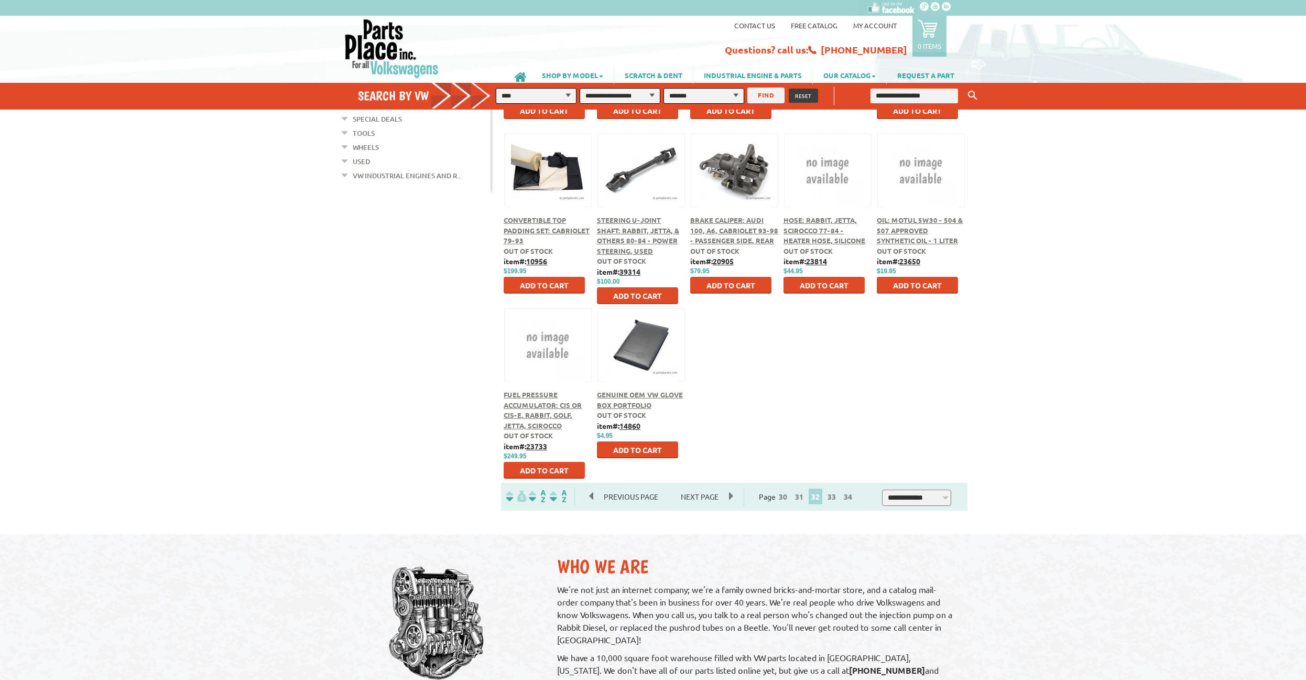
scroll to position [374, 0]
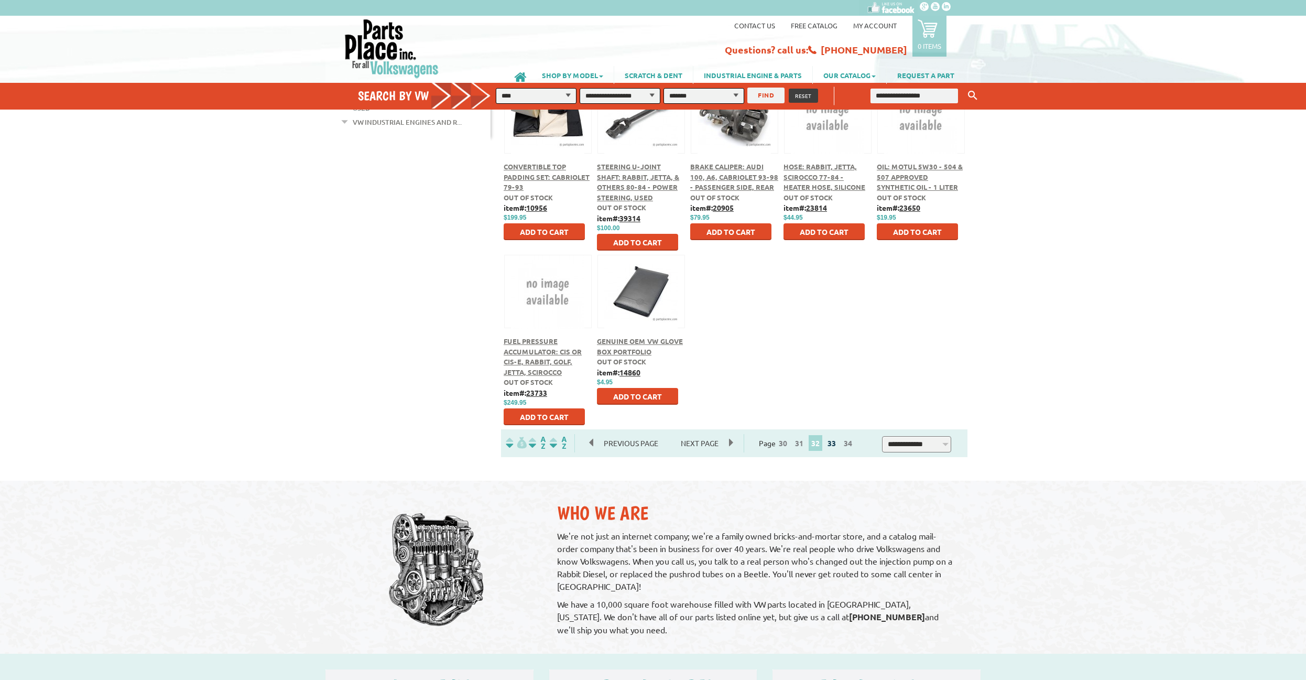
click at [836, 446] on link "33" at bounding box center [832, 442] width 14 height 9
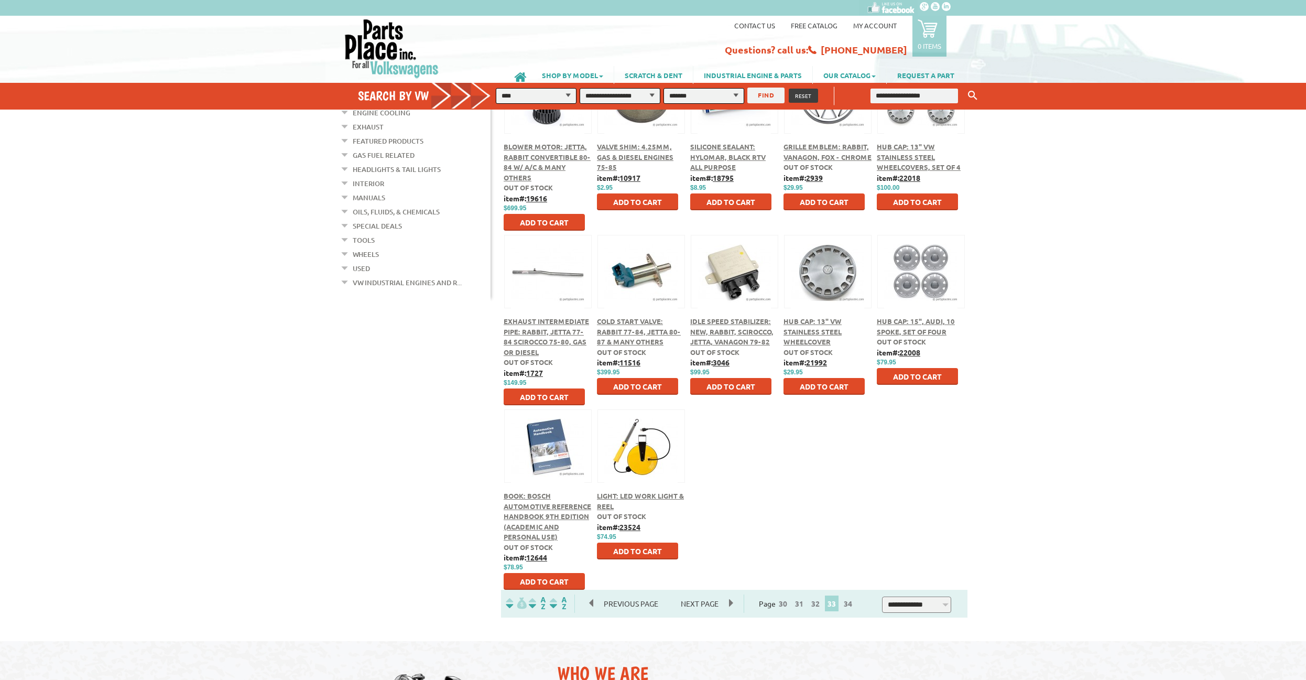
scroll to position [267, 0]
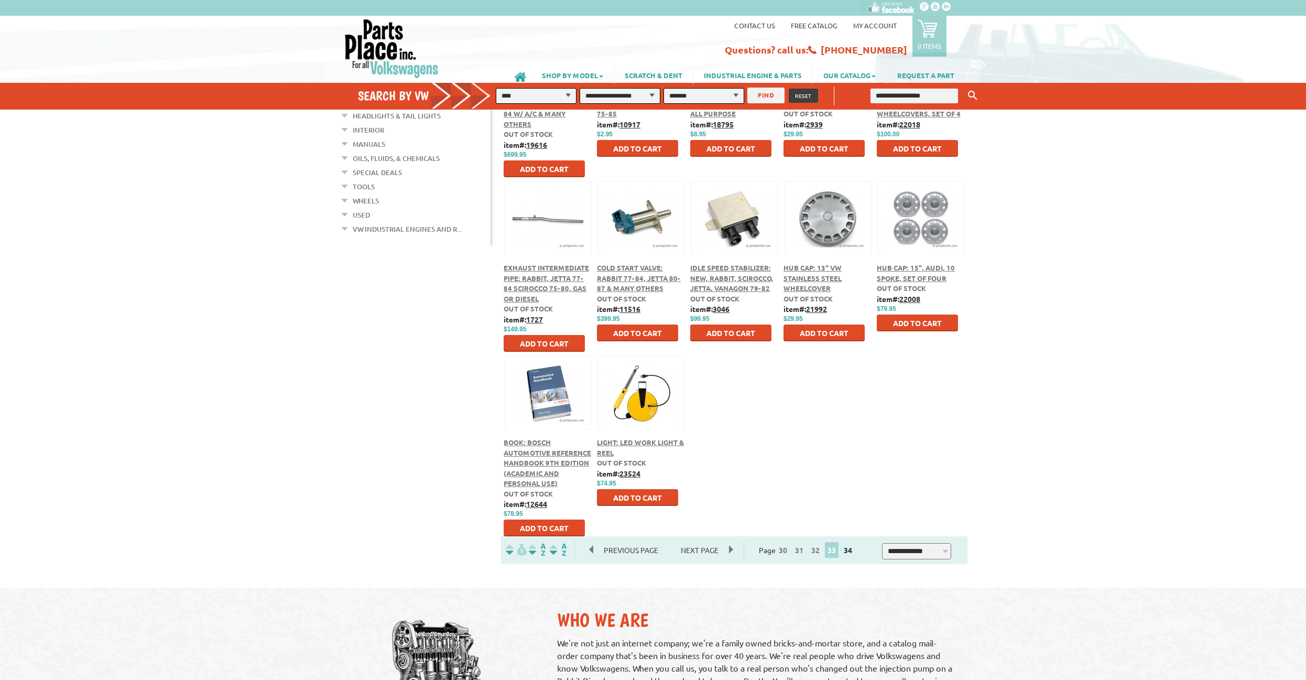
click at [849, 551] on link "34" at bounding box center [848, 549] width 14 height 9
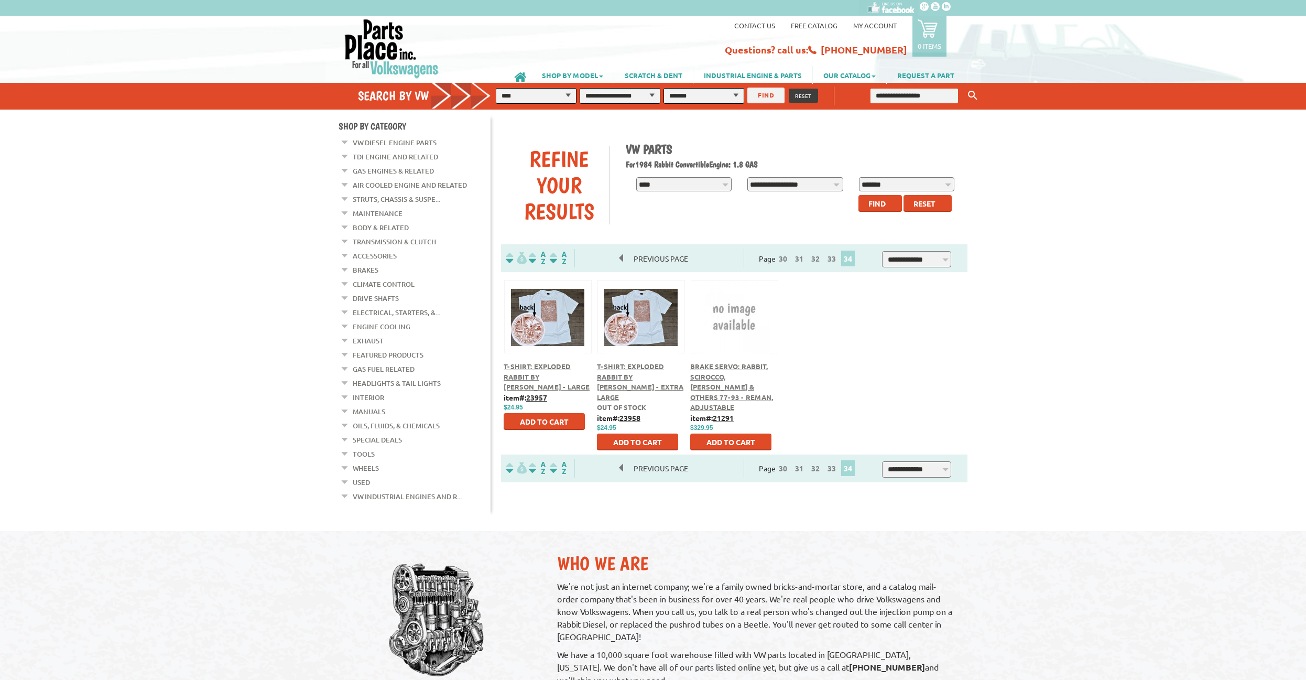
click at [367, 334] on link "Exhaust" at bounding box center [368, 341] width 31 height 14
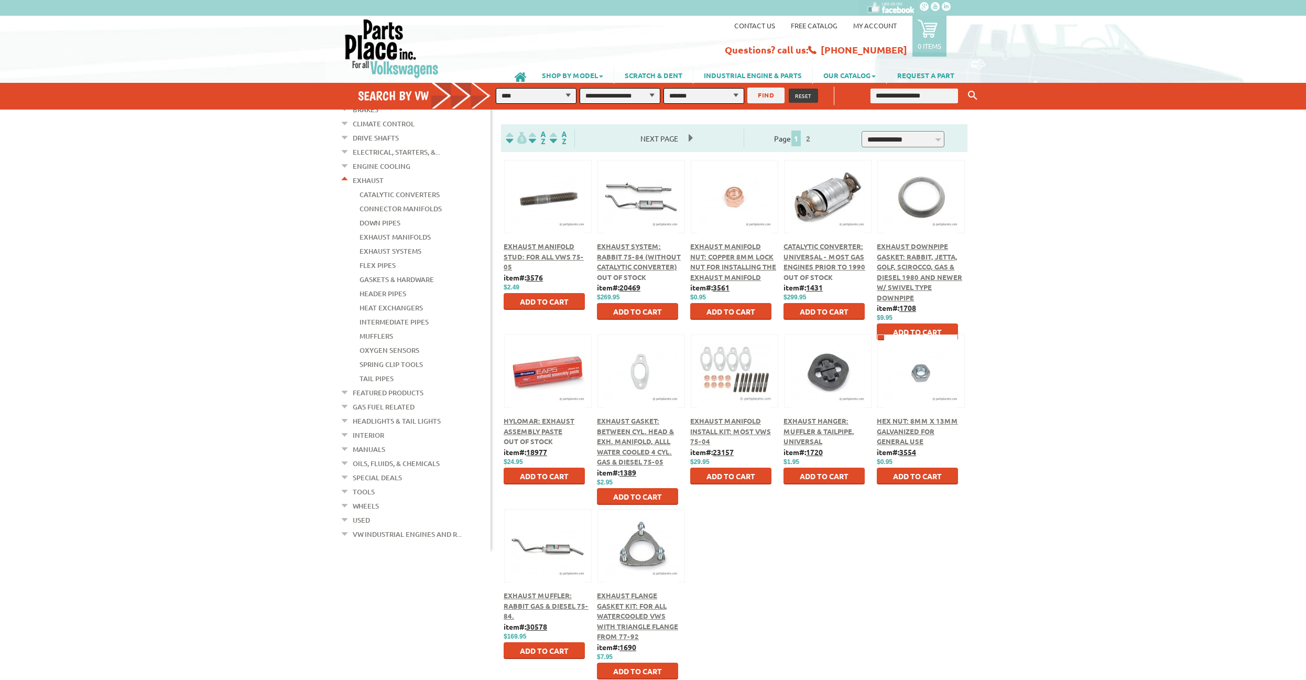
scroll to position [107, 0]
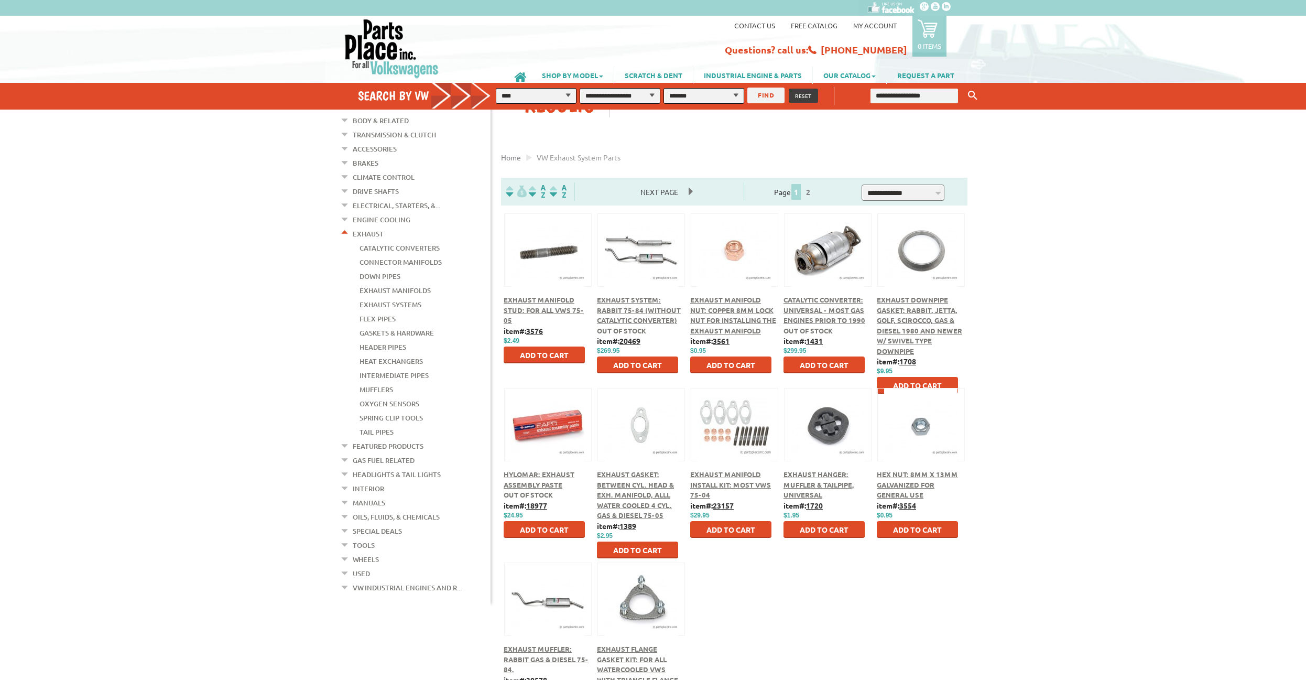
click at [372, 227] on link "Exhaust" at bounding box center [368, 234] width 31 height 14
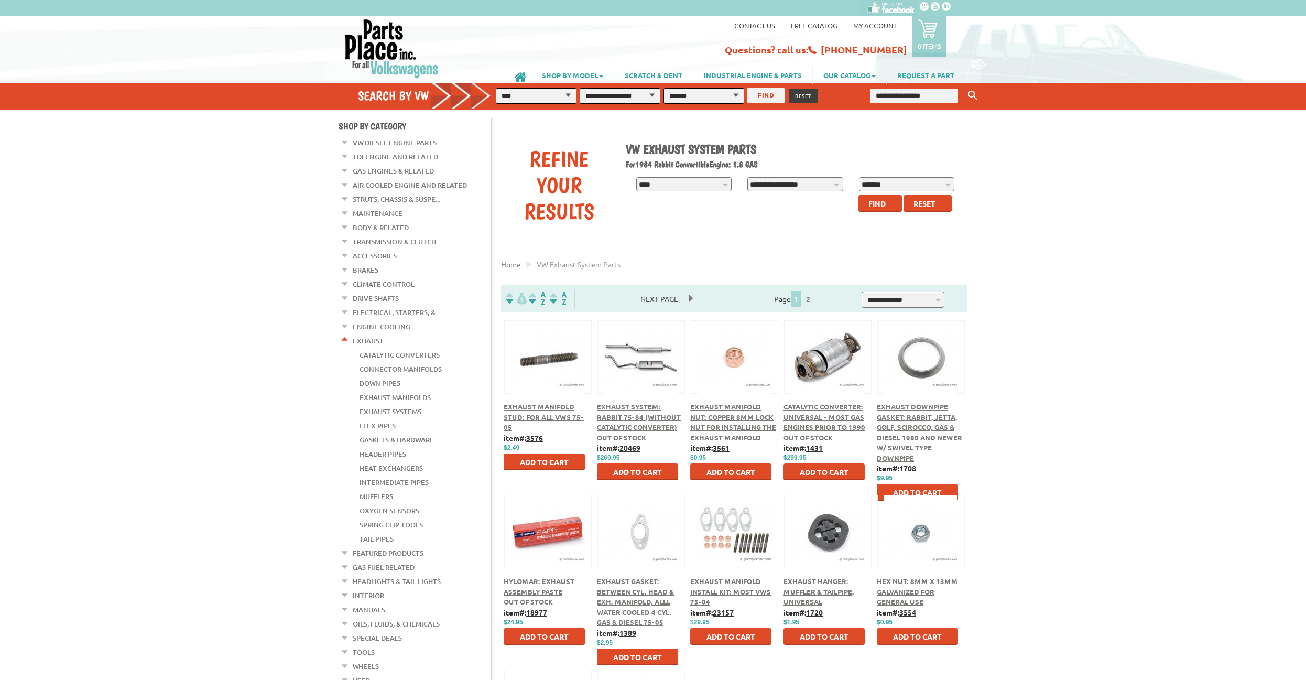
click at [346, 333] on em at bounding box center [345, 338] width 10 height 11
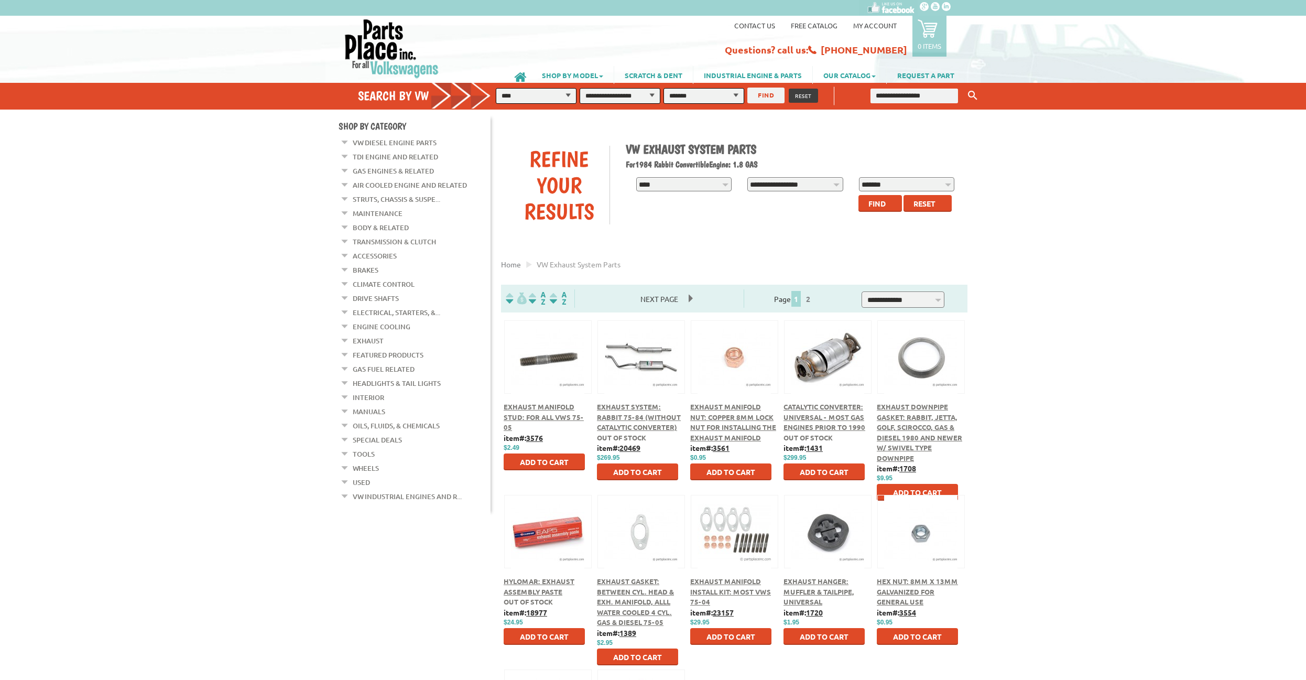
click at [347, 237] on em at bounding box center [345, 239] width 10 height 11
click at [405, 277] on link "Clutch Kits & Related" at bounding box center [398, 284] width 79 height 14
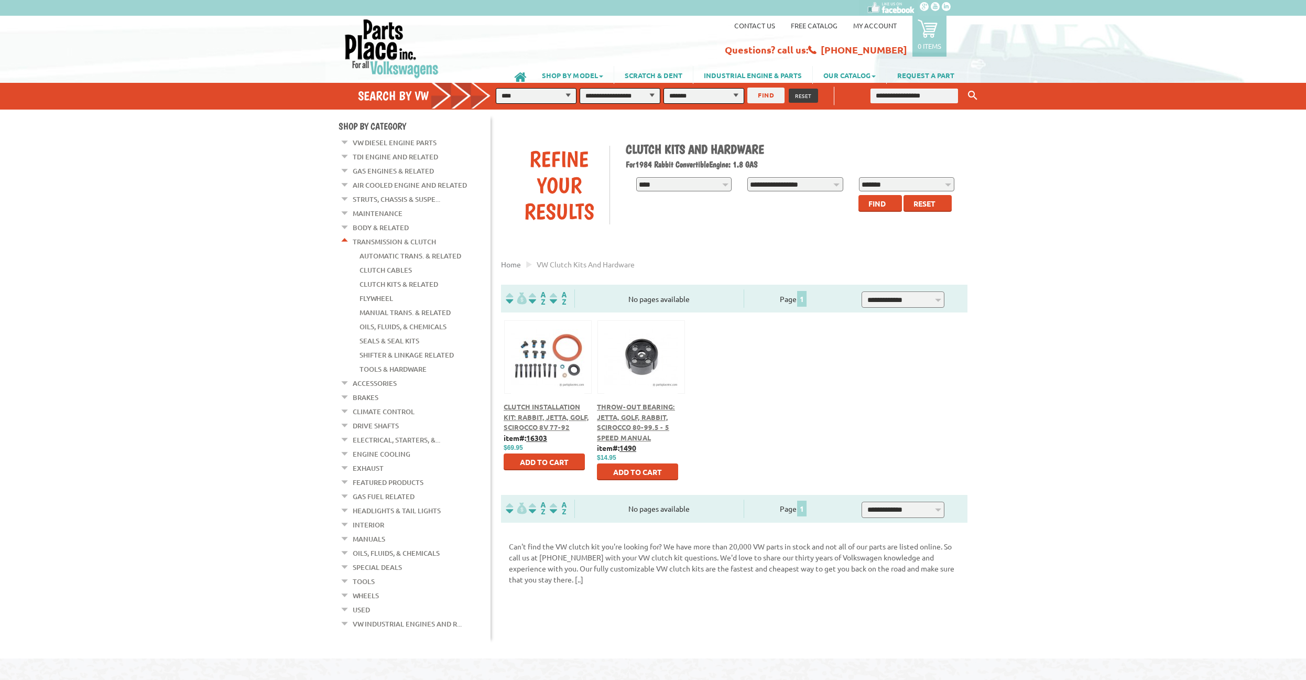
click at [542, 351] on button at bounding box center [548, 355] width 68 height 18
click at [389, 362] on link "Tools & Hardware" at bounding box center [392, 369] width 67 height 14
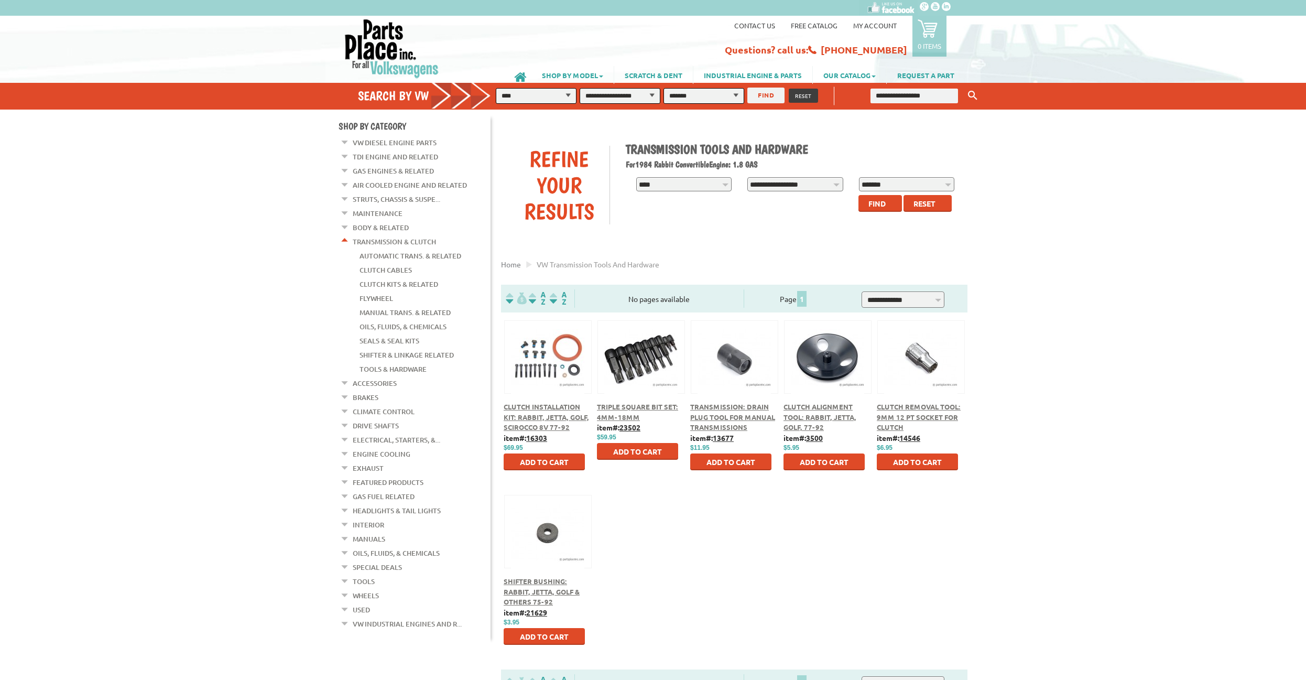
click at [382, 305] on link "Manual Trans. & Related" at bounding box center [404, 312] width 91 height 14
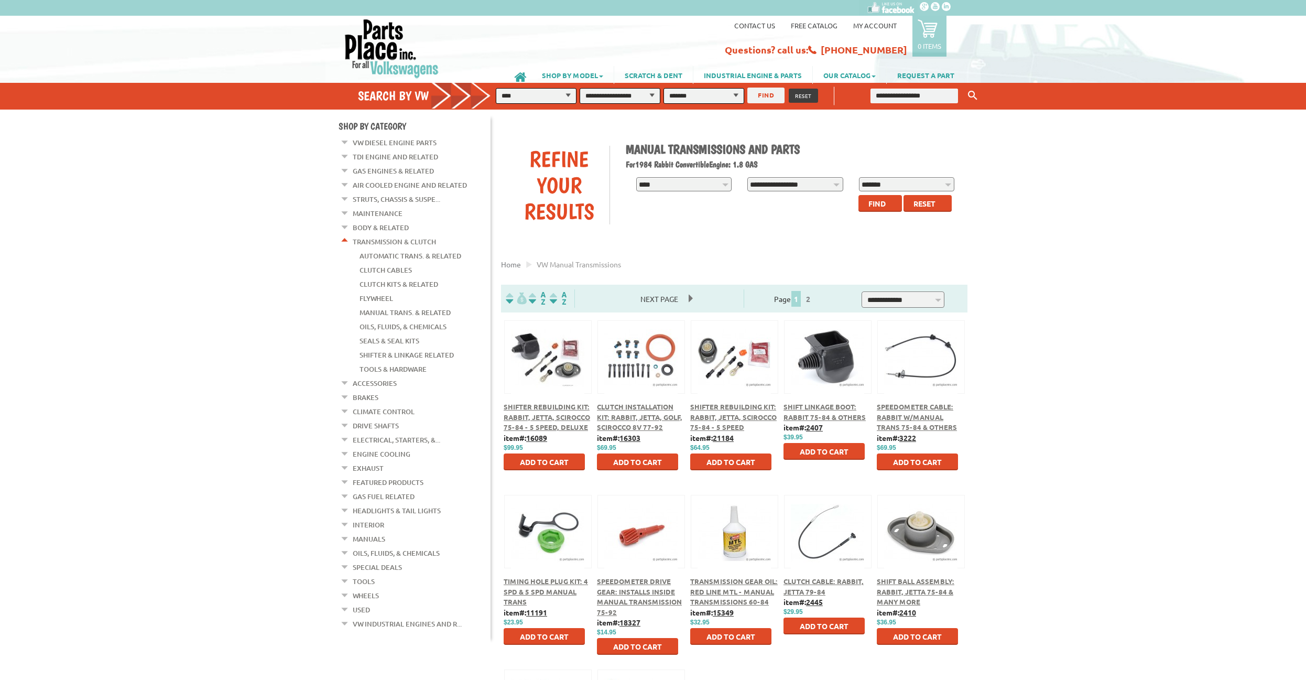
click at [554, 345] on div at bounding box center [548, 345] width 86 height 49
click at [813, 299] on link "2" at bounding box center [807, 298] width 9 height 9
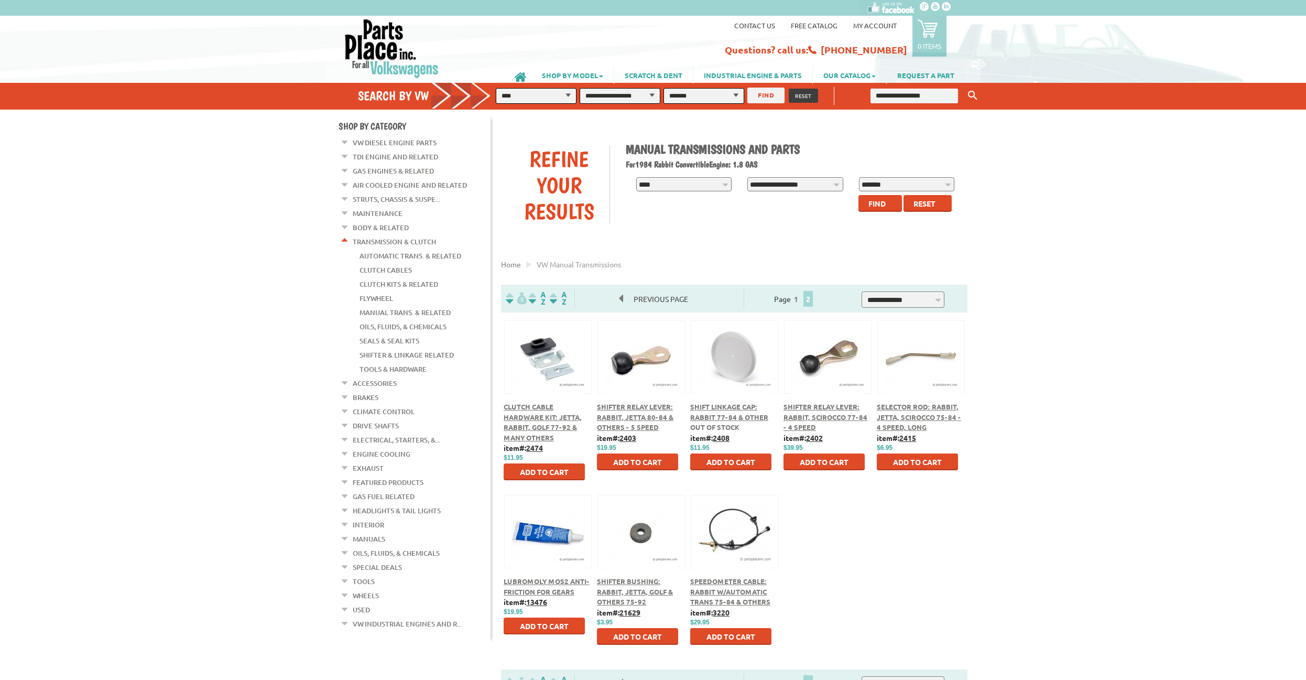
click at [345, 236] on em at bounding box center [345, 239] width 10 height 11
click at [344, 223] on em at bounding box center [345, 225] width 10 height 11
click at [382, 221] on link "Body & Related" at bounding box center [381, 228] width 56 height 14
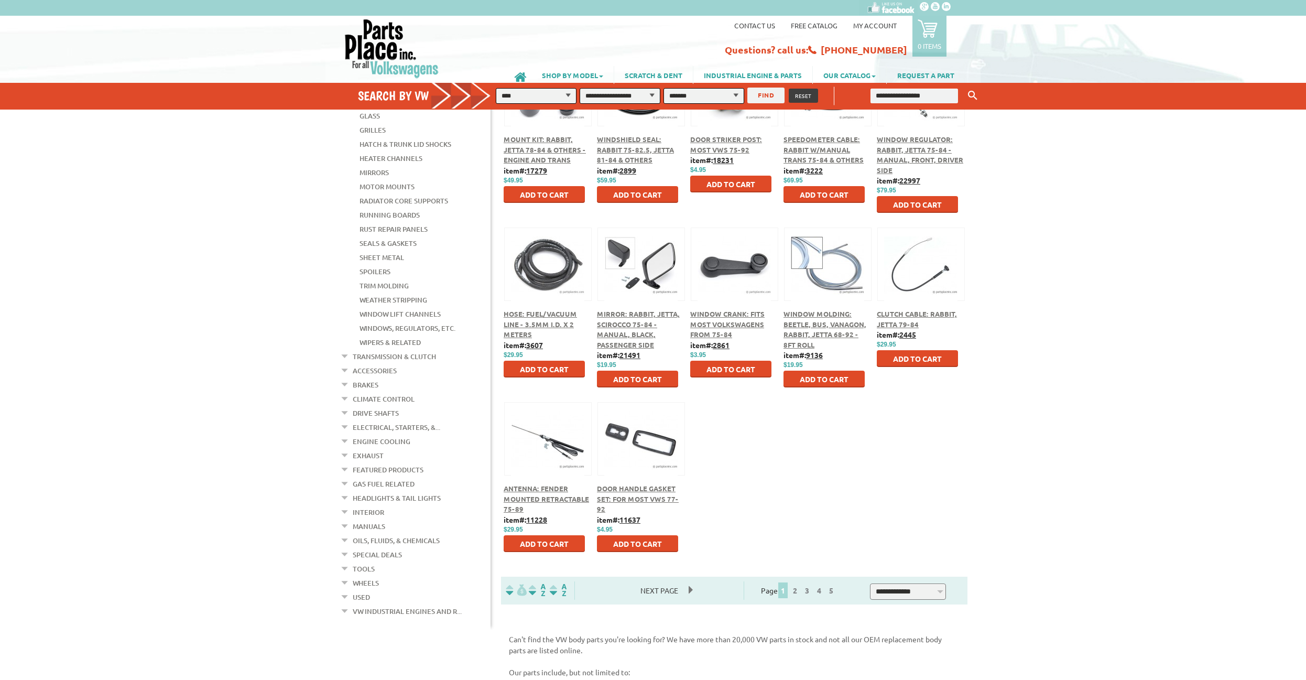
scroll to position [321, 0]
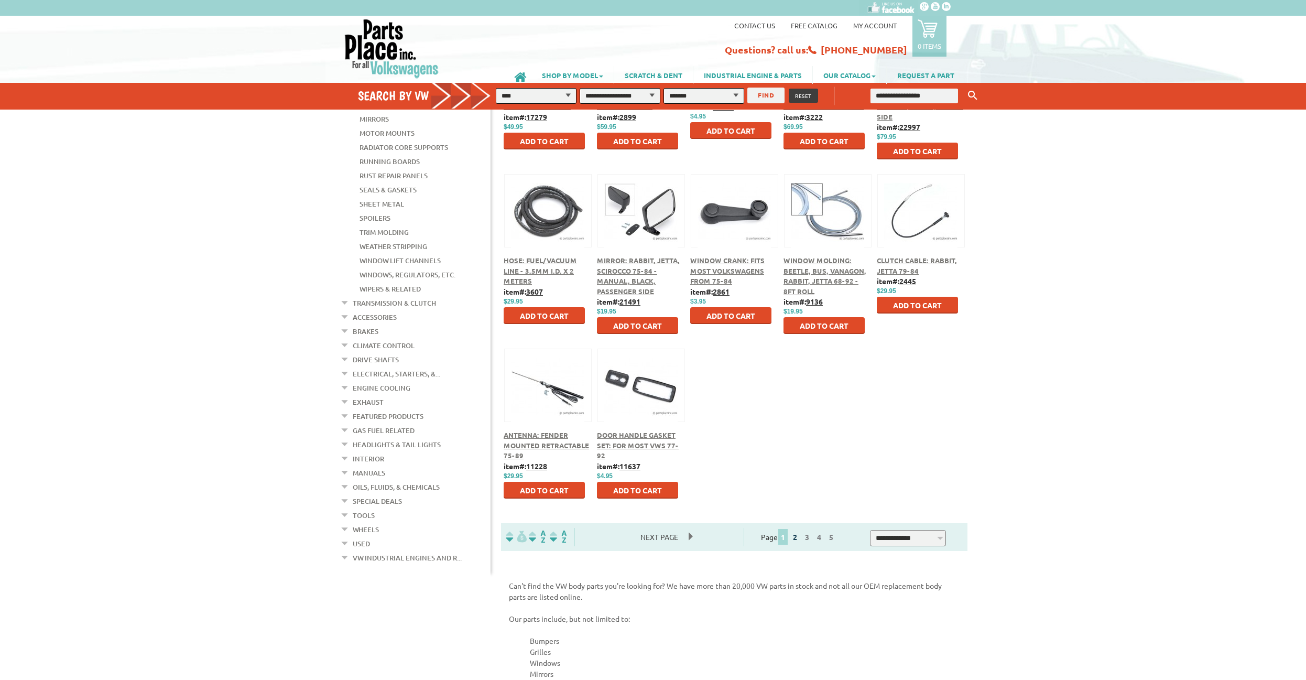
click at [800, 536] on link "2" at bounding box center [794, 536] width 9 height 9
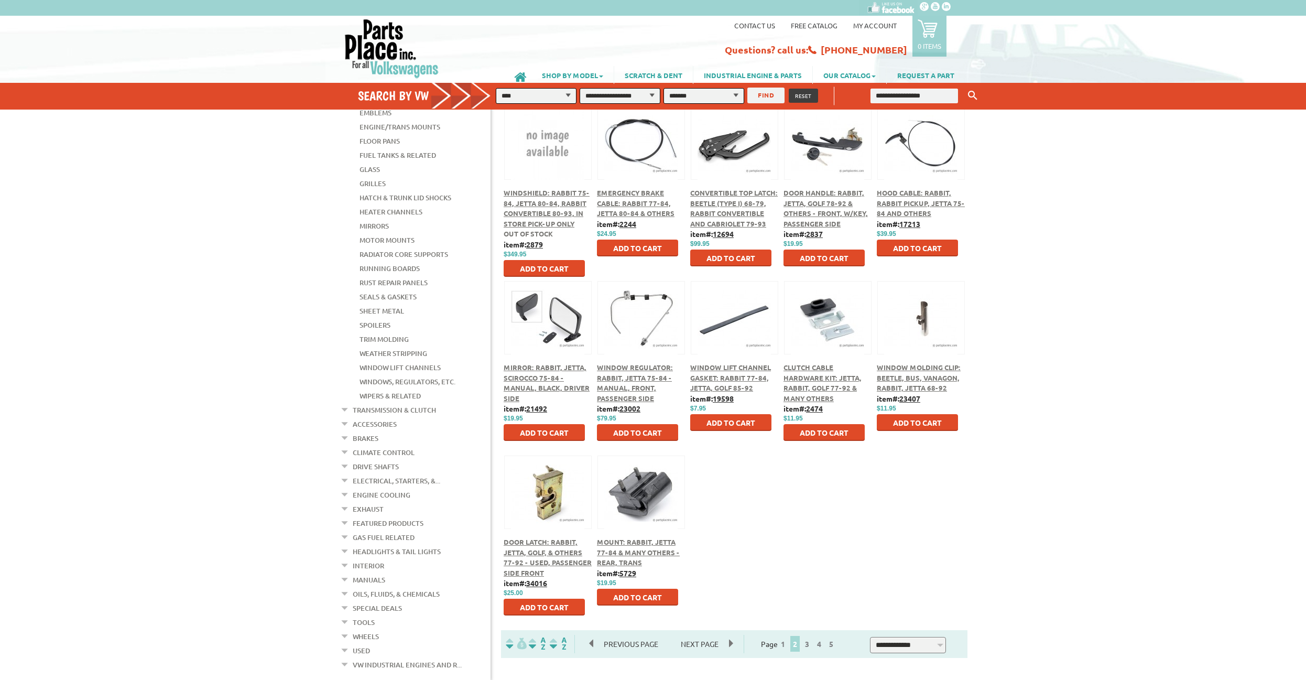
scroll to position [321, 0]
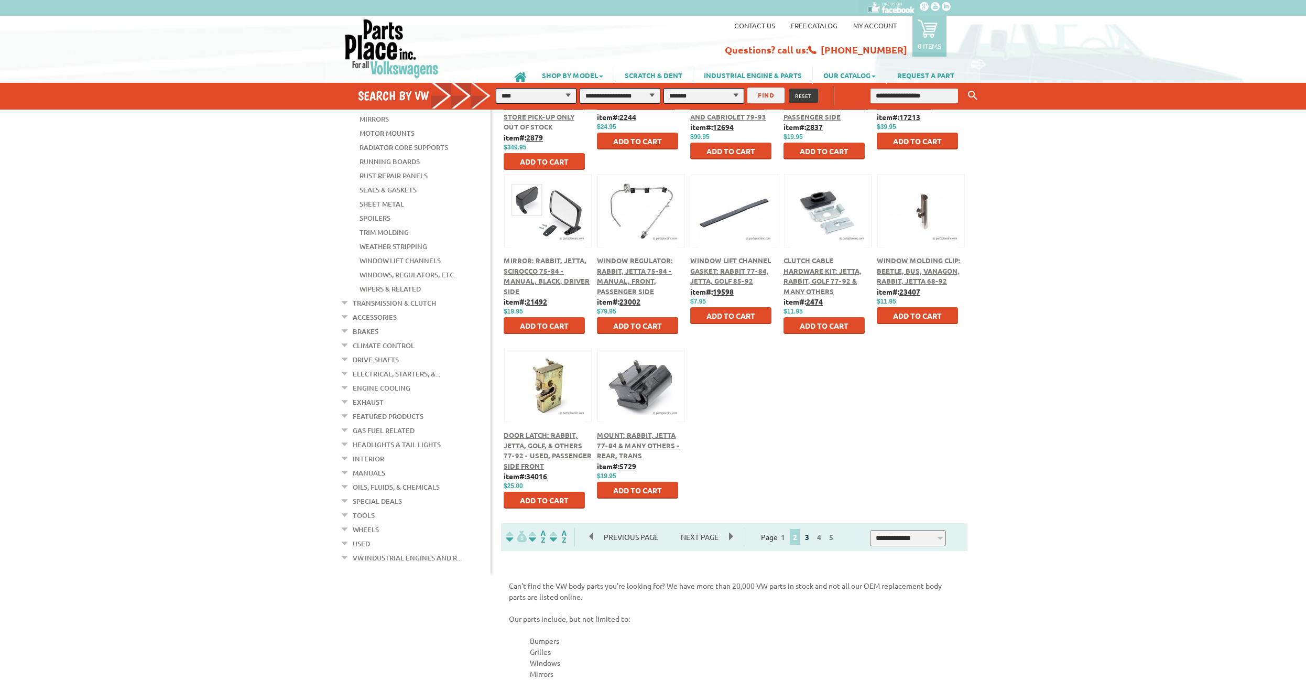
click at [812, 536] on link "3" at bounding box center [806, 536] width 9 height 9
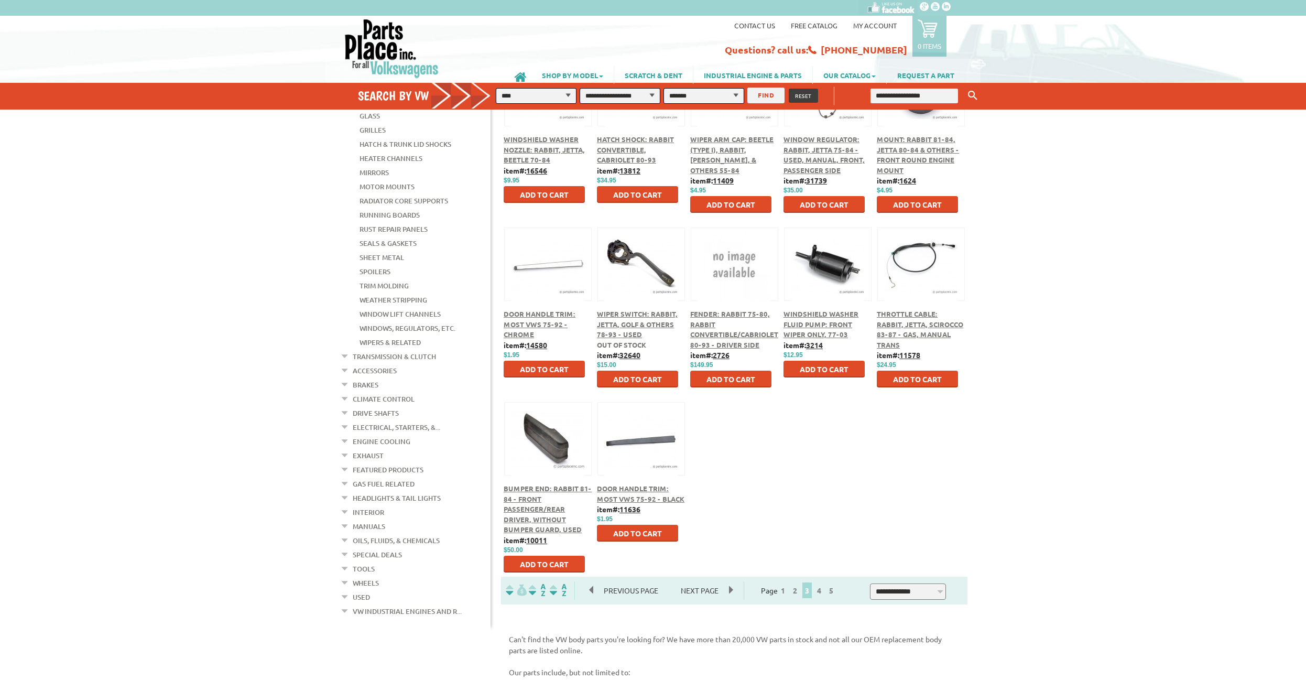
scroll to position [321, 0]
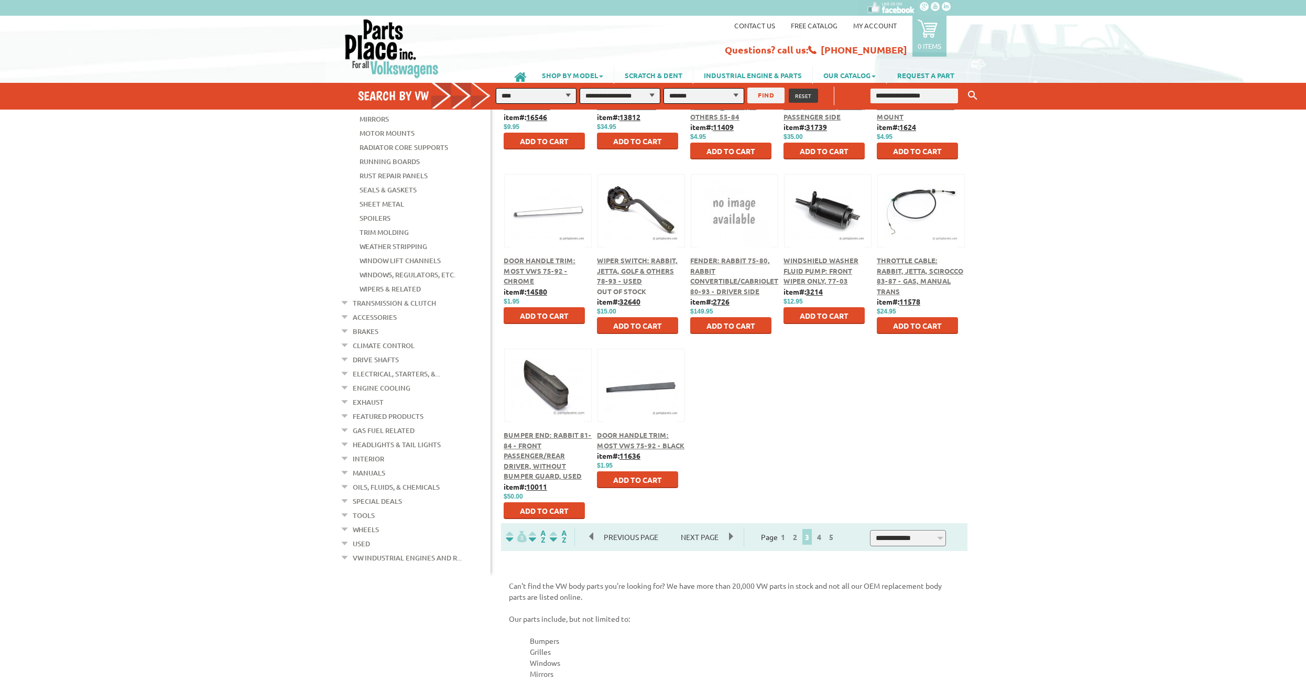
click at [824, 533] on span "4" at bounding box center [819, 537] width 10 height 16
click at [824, 534] on link "4" at bounding box center [818, 536] width 9 height 9
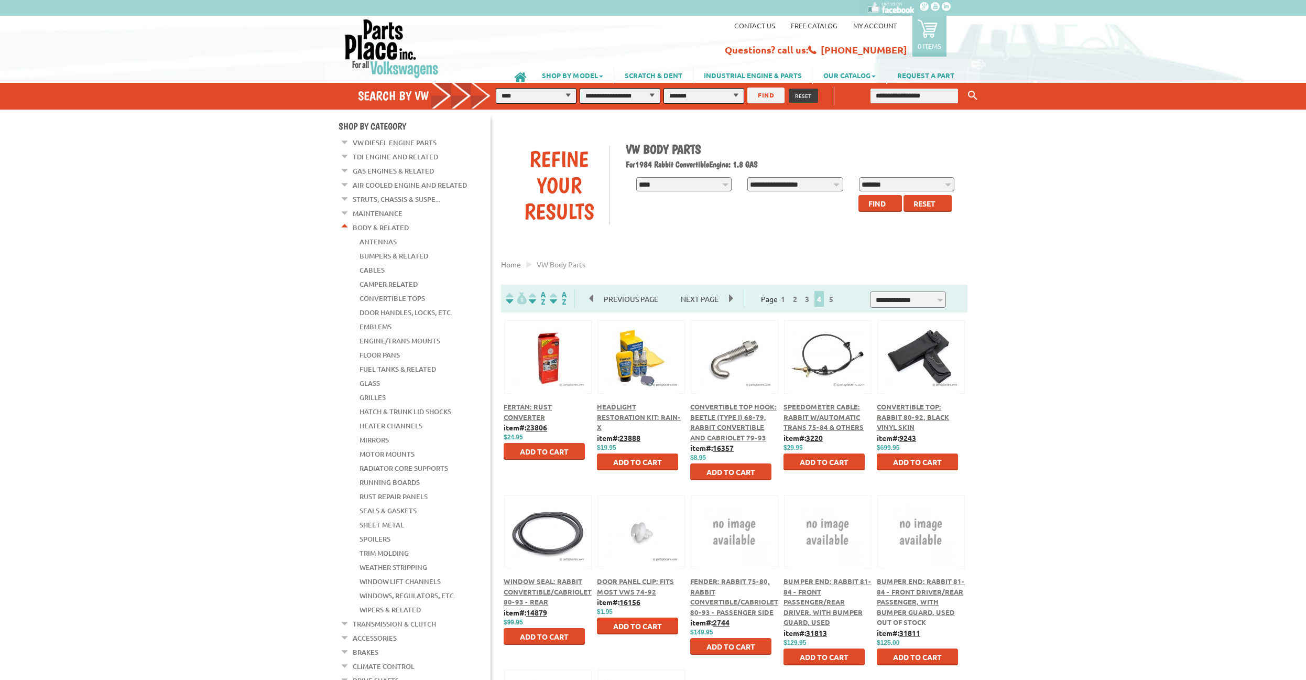
scroll to position [214, 0]
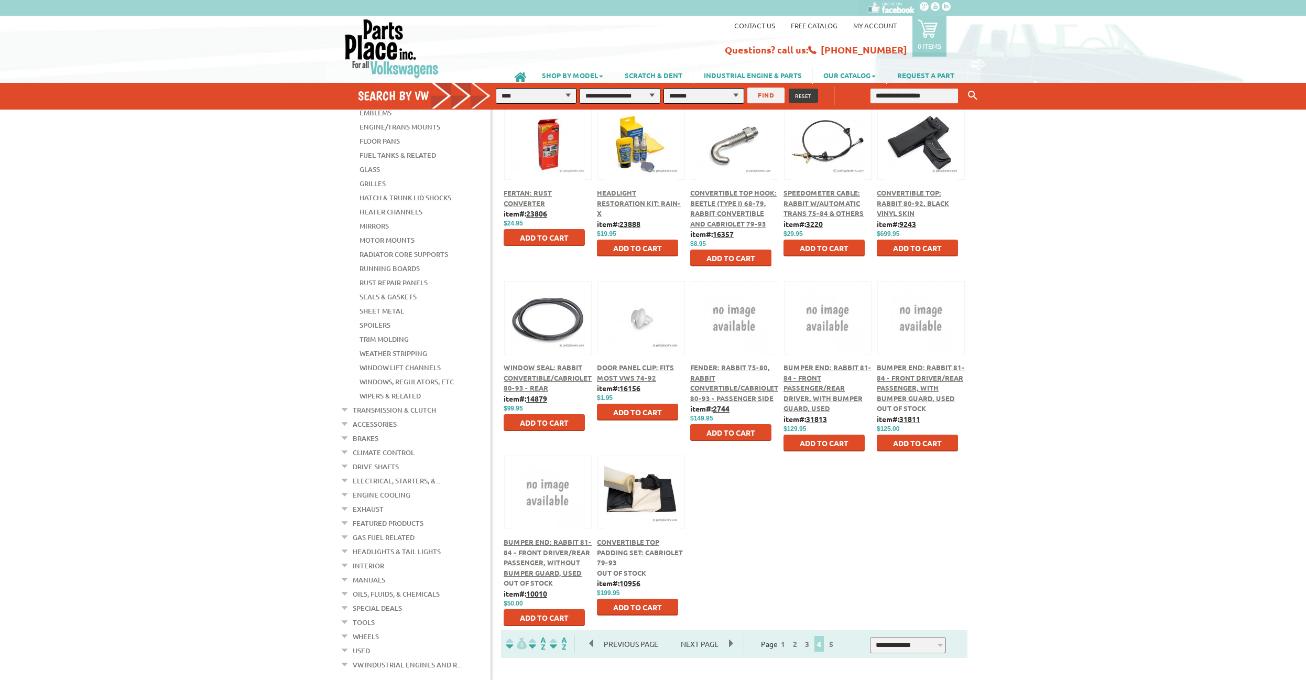
click at [836, 640] on span "5" at bounding box center [831, 644] width 10 height 16
click at [836, 644] on link "5" at bounding box center [830, 643] width 9 height 9
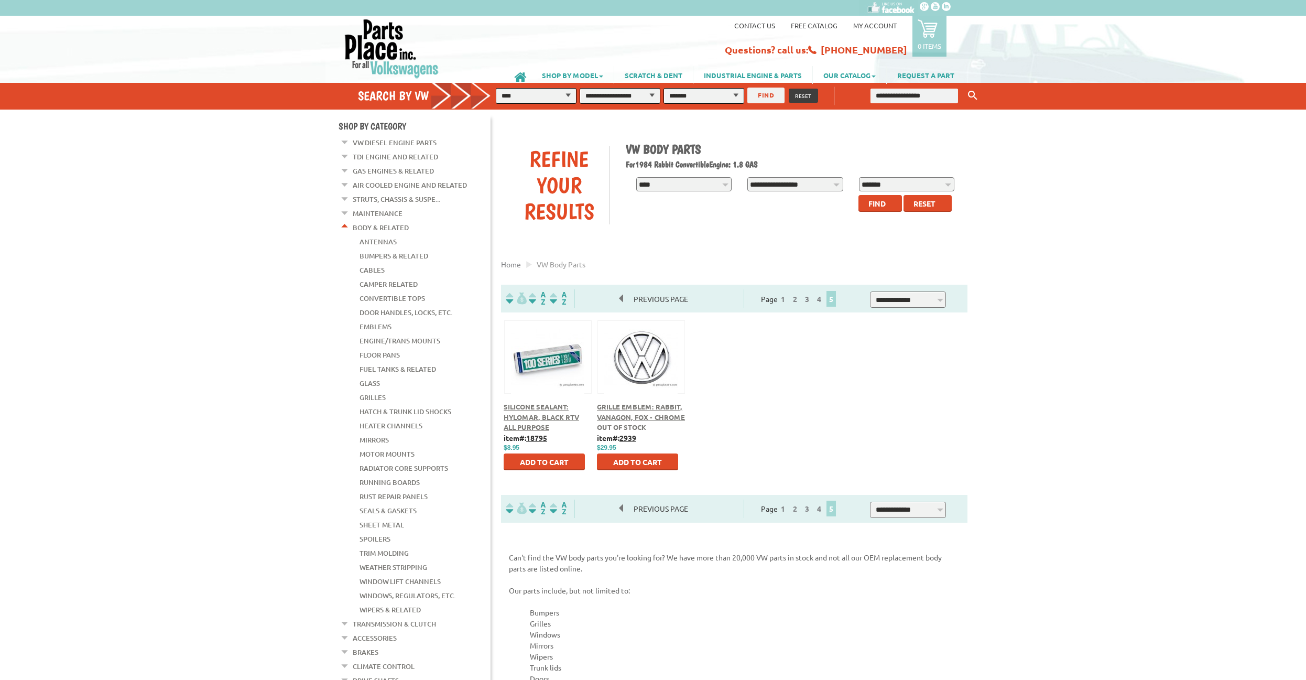
click at [344, 221] on em at bounding box center [345, 225] width 10 height 11
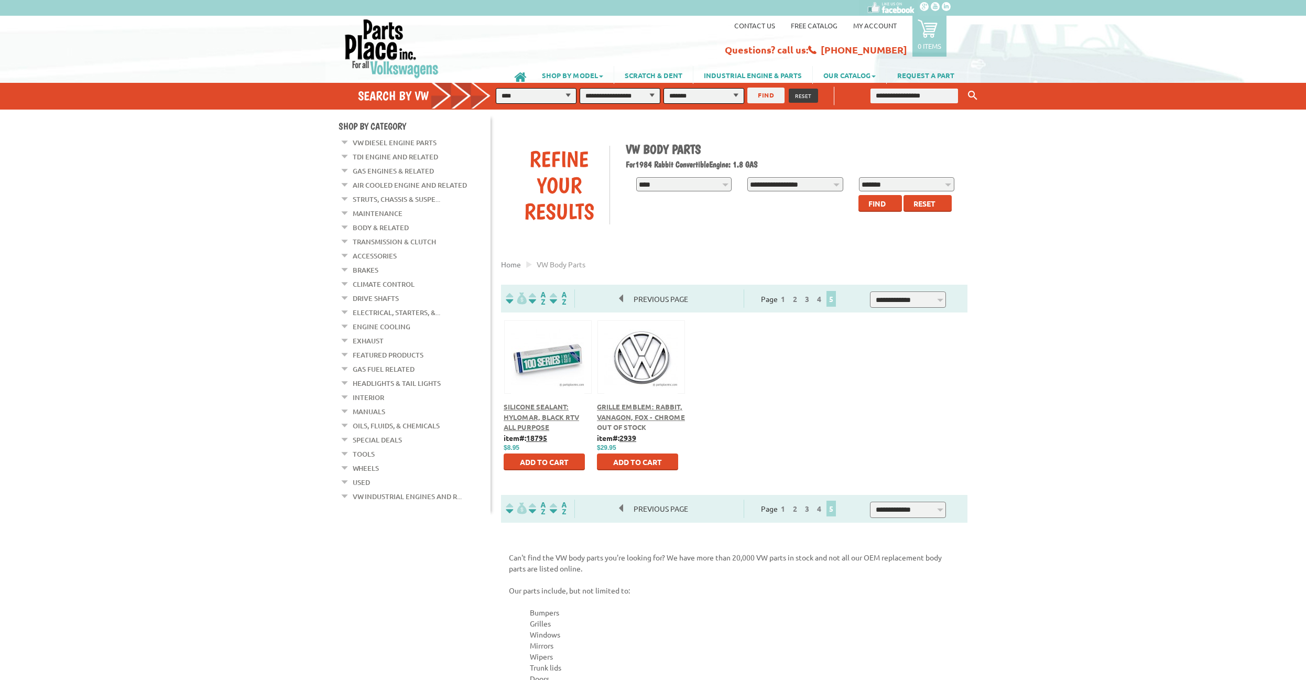
click at [345, 200] on li "Struts, Chassis & Suspe... Strut Assemblies & Parts Shock Absorbers Spindle Ass…" at bounding box center [415, 200] width 150 height 14
click at [351, 193] on li "Struts, Chassis & Suspe... Strut Assemblies & Parts Shock Absorbers Spindle Ass…" at bounding box center [415, 200] width 150 height 14
click at [348, 194] on em at bounding box center [345, 196] width 10 height 11
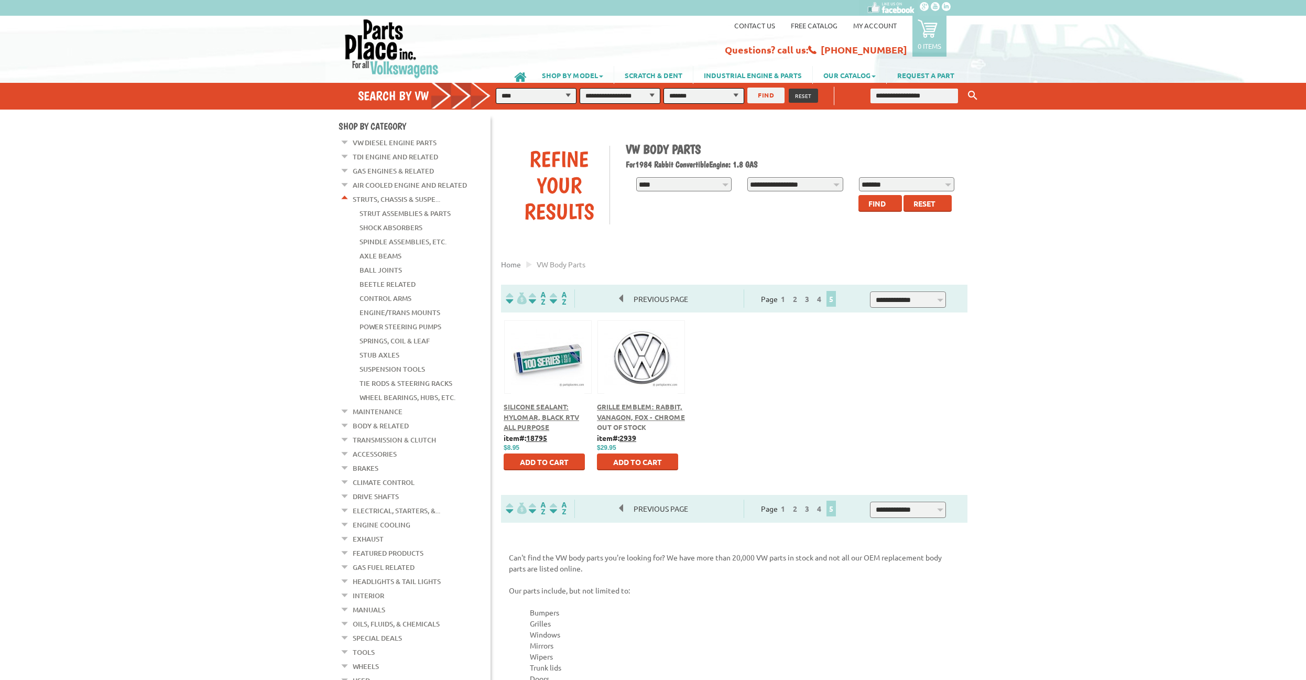
click at [346, 194] on em at bounding box center [345, 196] width 10 height 11
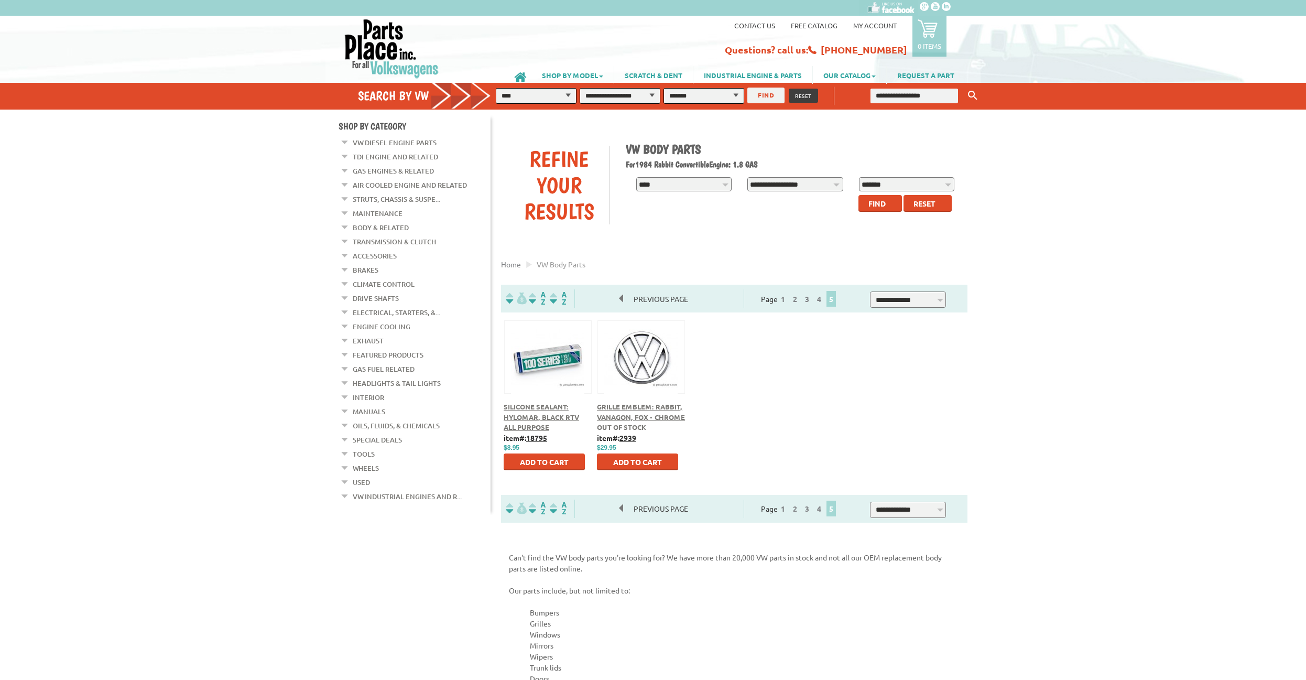
click at [342, 333] on em at bounding box center [345, 338] width 10 height 11
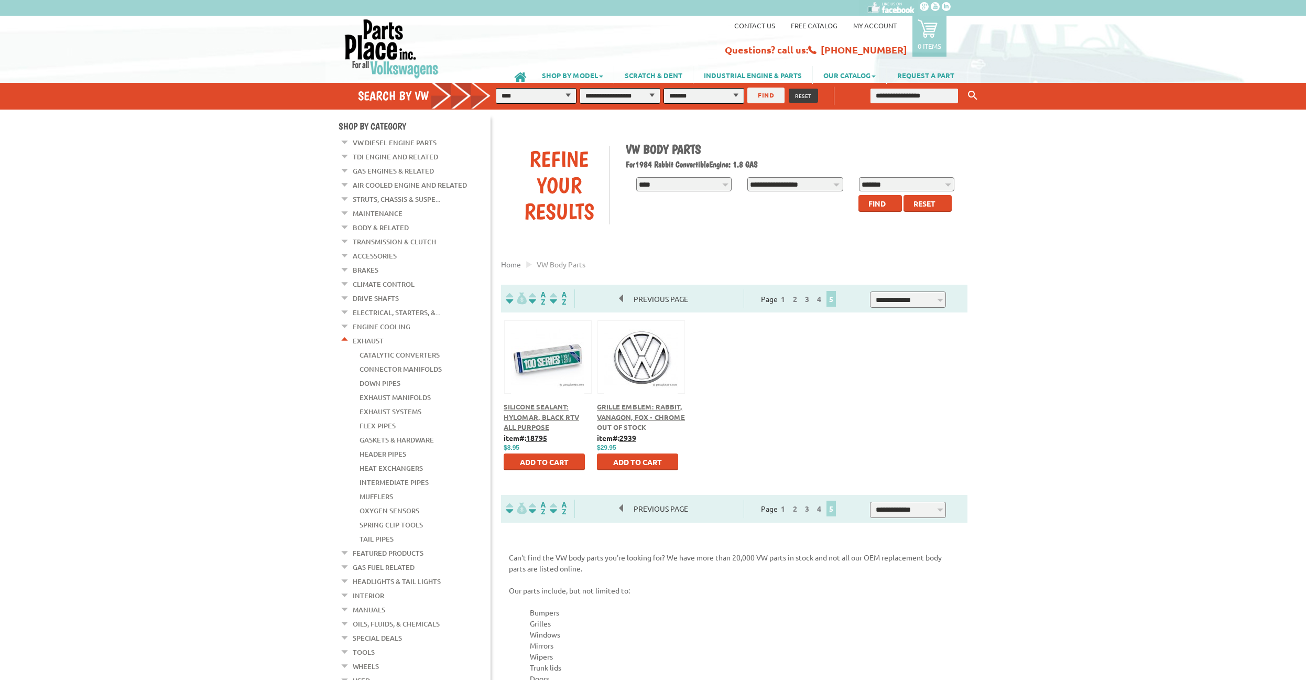
click at [366, 334] on link "Exhaust" at bounding box center [368, 341] width 31 height 14
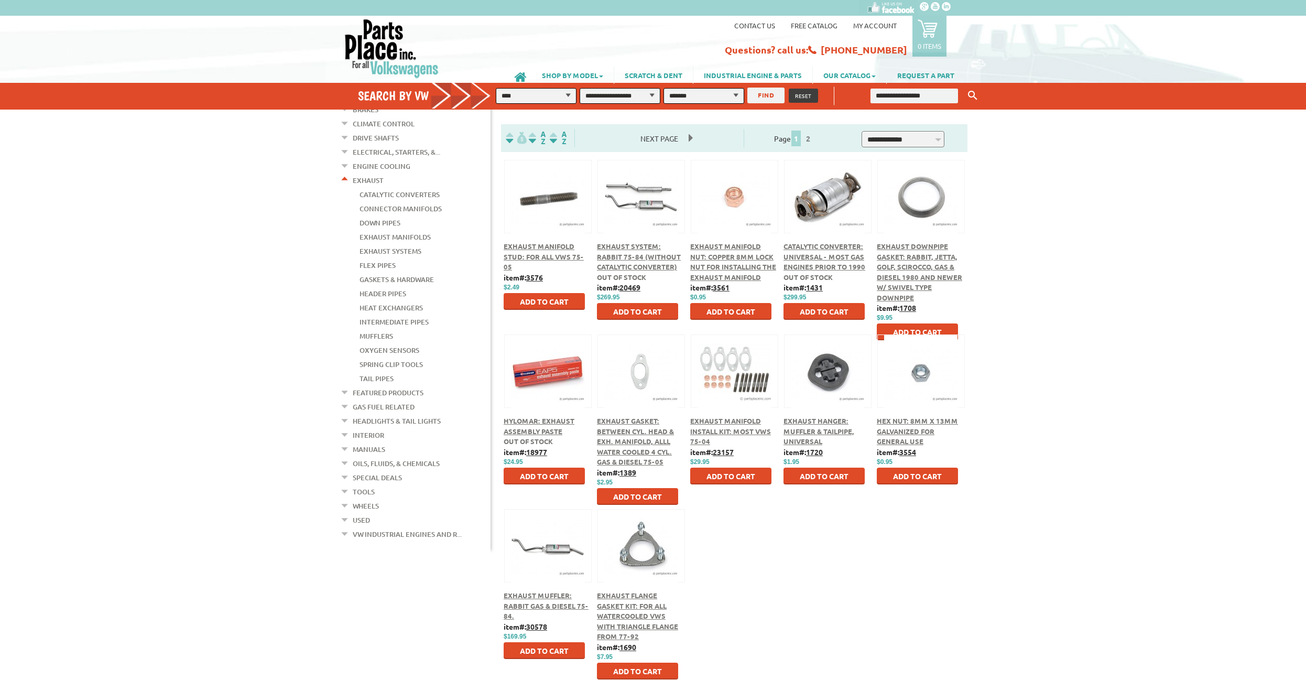
scroll to position [214, 0]
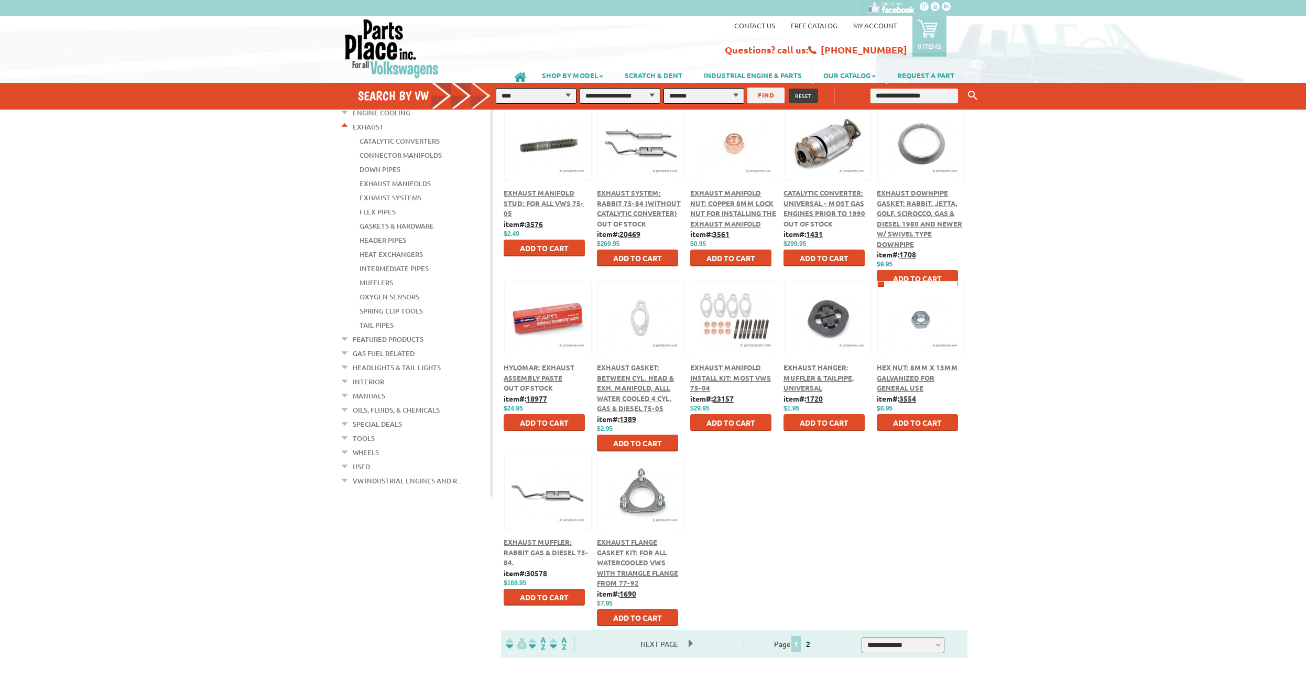
click at [813, 645] on link "2" at bounding box center [807, 643] width 9 height 9
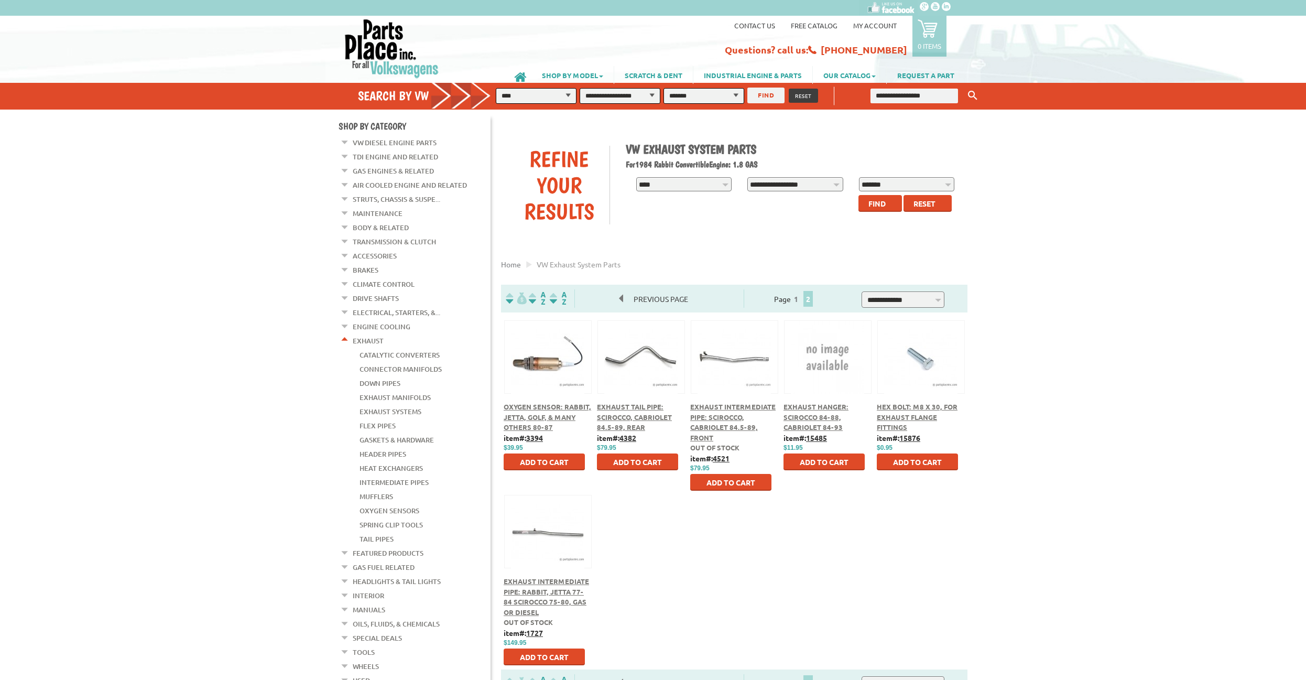
click em
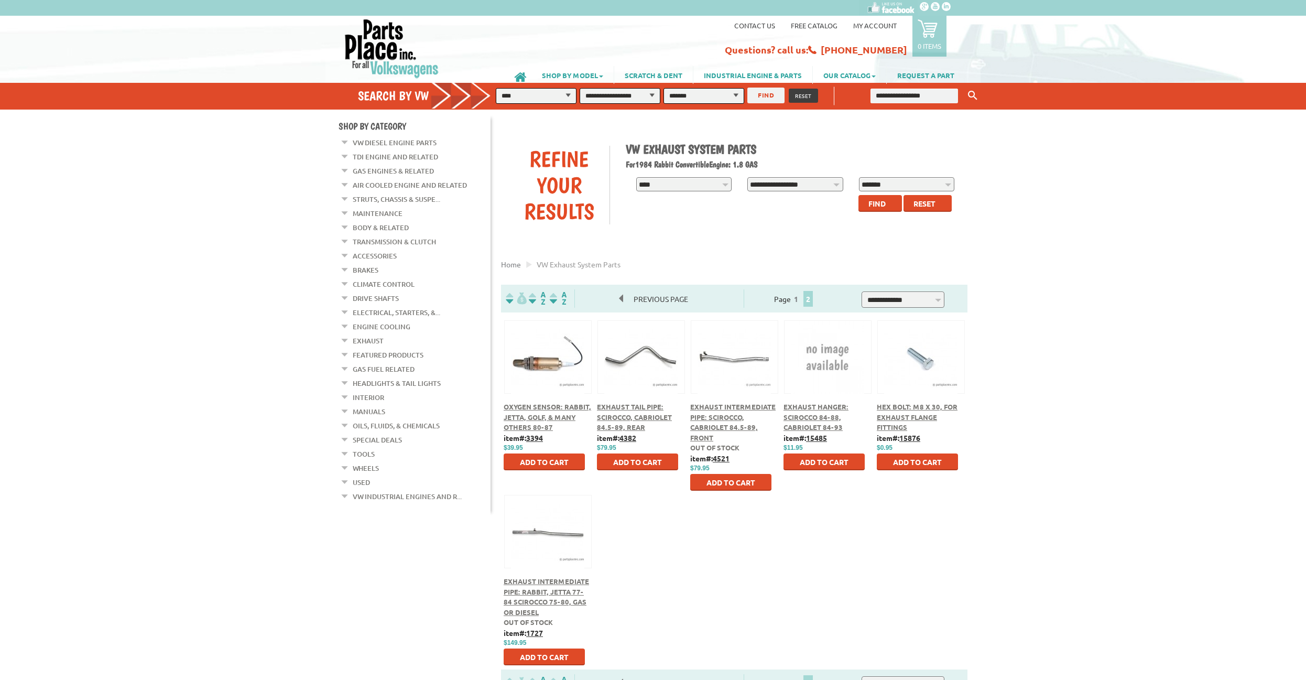
click em
click link "Wheels"
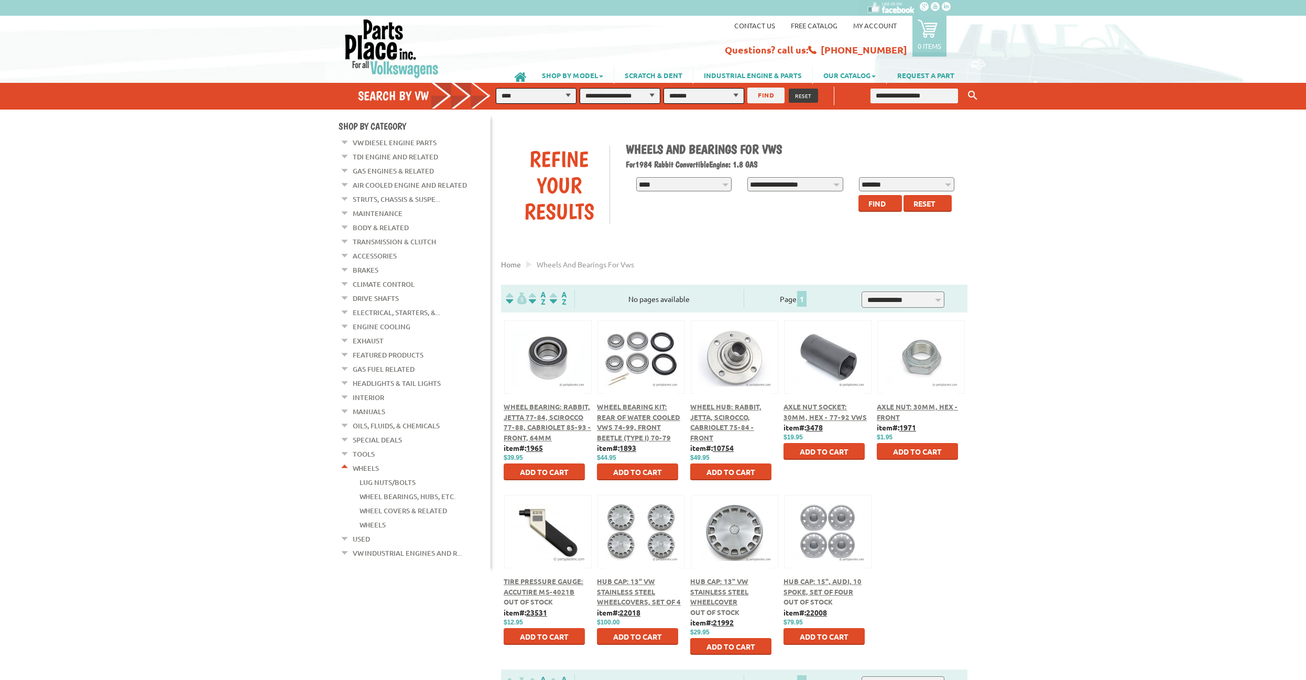
click at [347, 460] on em at bounding box center [345, 465] width 10 height 11
click at [341, 488] on em at bounding box center [345, 493] width 10 height 11
click at [343, 488] on em at bounding box center [345, 493] width 10 height 11
click at [405, 489] on link "VW Industrial Engines and R..." at bounding box center [407, 496] width 109 height 14
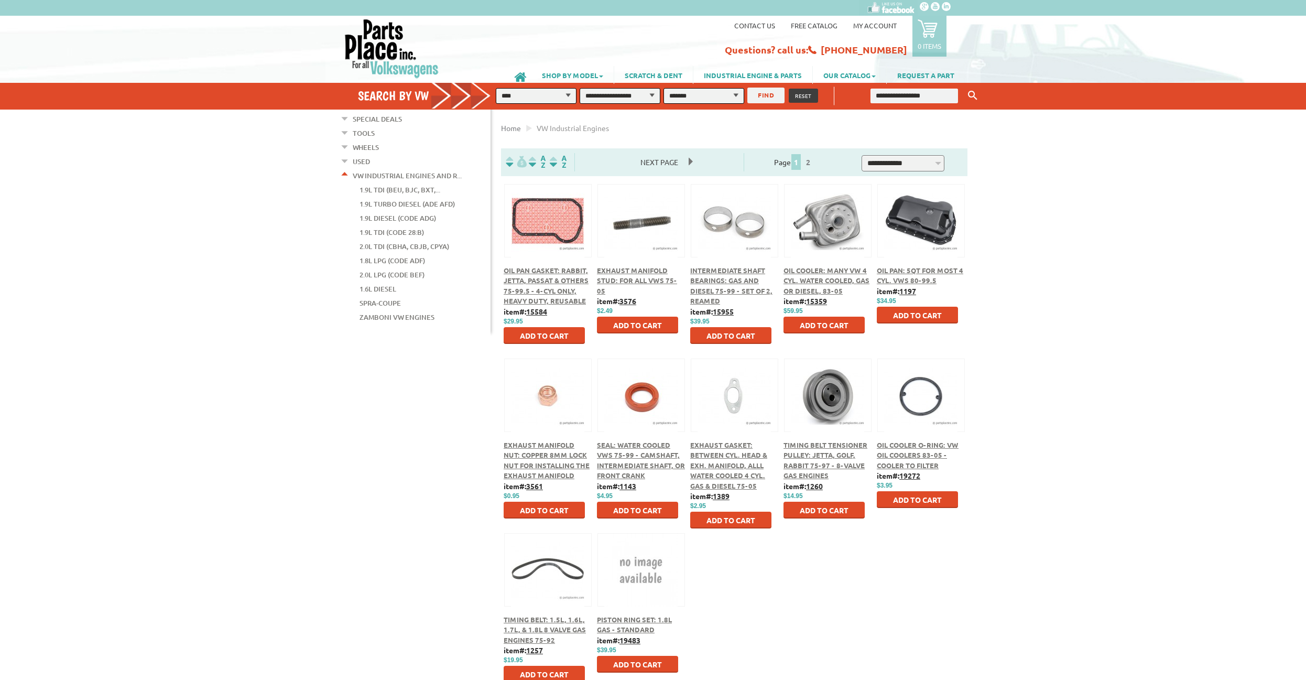
scroll to position [374, 0]
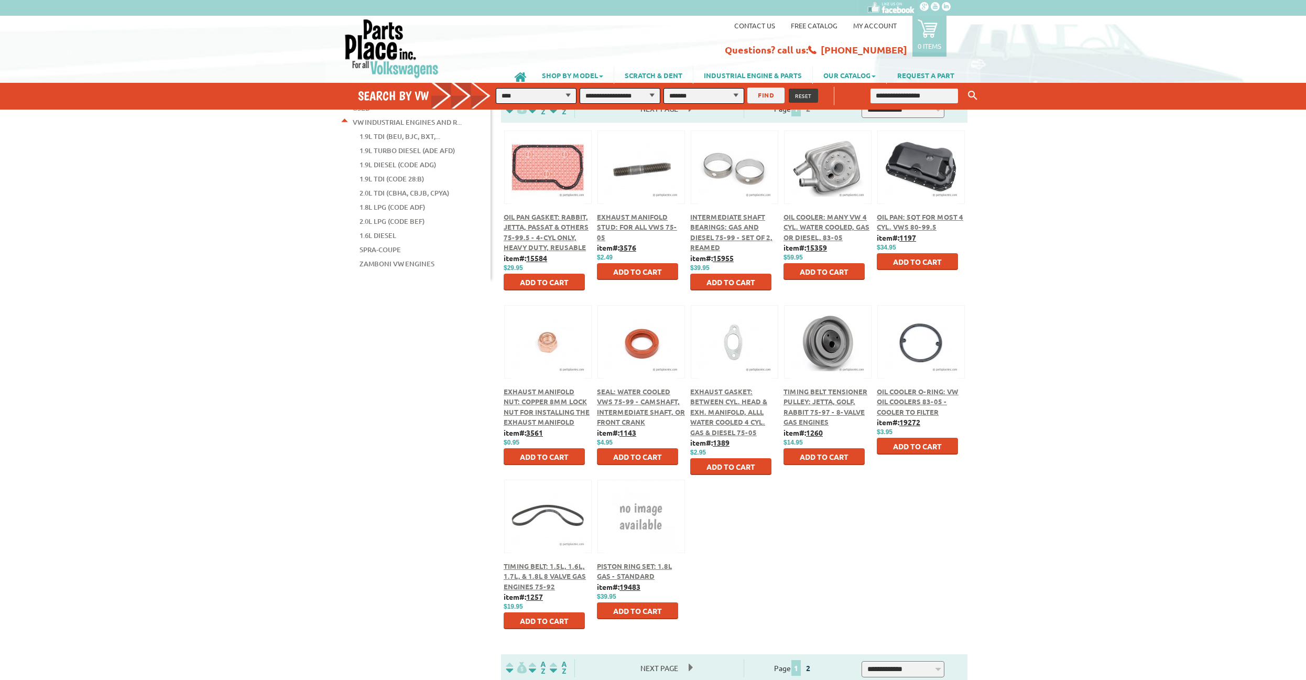
click at [813, 668] on link "2" at bounding box center [807, 667] width 9 height 9
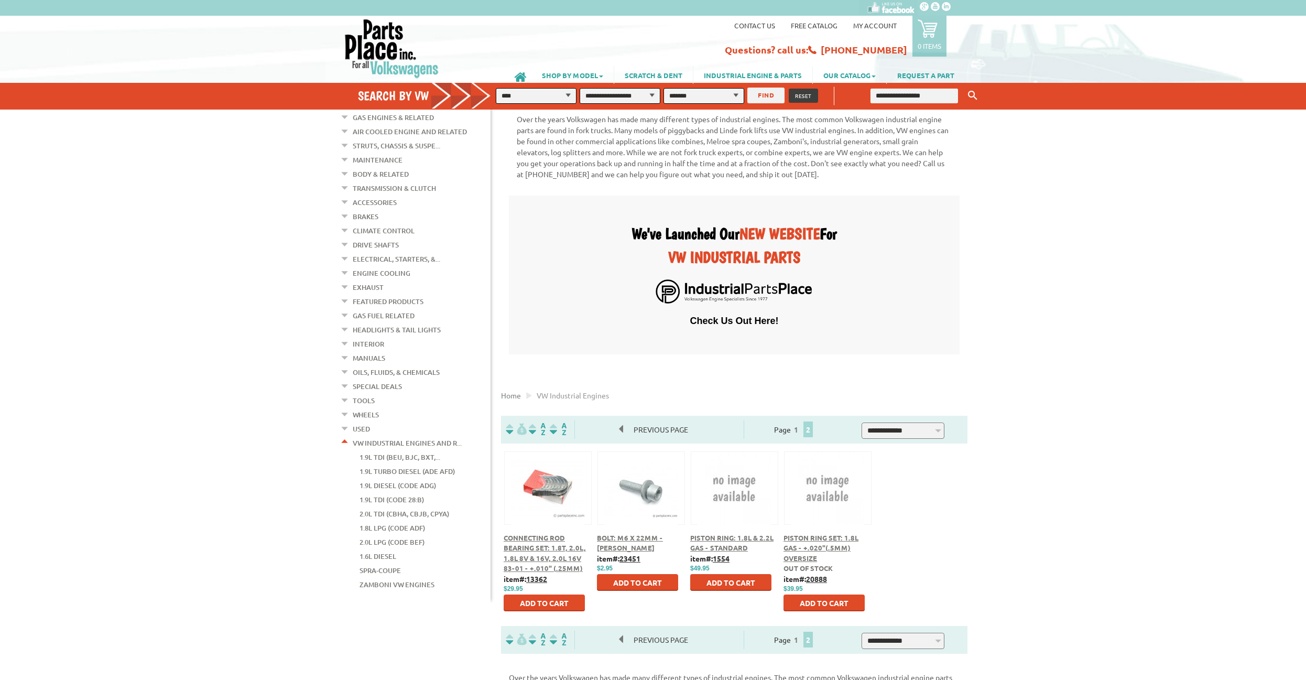
scroll to position [107, 0]
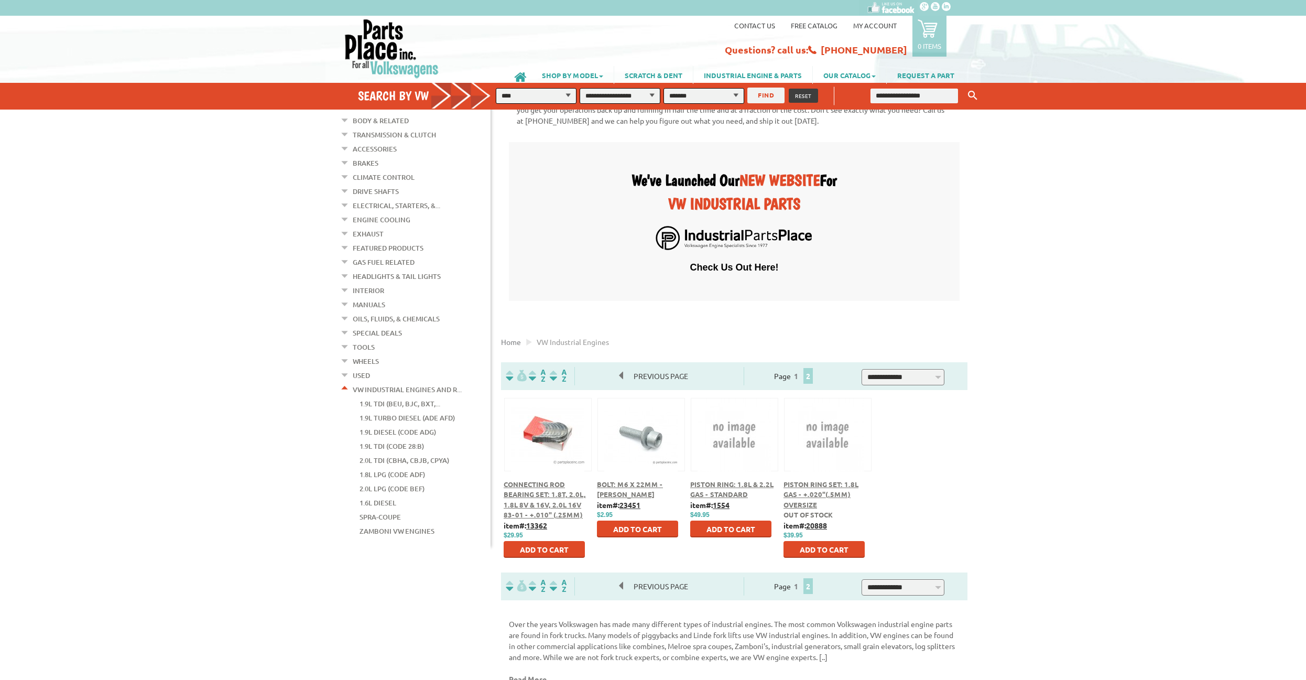
click at [406, 524] on link "Zamboni VW Engines" at bounding box center [396, 531] width 75 height 14
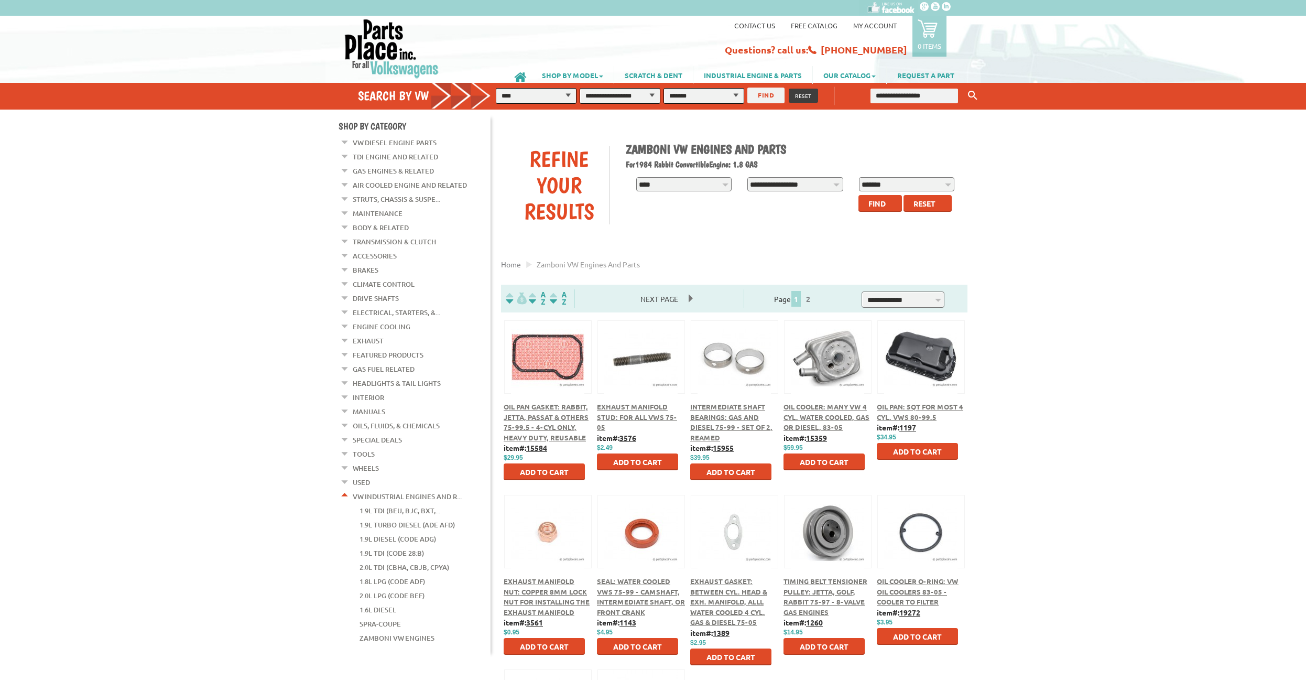
click at [345, 488] on em at bounding box center [345, 493] width 10 height 11
click at [346, 347] on em at bounding box center [345, 352] width 10 height 11
click at [372, 348] on link "Featured Products" at bounding box center [388, 355] width 71 height 14
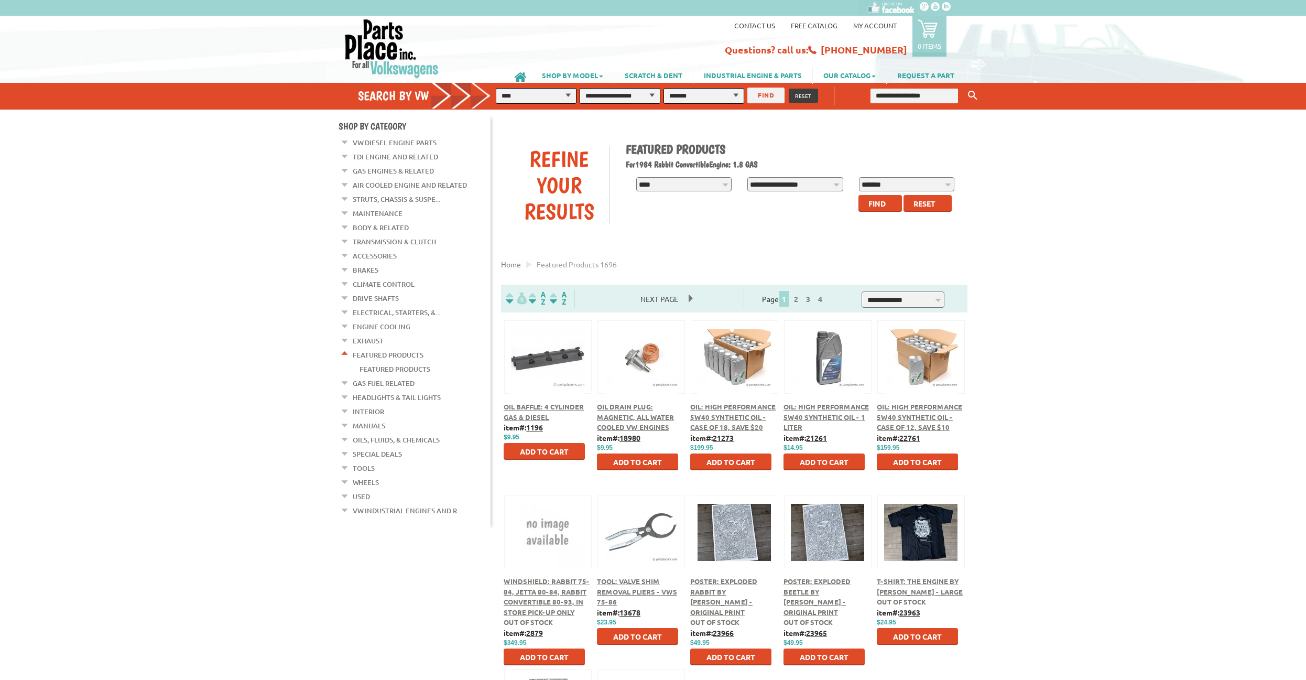
click at [352, 349] on li "Featured Products Featured Products" at bounding box center [415, 363] width 150 height 28
click at [346, 347] on em at bounding box center [345, 352] width 10 height 11
click at [345, 319] on em at bounding box center [345, 324] width 10 height 11
click at [364, 320] on link "Engine Cooling" at bounding box center [382, 327] width 58 height 14
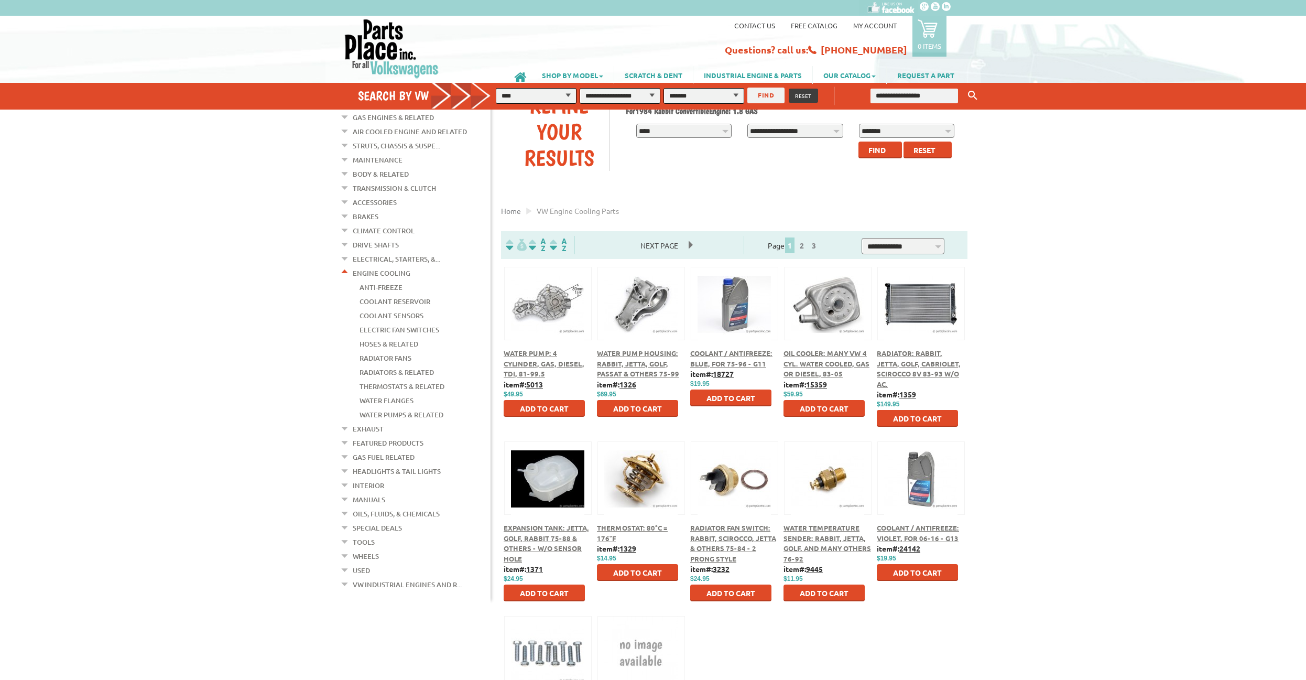
scroll to position [107, 0]
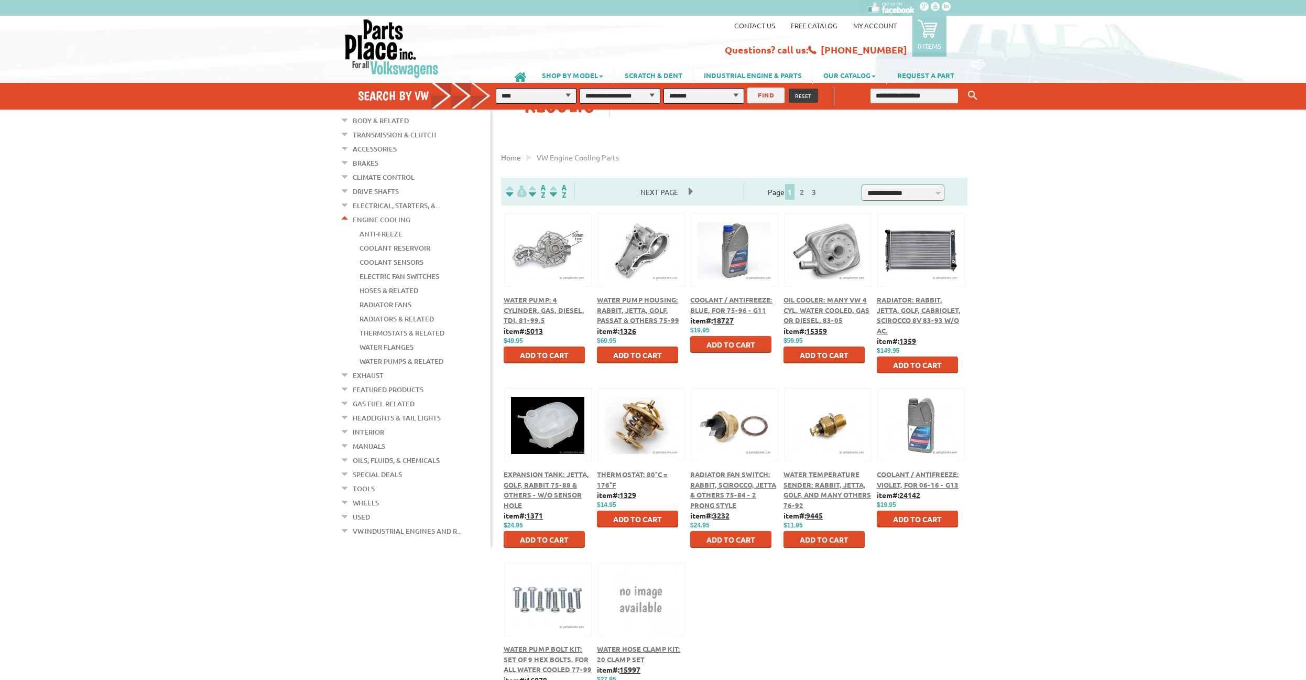
click at [365, 213] on link "Engine Cooling" at bounding box center [382, 220] width 58 height 14
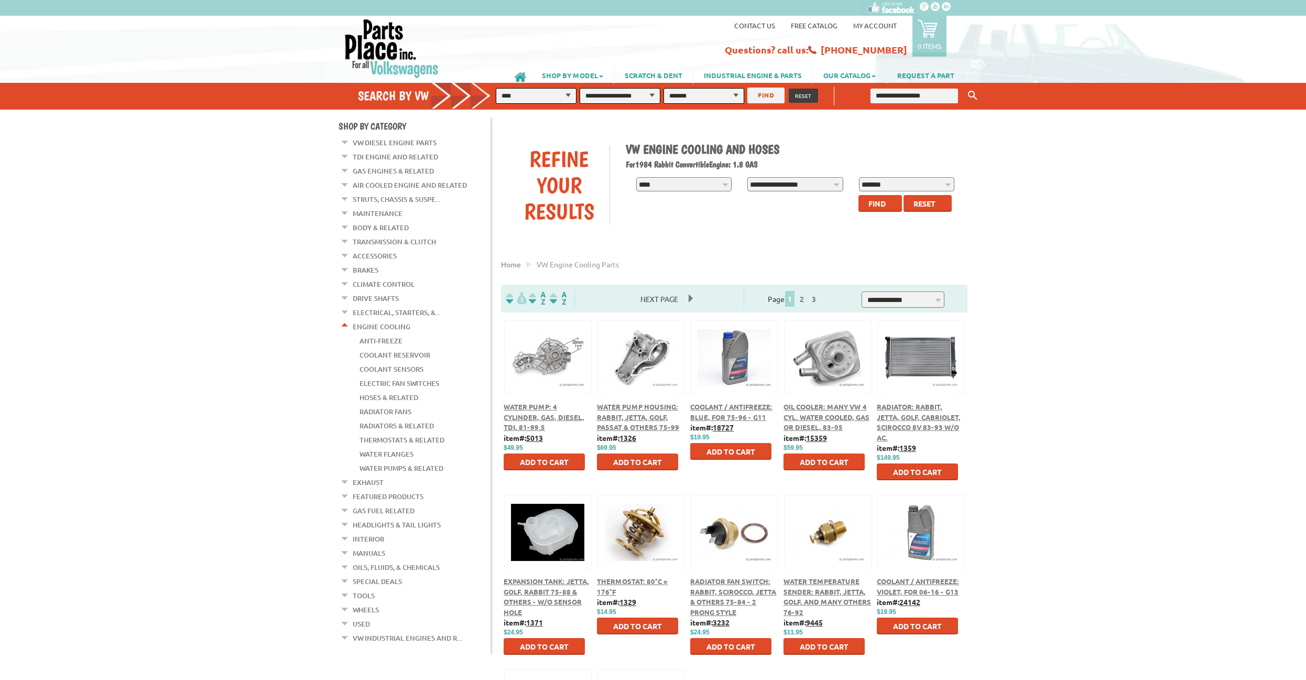
click at [345, 319] on em at bounding box center [345, 324] width 10 height 11
click at [347, 304] on em at bounding box center [345, 309] width 10 height 11
click at [349, 304] on em at bounding box center [345, 309] width 10 height 11
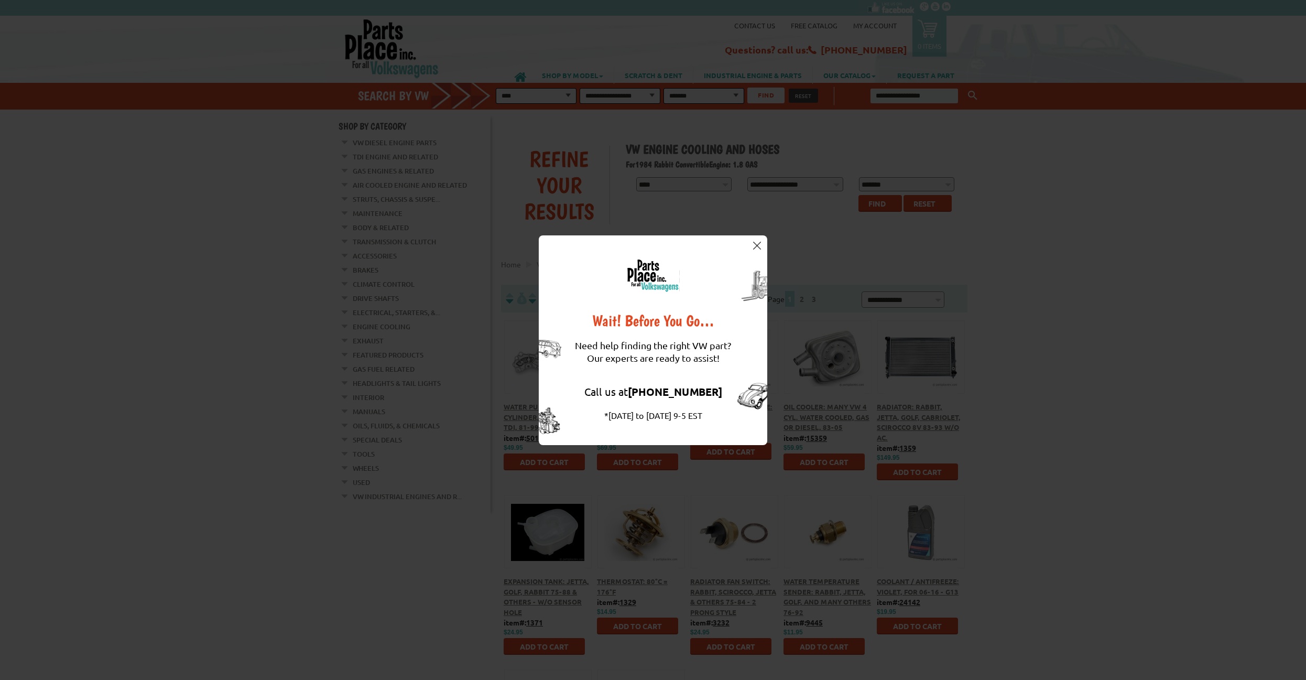
click at [757, 243] on img at bounding box center [757, 246] width 8 height 8
